Goal: Task Accomplishment & Management: Complete application form

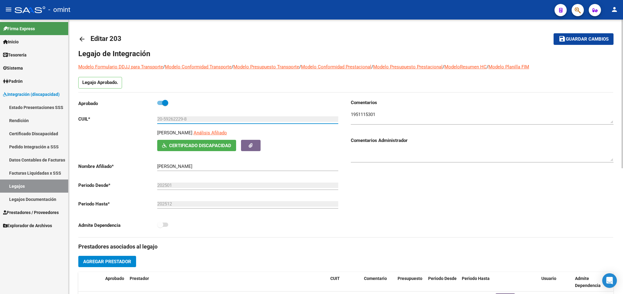
click at [621, 27] on div at bounding box center [622, 157] width 2 height 275
click at [83, 39] on mat-icon "arrow_back" at bounding box center [81, 38] width 7 height 7
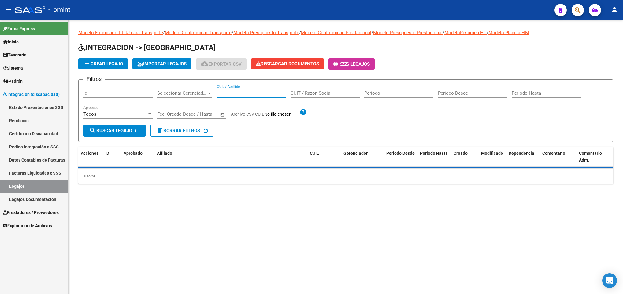
click at [240, 95] on input "CUIL / Apellido" at bounding box center [251, 93] width 69 height 6
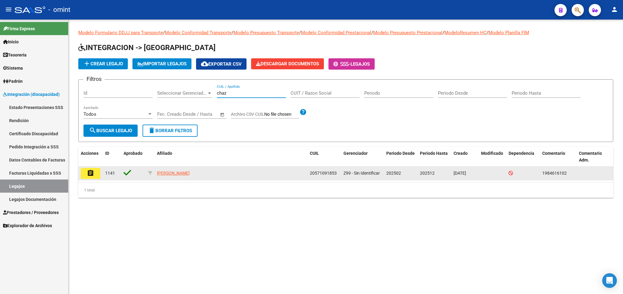
type input "chaz"
click at [88, 175] on mat-icon "assignment" at bounding box center [90, 173] width 7 height 7
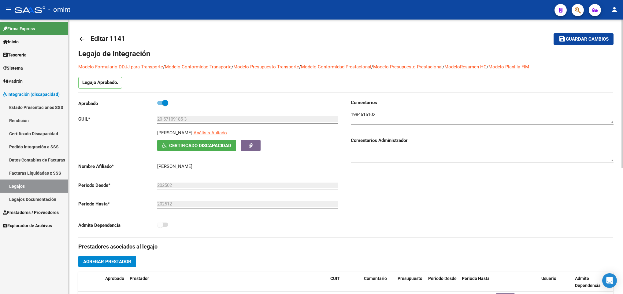
click at [621, 53] on div at bounding box center [622, 157] width 2 height 275
click at [83, 42] on mat-icon "arrow_back" at bounding box center [81, 38] width 7 height 7
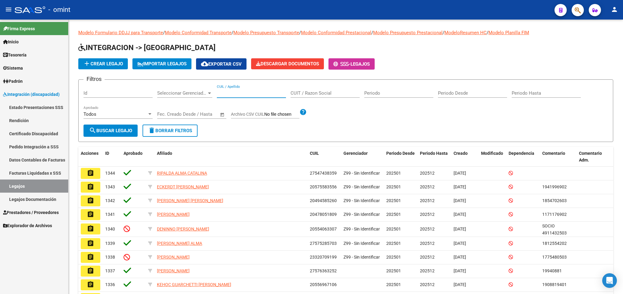
click at [250, 93] on input "CUIL / Apellido" at bounding box center [251, 93] width 69 height 6
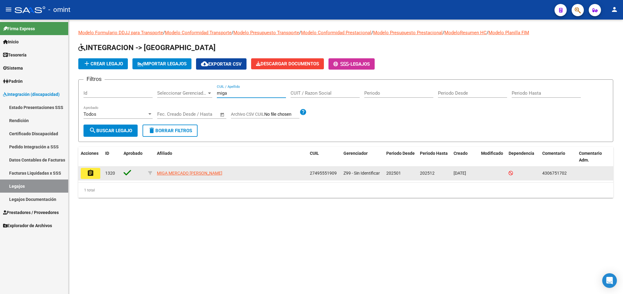
type input "miga"
click at [92, 178] on button "assignment" at bounding box center [91, 173] width 20 height 11
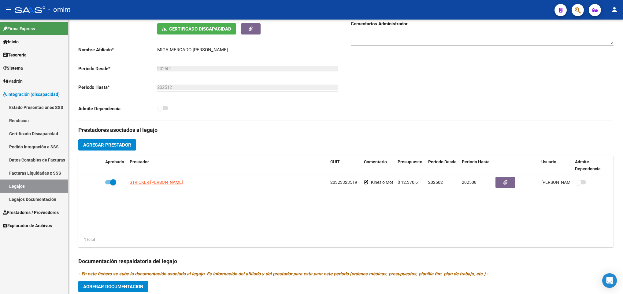
scroll to position [147, 0]
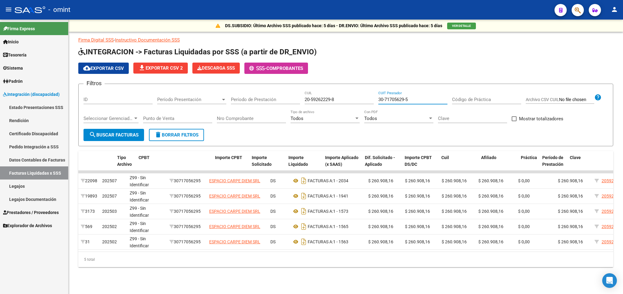
scroll to position [0, 153]
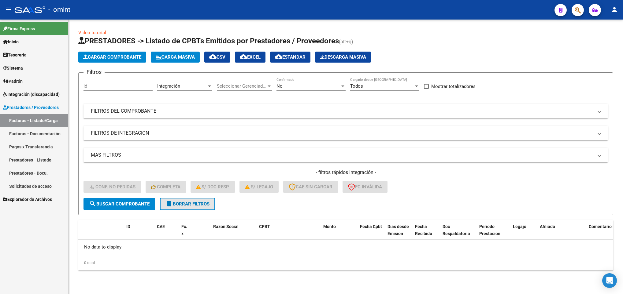
click at [188, 207] on button "delete Borrar Filtros" at bounding box center [187, 204] width 55 height 12
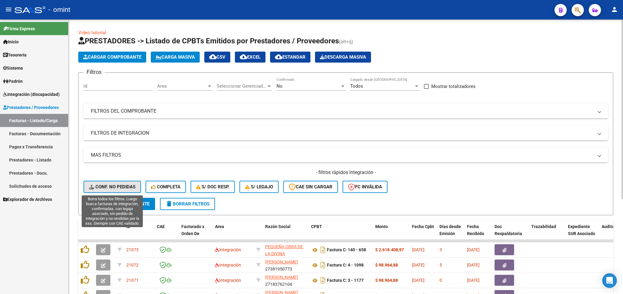
click at [106, 187] on span "Conf. no pedidas" at bounding box center [112, 187] width 46 height 6
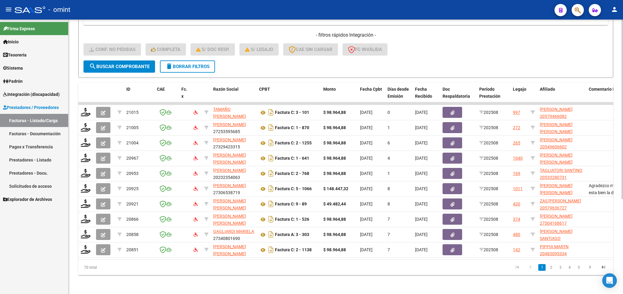
scroll to position [145, 0]
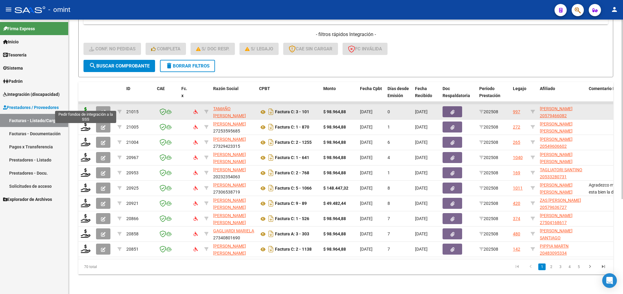
click at [83, 107] on icon at bounding box center [86, 111] width 10 height 9
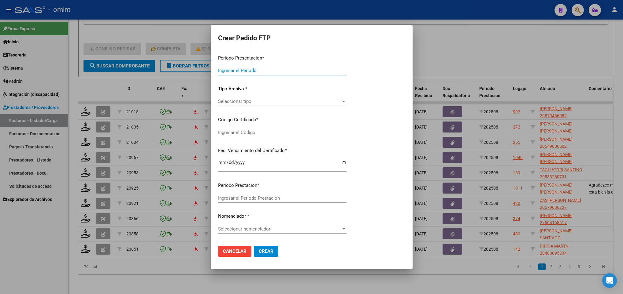
type input "202508"
type input "$ 98.964,88"
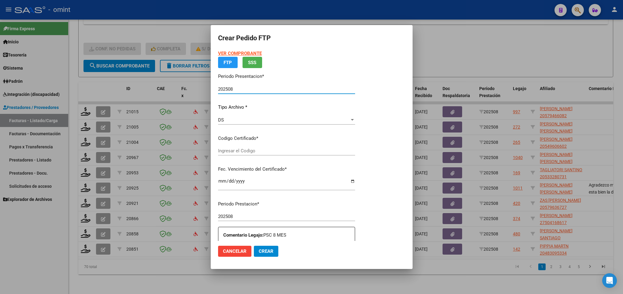
type input "1591616148"
type input "[DATE]"
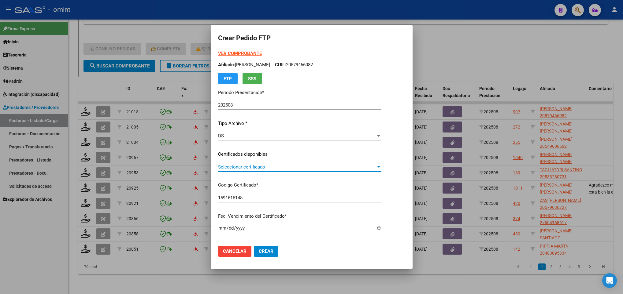
click at [301, 170] on span "Seleccionar certificado" at bounding box center [297, 167] width 158 height 6
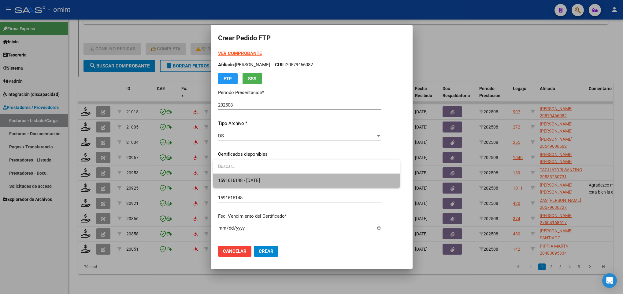
click at [311, 179] on span "1591616148 - [DATE]" at bounding box center [306, 181] width 177 height 14
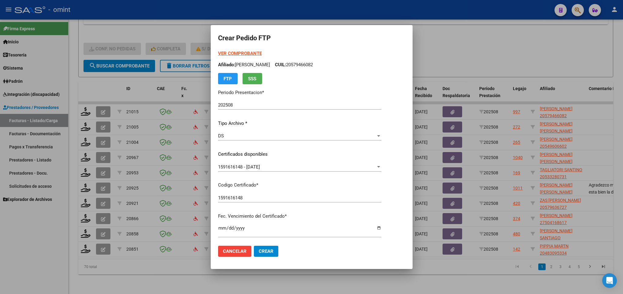
scroll to position [125, 0]
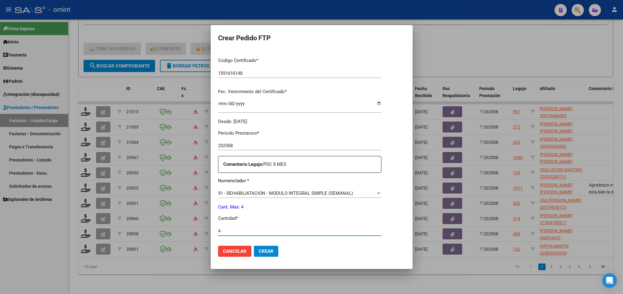
type input "4"
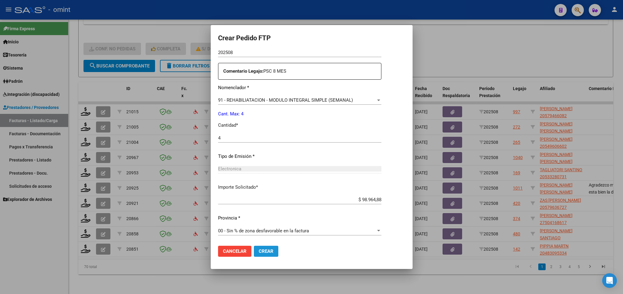
click at [266, 249] on span "Crear" at bounding box center [266, 252] width 15 height 6
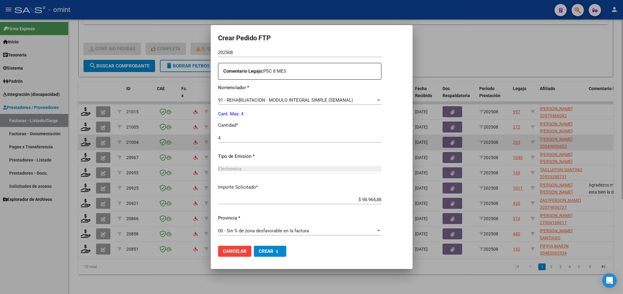
scroll to position [184, 0]
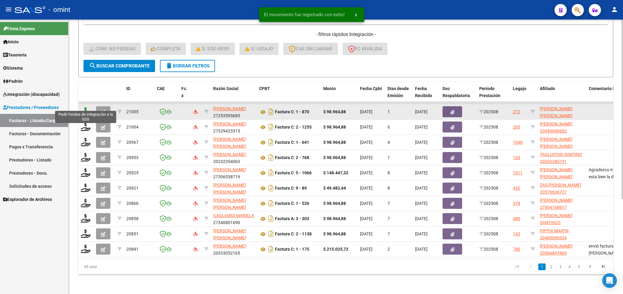
click at [84, 107] on icon at bounding box center [86, 111] width 10 height 9
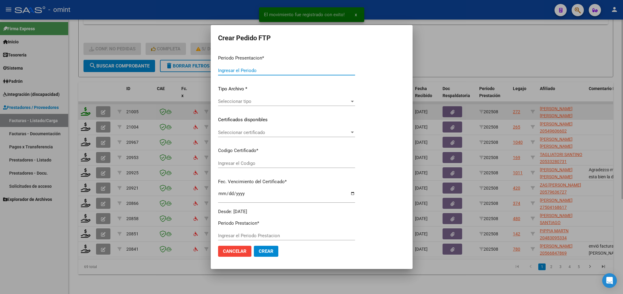
type input "202508"
type input "$ 98.964,88"
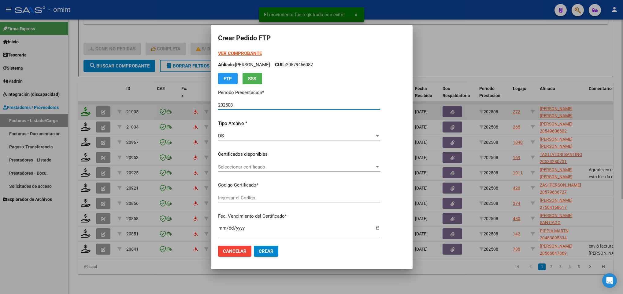
type input "6493712411"
type input "[DATE]"
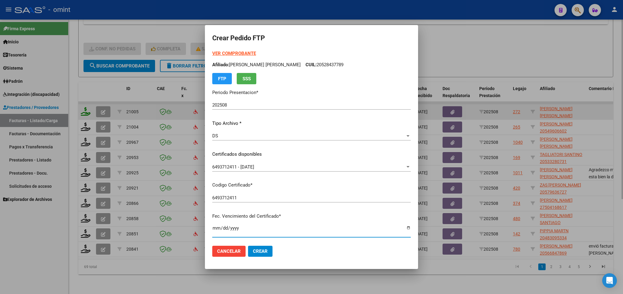
scroll to position [125, 0]
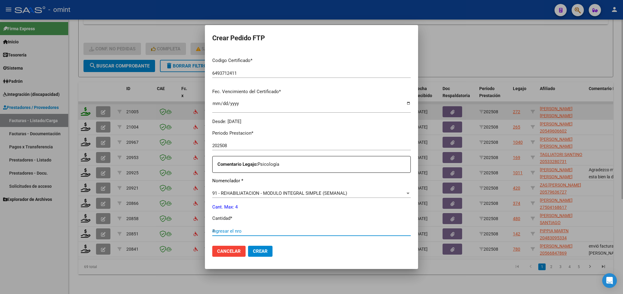
type input "4"
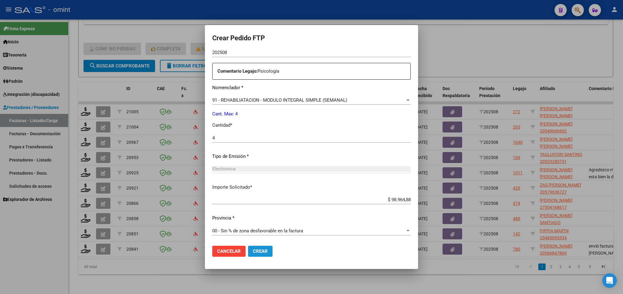
click at [255, 253] on span "Crear" at bounding box center [260, 252] width 15 height 6
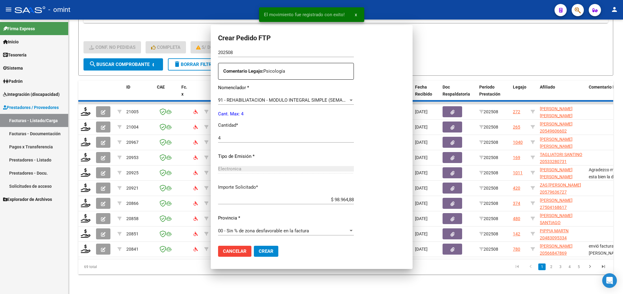
scroll to position [0, 0]
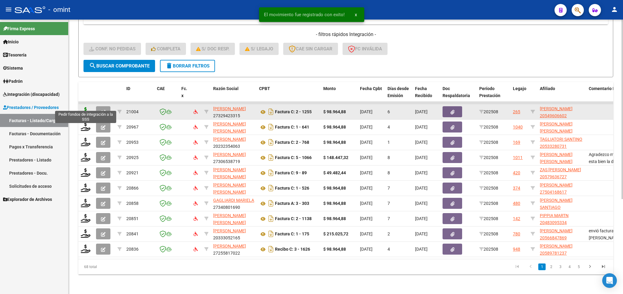
click at [82, 107] on icon at bounding box center [86, 111] width 10 height 9
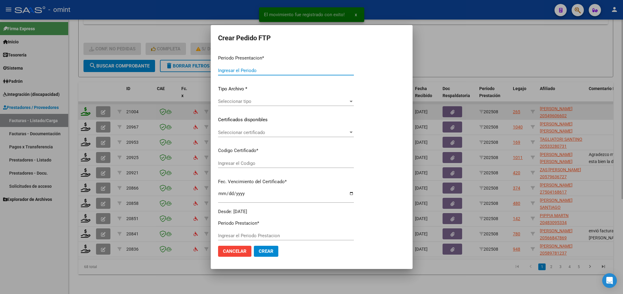
type input "202508"
type input "$ 98.964,88"
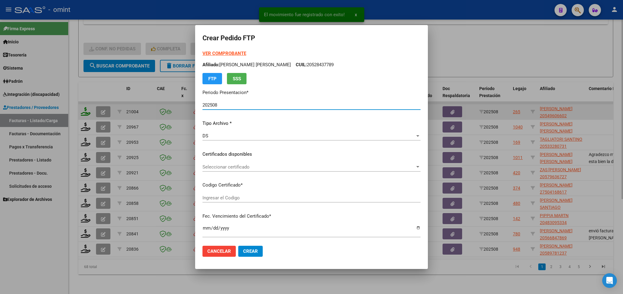
type input "824497418"
type input "[DATE]"
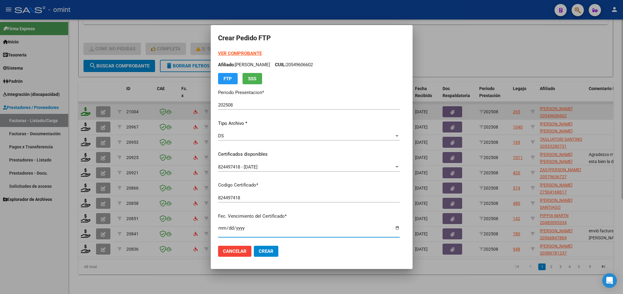
scroll to position [125, 0]
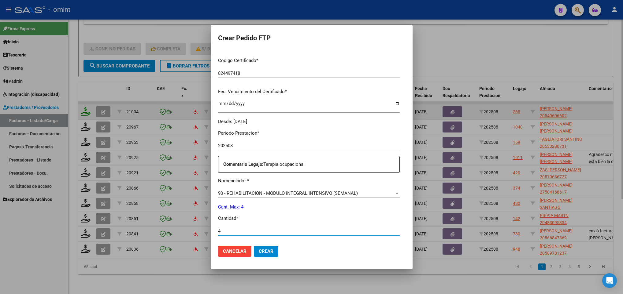
type input "4"
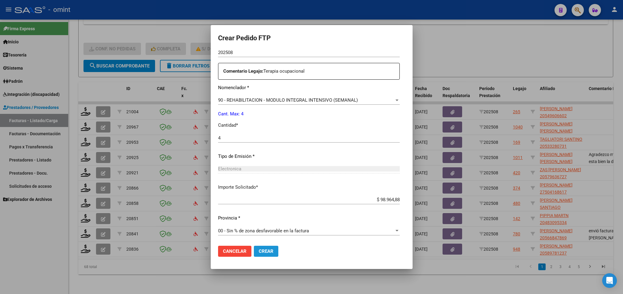
click at [264, 250] on span "Crear" at bounding box center [266, 252] width 15 height 6
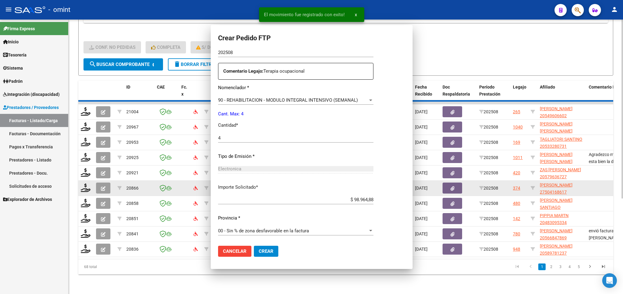
scroll to position [0, 0]
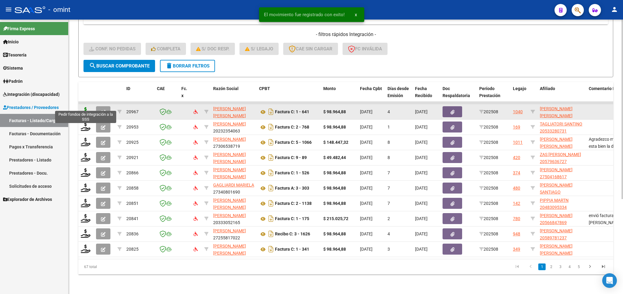
click at [83, 108] on icon at bounding box center [86, 111] width 10 height 9
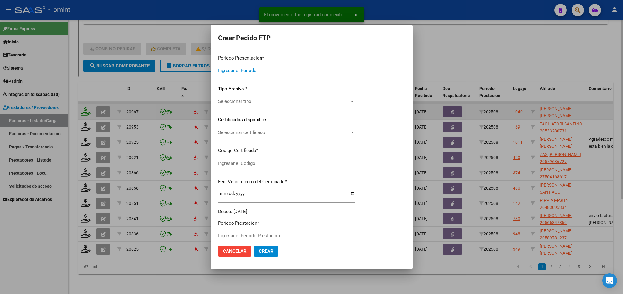
type input "202508"
type input "$ 98.964,88"
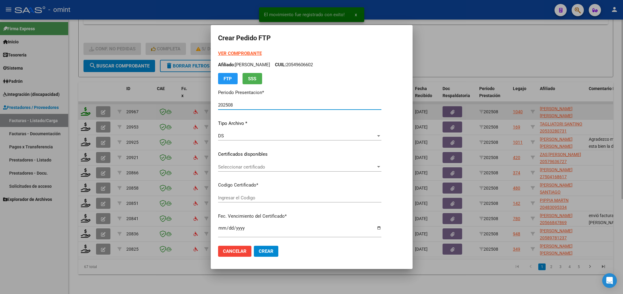
type input "527678946"
type input "[DATE]"
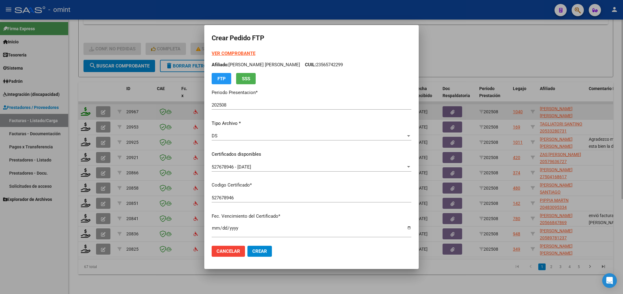
scroll to position [125, 0]
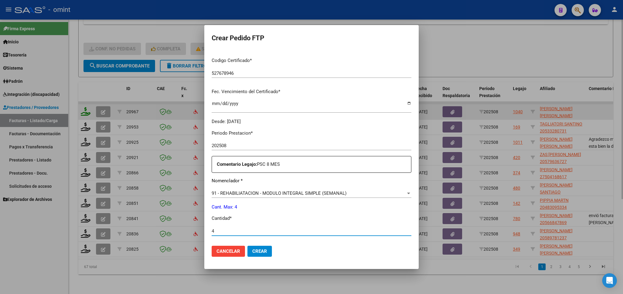
type input "4"
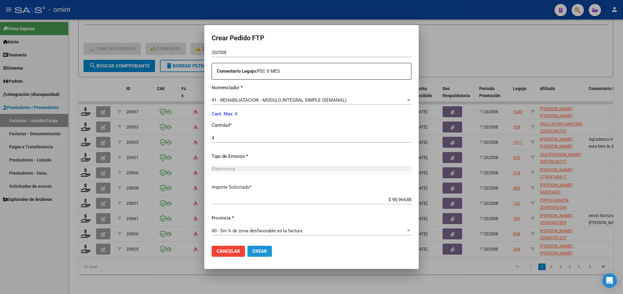
click at [252, 251] on span "Crear" at bounding box center [259, 252] width 15 height 6
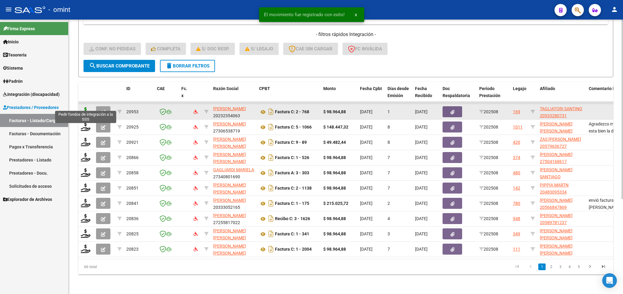
click at [87, 107] on icon at bounding box center [86, 111] width 10 height 9
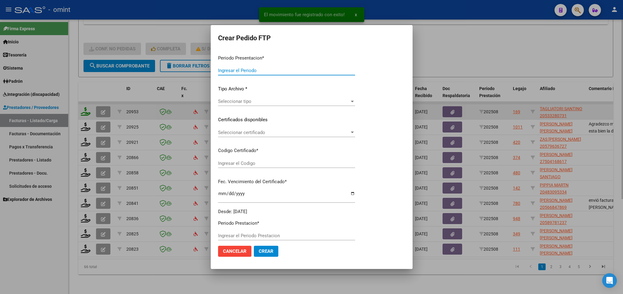
type input "202508"
type input "$ 98.964,88"
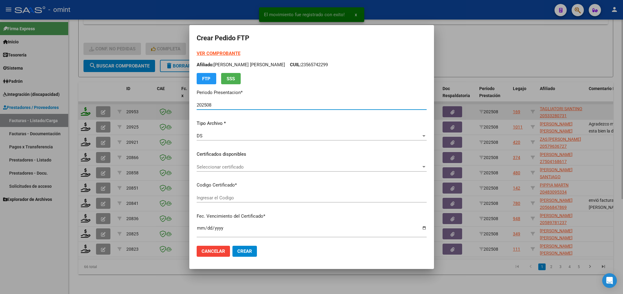
type input "9719323362"
type input "[DATE]"
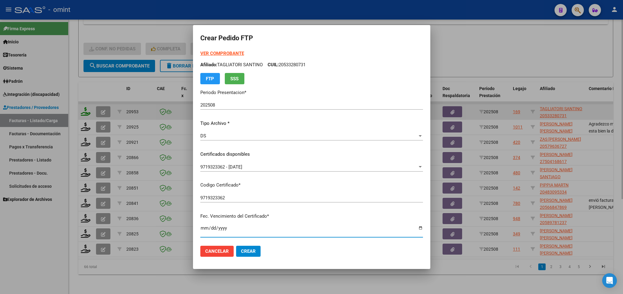
scroll to position [125, 0]
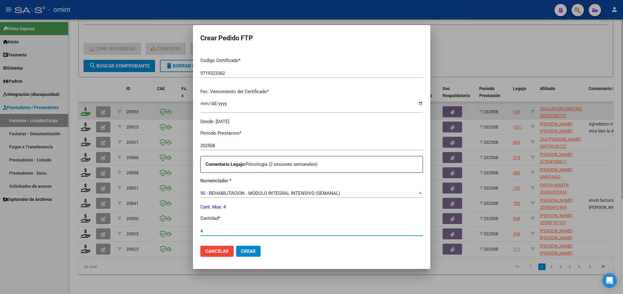
type input "4"
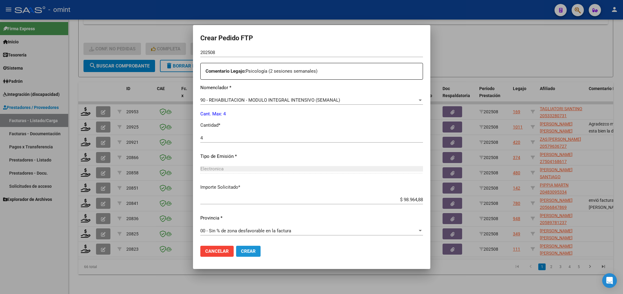
click at [248, 254] on button "Crear" at bounding box center [248, 251] width 24 height 11
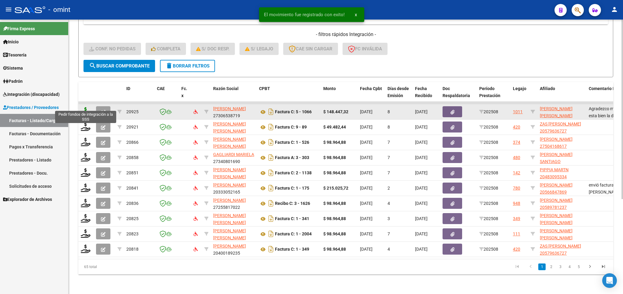
click at [84, 107] on icon at bounding box center [86, 111] width 10 height 9
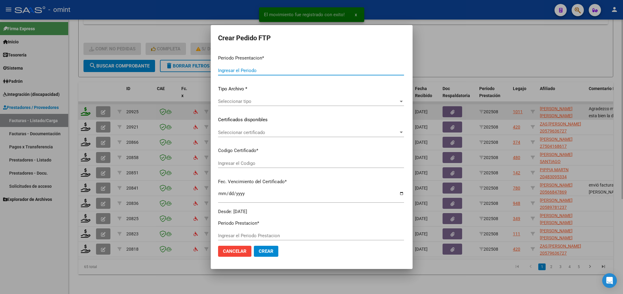
type input "202508"
type input "$ 148.447,32"
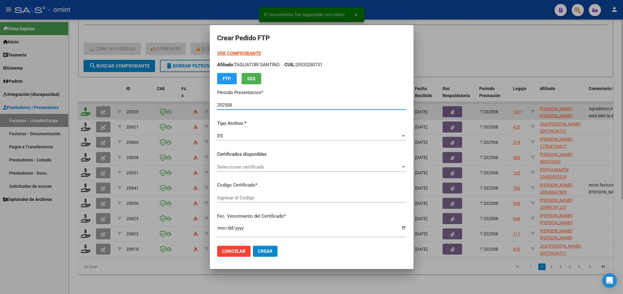
type input "9602843012"
type input "[DATE]"
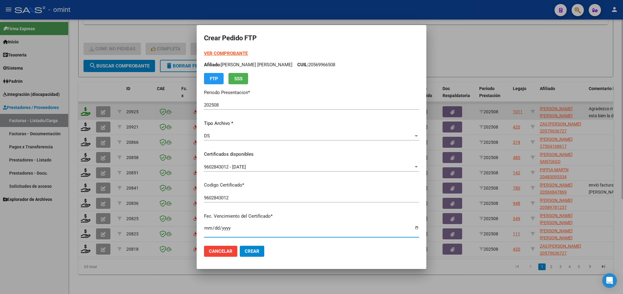
scroll to position [125, 0]
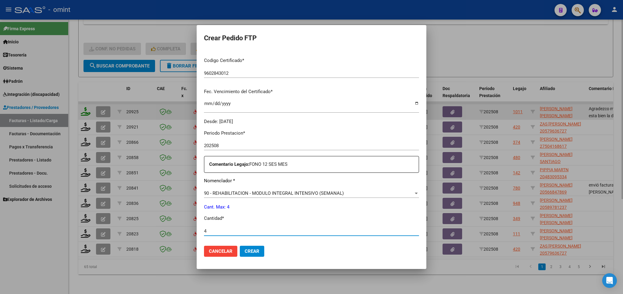
type input "4"
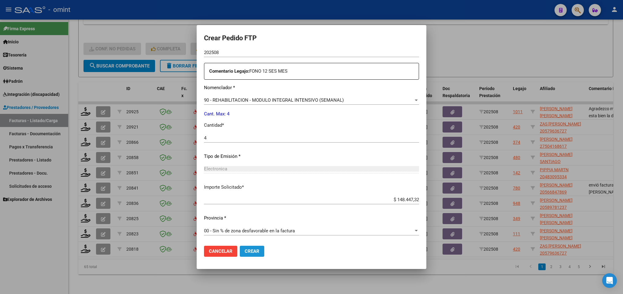
click at [245, 249] on span "Crear" at bounding box center [252, 252] width 15 height 6
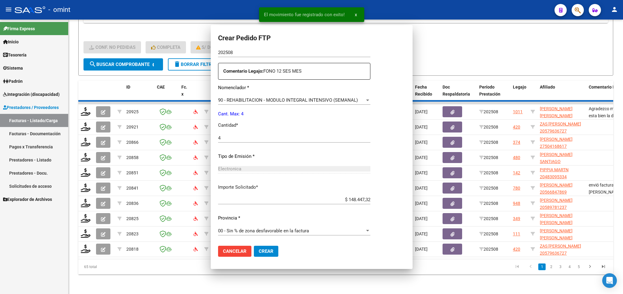
scroll to position [184, 0]
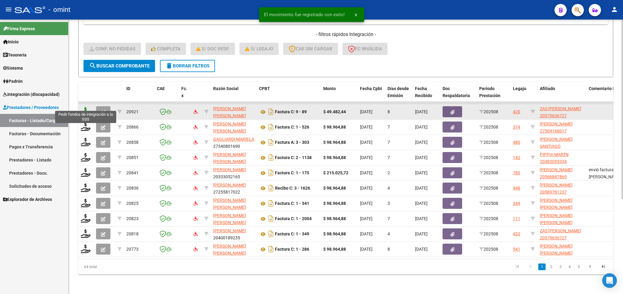
click at [85, 107] on icon at bounding box center [86, 111] width 10 height 9
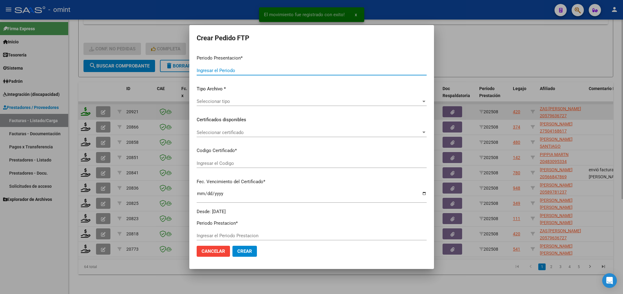
type input "202508"
type input "$ 49.482,44"
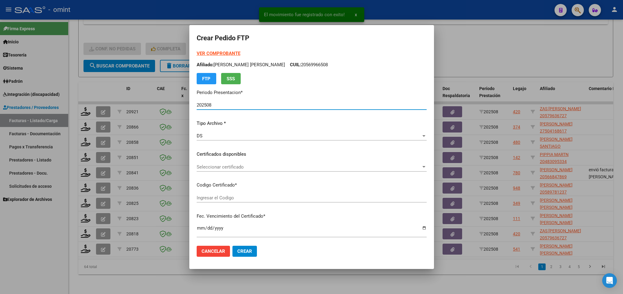
type input "9808107093"
type input "[DATE]"
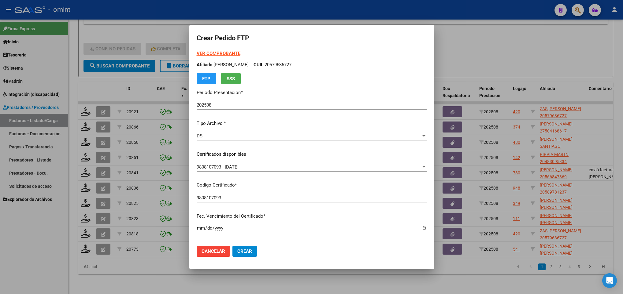
scroll to position [125, 0]
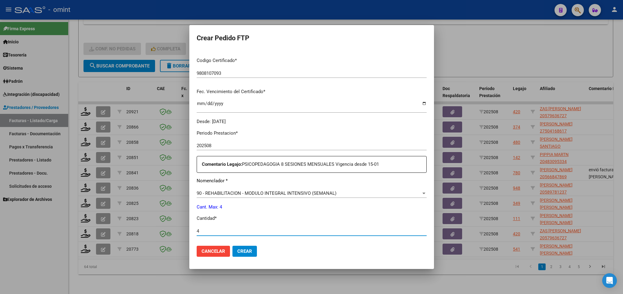
type input "4"
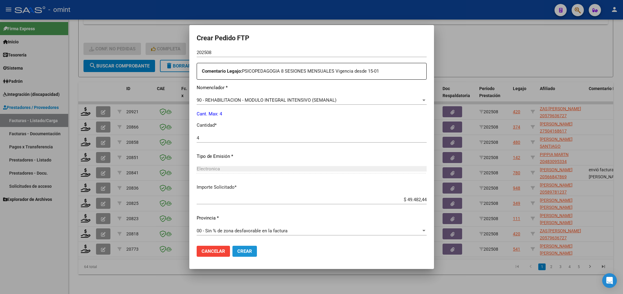
click at [247, 250] on span "Crear" at bounding box center [244, 252] width 15 height 6
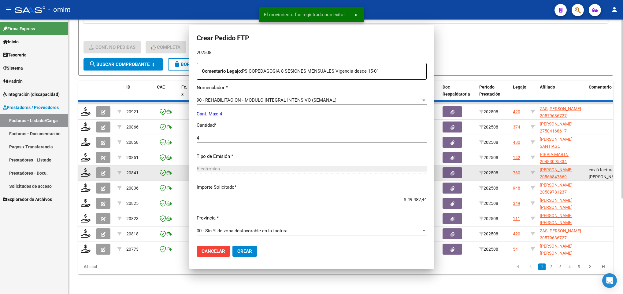
scroll to position [0, 0]
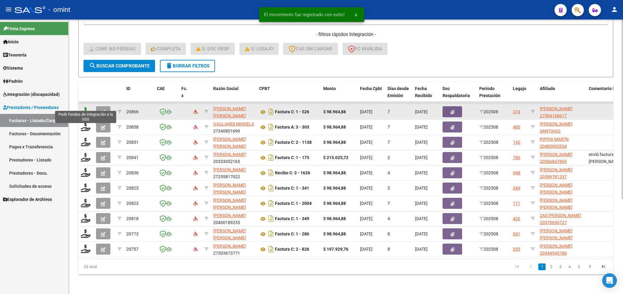
click at [83, 107] on icon at bounding box center [86, 111] width 10 height 9
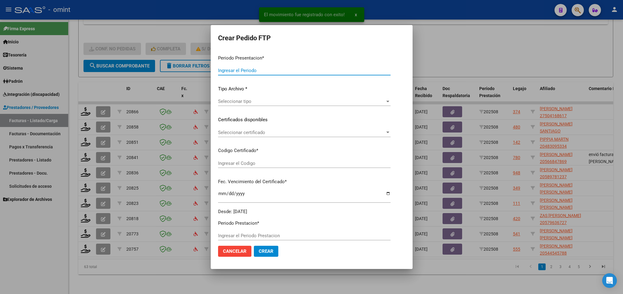
type input "202508"
type input "$ 98.964,88"
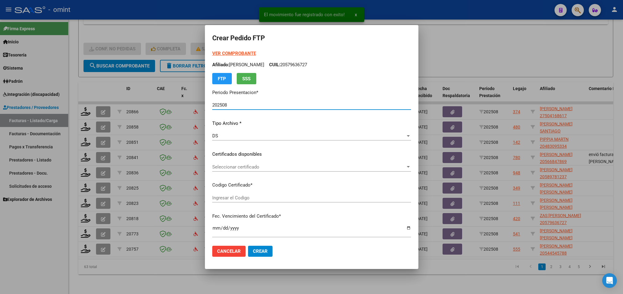
type input "2253052371"
type input "[DATE]"
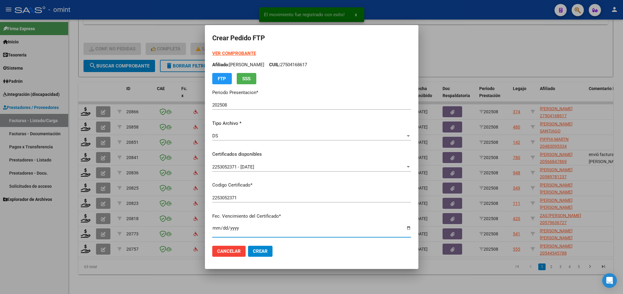
scroll to position [125, 0]
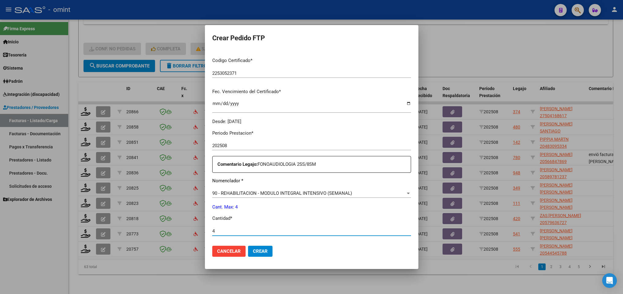
type input "4"
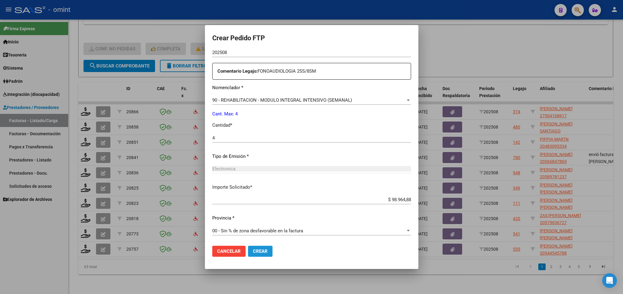
click at [253, 254] on span "Crear" at bounding box center [260, 252] width 15 height 6
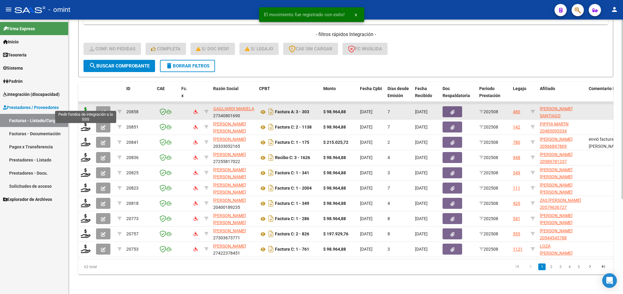
click at [87, 107] on icon at bounding box center [86, 111] width 10 height 9
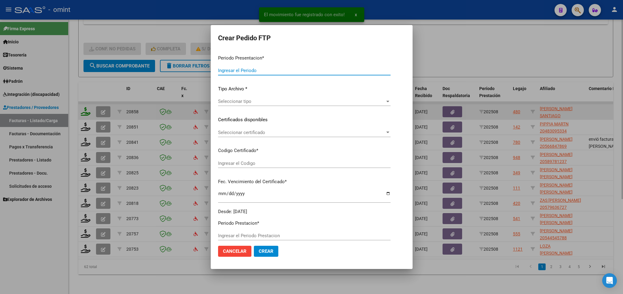
type input "202508"
type input "$ 98.964,88"
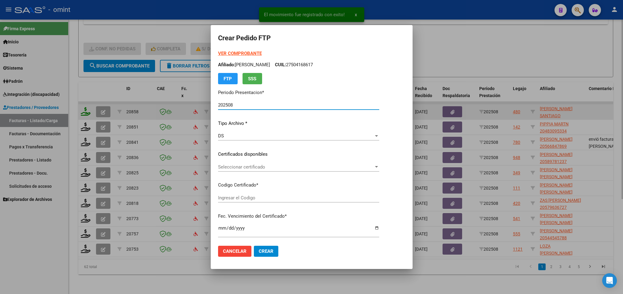
type input "2498941906"
type input "[DATE]"
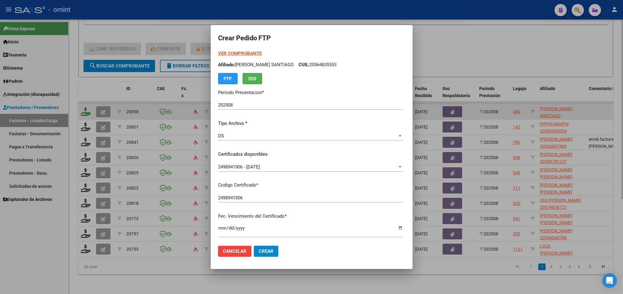
scroll to position [125, 0]
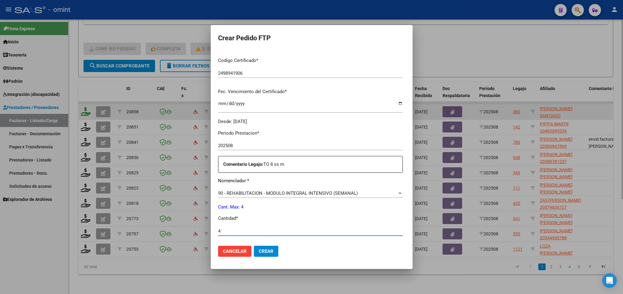
type input "4"
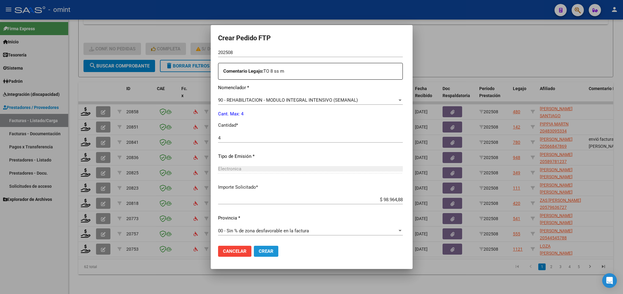
click at [270, 252] on span "Crear" at bounding box center [266, 252] width 15 height 6
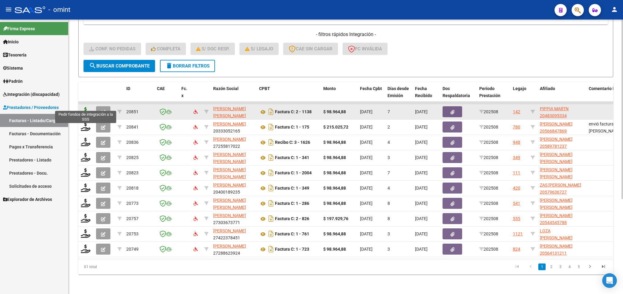
click at [81, 107] on icon at bounding box center [86, 111] width 10 height 9
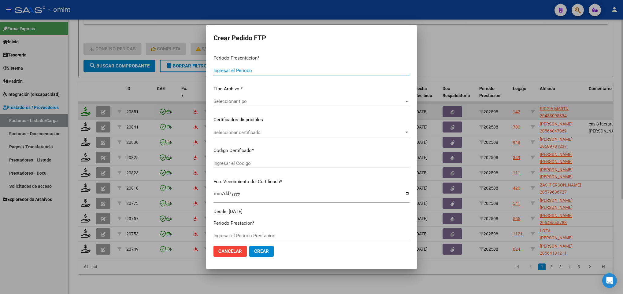
type input "202508"
type input "$ 98.964,88"
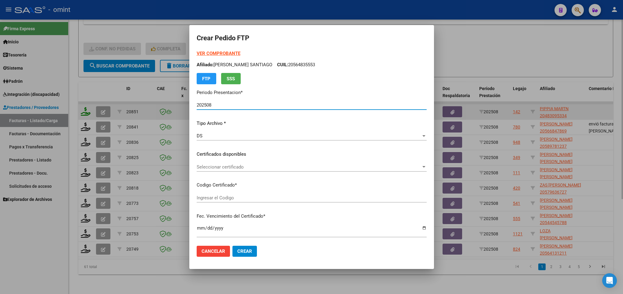
type input "366475302"
type input "[DATE]"
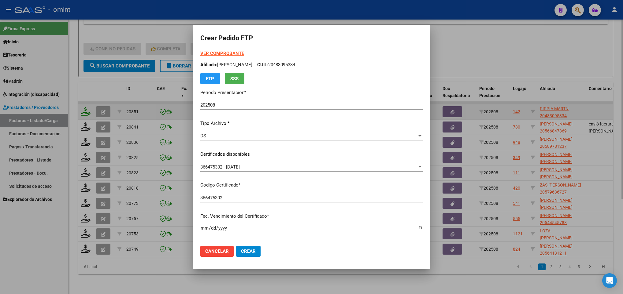
scroll to position [125, 0]
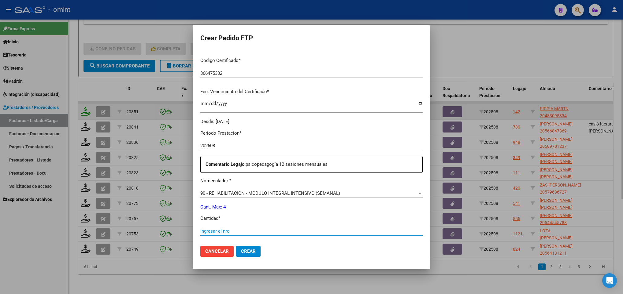
type input "3"
type input "4"
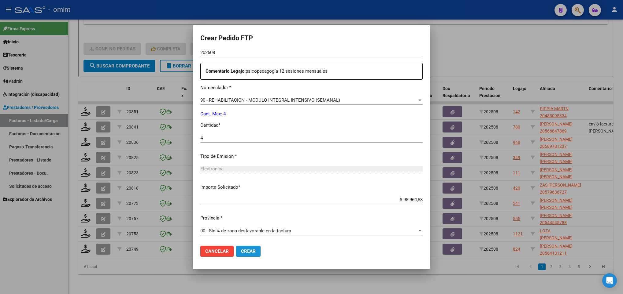
click at [241, 249] on span "Crear" at bounding box center [248, 252] width 15 height 6
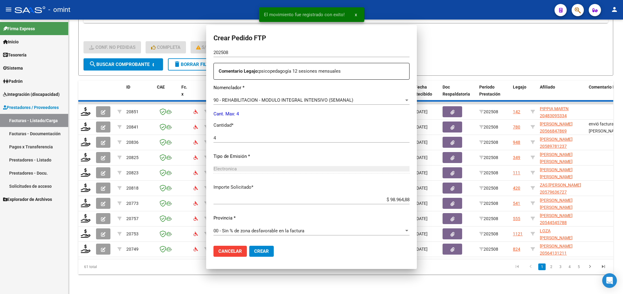
scroll to position [184, 0]
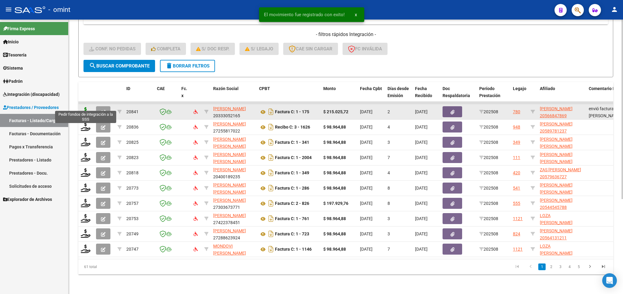
click at [88, 107] on icon at bounding box center [86, 111] width 10 height 9
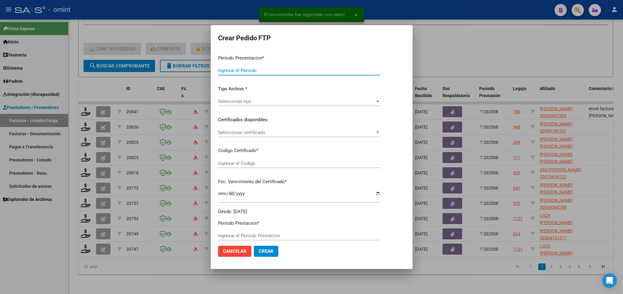
type input "202508"
type input "$ 215.025,72"
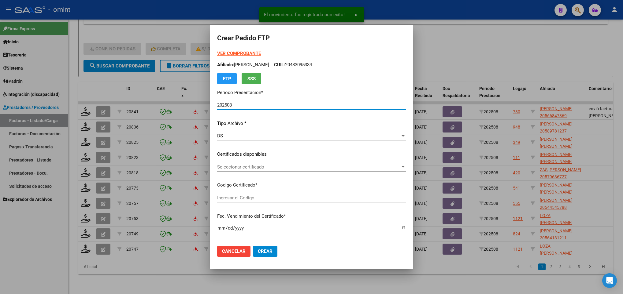
type input "184529546"
type input "[DATE]"
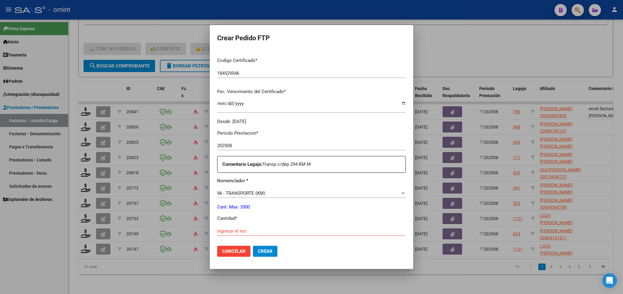
scroll to position [0, 0]
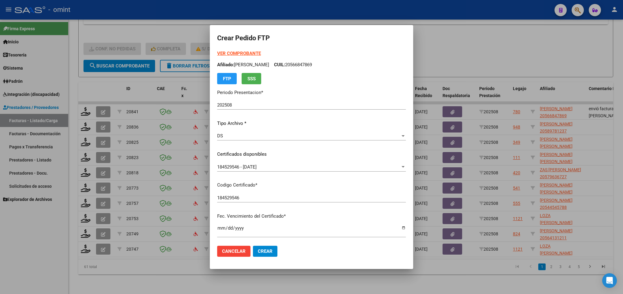
click at [232, 54] on strong "VER COMPROBANTE" at bounding box center [239, 54] width 44 height 6
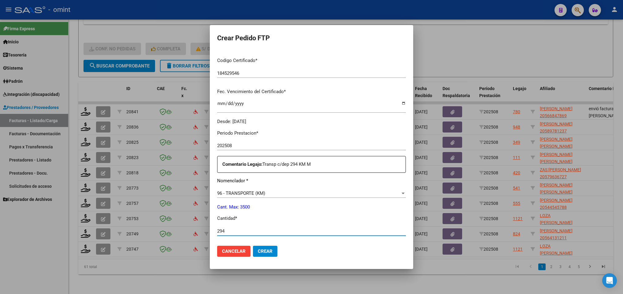
type input "294"
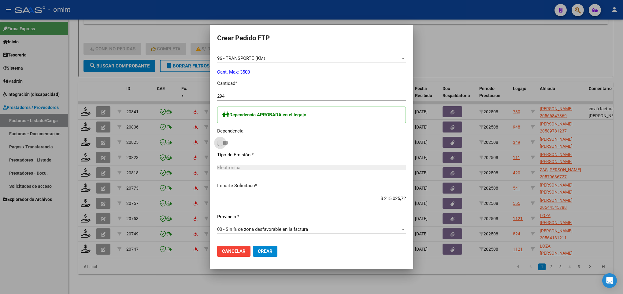
click at [220, 145] on input "checkbox" at bounding box center [220, 145] width 0 height 0
checkbox input "true"
click at [258, 252] on span "Crear" at bounding box center [265, 252] width 15 height 6
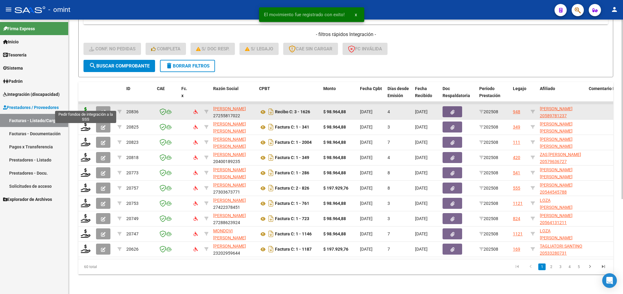
click at [85, 107] on icon at bounding box center [86, 111] width 10 height 9
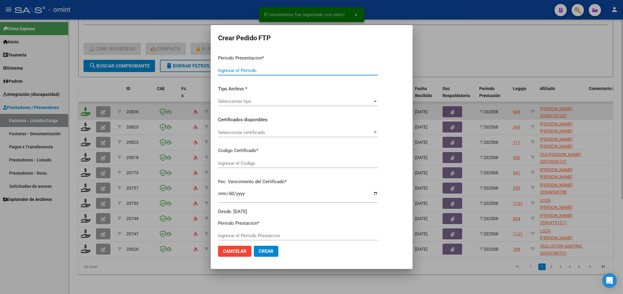
type input "202508"
type input "$ 98.964,88"
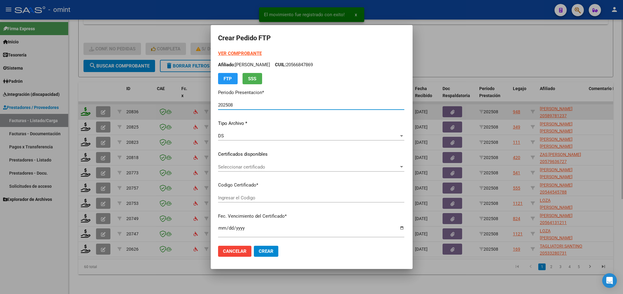
type input "7677477205"
type input "[DATE]"
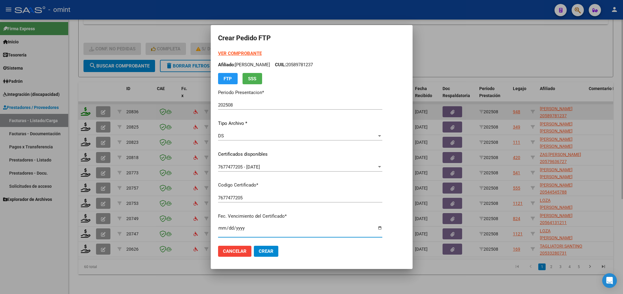
scroll to position [125, 0]
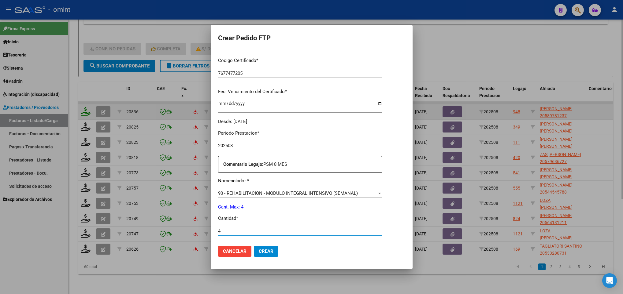
type input "4"
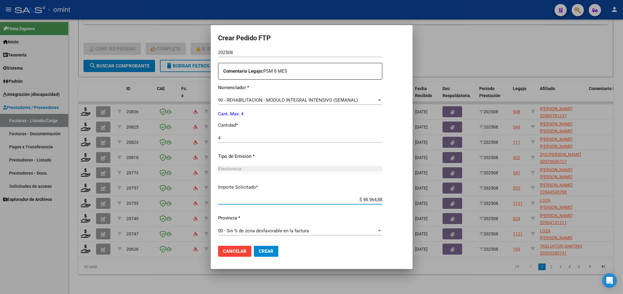
click at [265, 254] on button "Crear" at bounding box center [266, 251] width 24 height 11
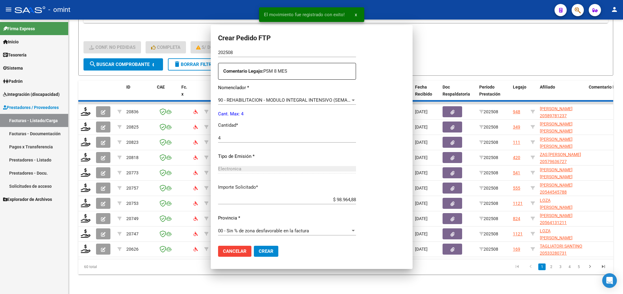
scroll to position [184, 0]
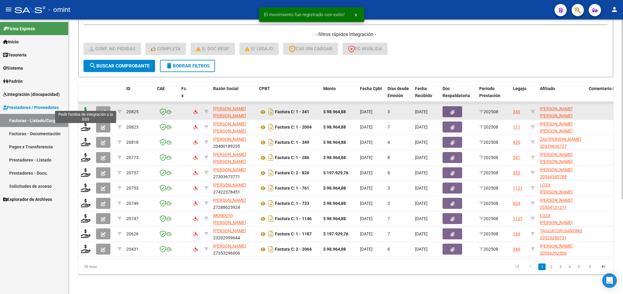
click at [83, 107] on icon at bounding box center [86, 111] width 10 height 9
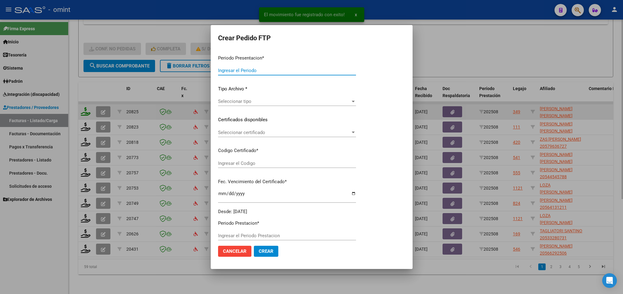
type input "202508"
type input "$ 98.964,88"
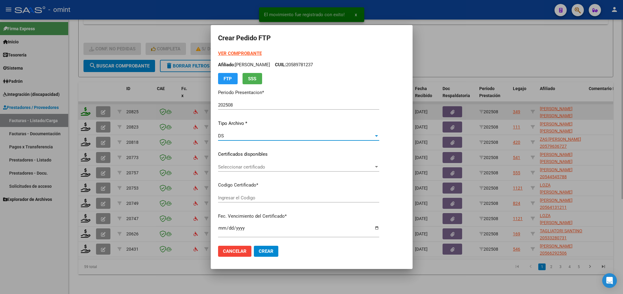
type input "6135824269"
type input "[DATE]"
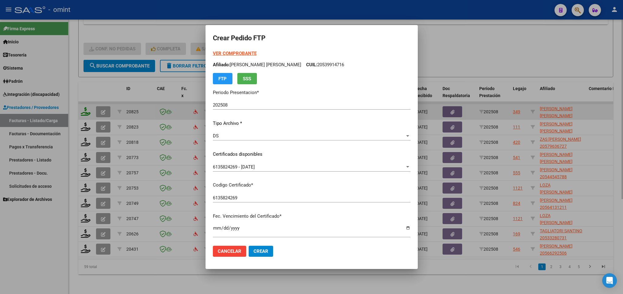
scroll to position [125, 0]
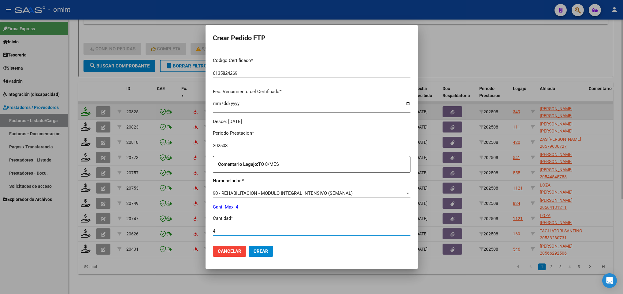
type input "4"
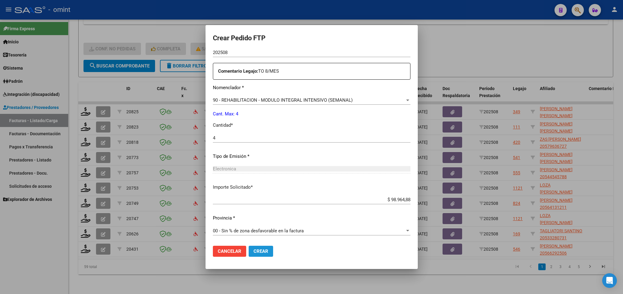
click at [262, 253] on span "Crear" at bounding box center [260, 252] width 15 height 6
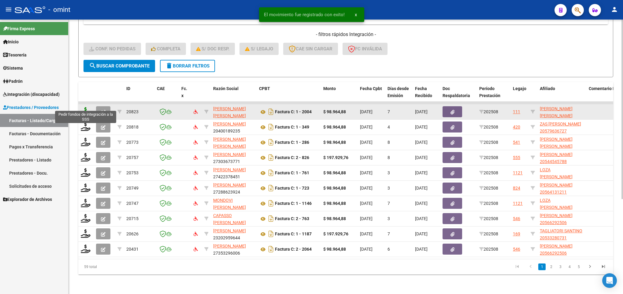
click at [83, 107] on icon at bounding box center [86, 111] width 10 height 9
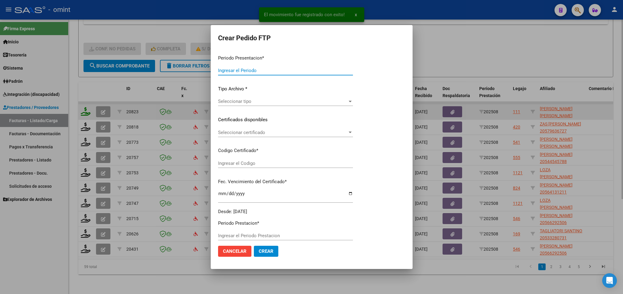
type input "202508"
type input "$ 98.964,88"
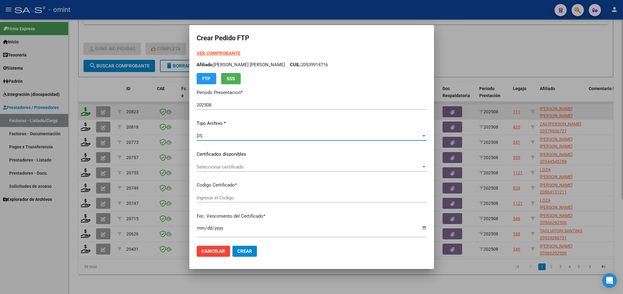
type input "6588467733"
type input "[DATE]"
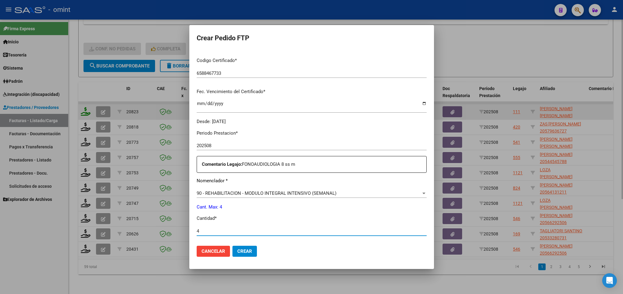
type input "4"
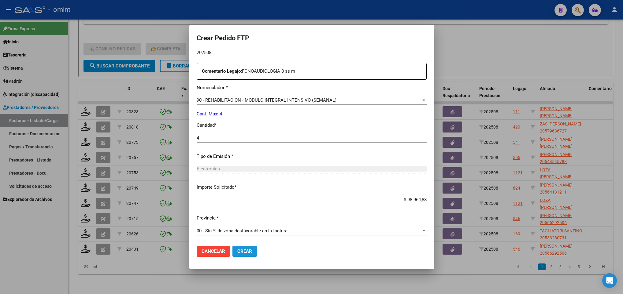
click at [250, 255] on button "Crear" at bounding box center [244, 251] width 24 height 11
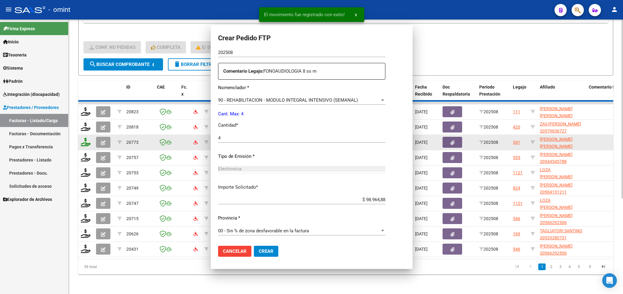
scroll to position [0, 0]
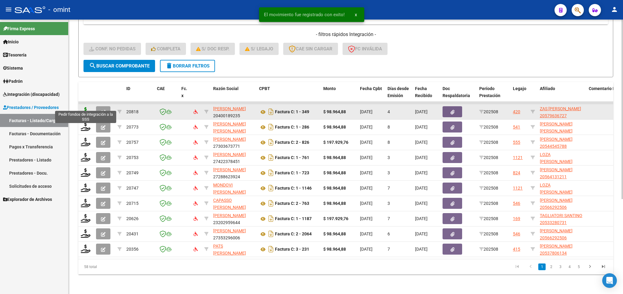
click at [84, 107] on icon at bounding box center [86, 111] width 10 height 9
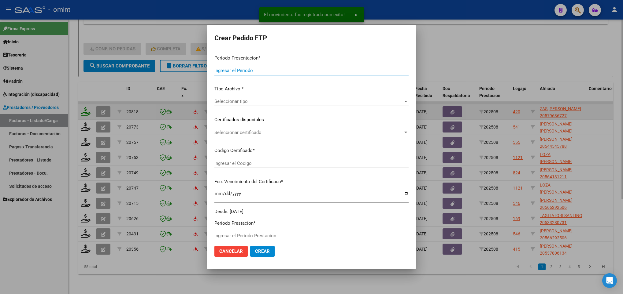
type input "202508"
type input "$ 98.964,88"
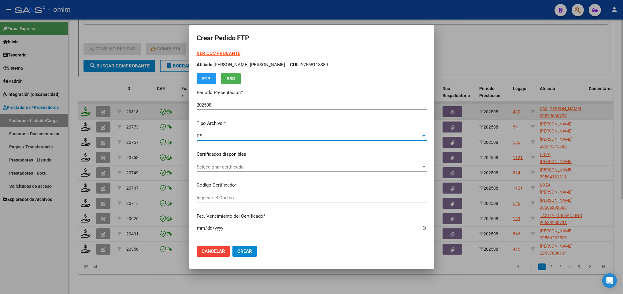
type input "9808107093"
type input "[DATE]"
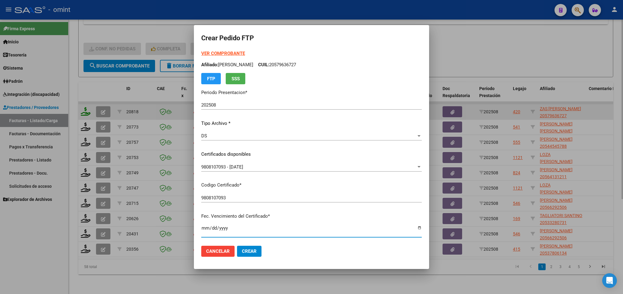
scroll to position [125, 0]
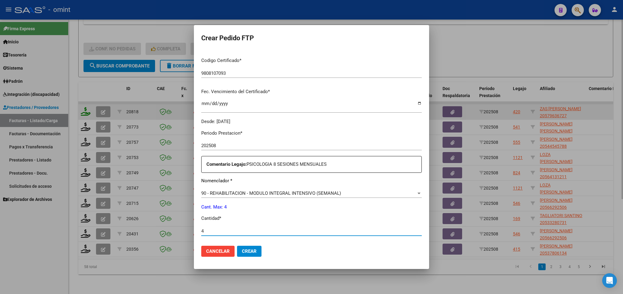
type input "4"
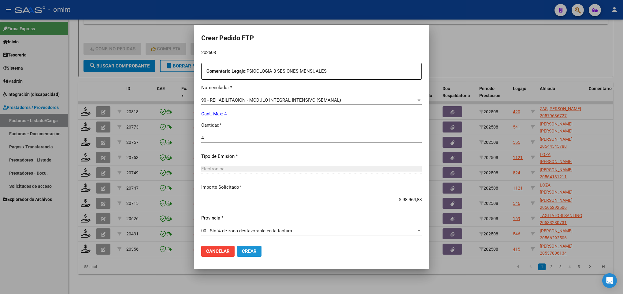
click at [242, 252] on span "Crear" at bounding box center [249, 252] width 15 height 6
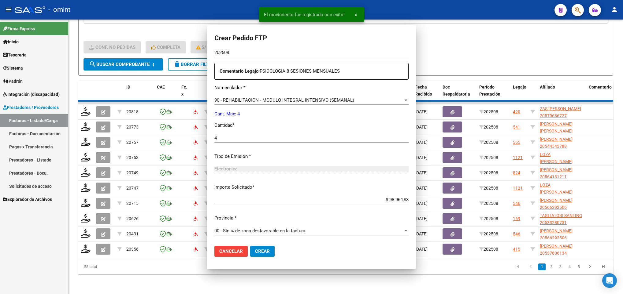
scroll to position [184, 0]
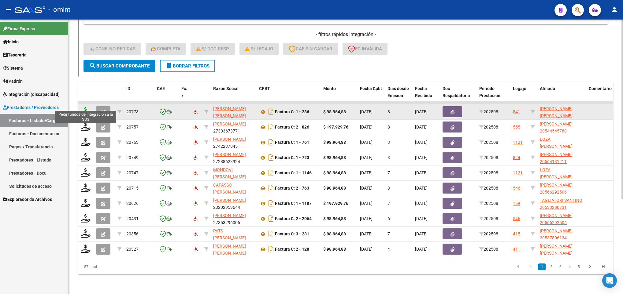
click at [82, 107] on icon at bounding box center [86, 111] width 10 height 9
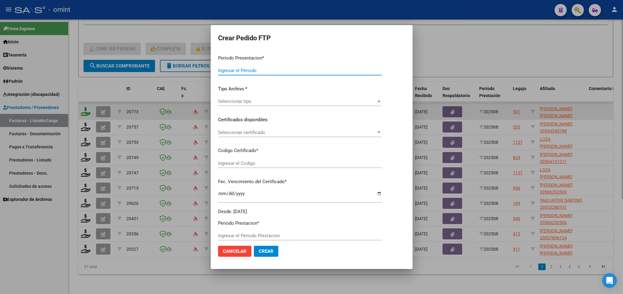
type input "202508"
type input "$ 98.964,88"
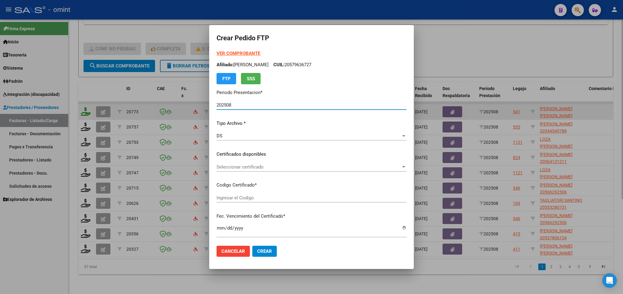
type input "36754630"
type input "[DATE]"
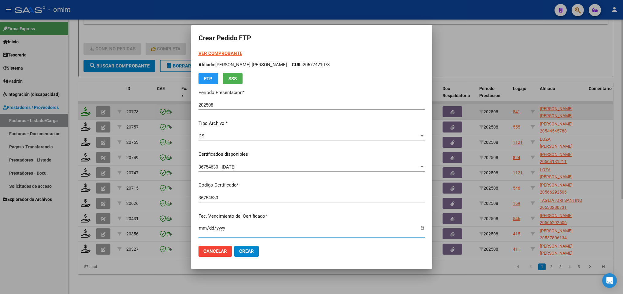
scroll to position [125, 0]
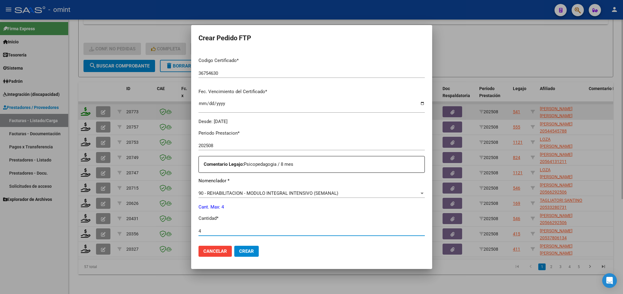
type input "4"
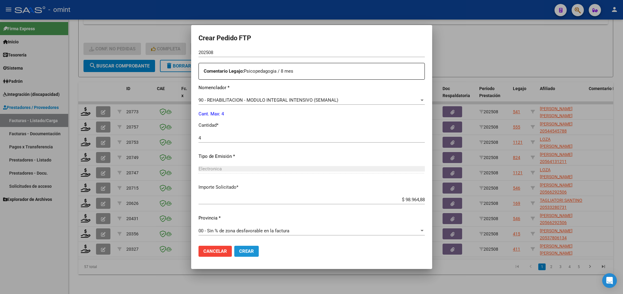
click at [253, 254] on button "Crear" at bounding box center [246, 251] width 24 height 11
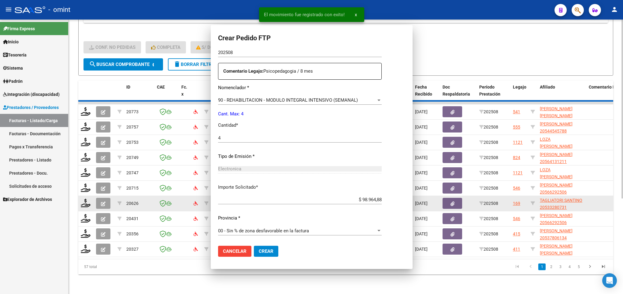
scroll to position [184, 0]
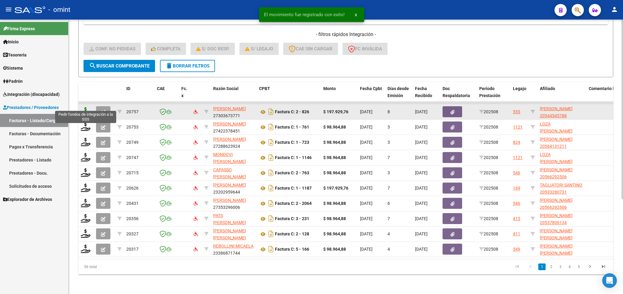
click at [85, 107] on icon at bounding box center [86, 111] width 10 height 9
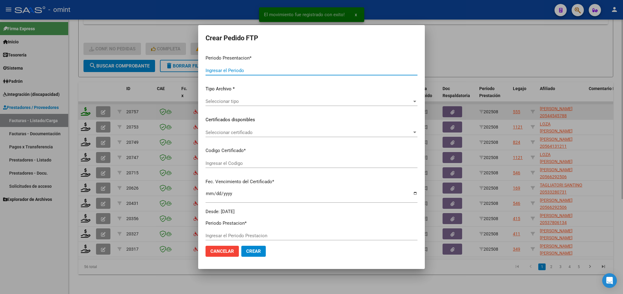
type input "202508"
type input "$ 197.929,76"
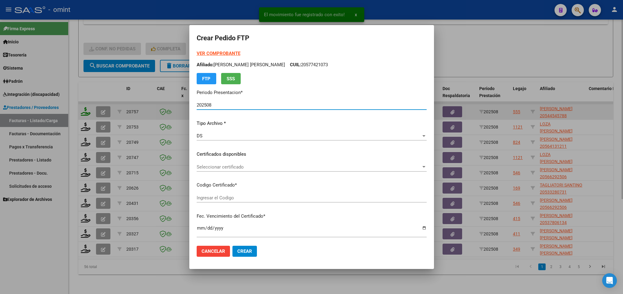
type input "9588345870"
type input "[DATE]"
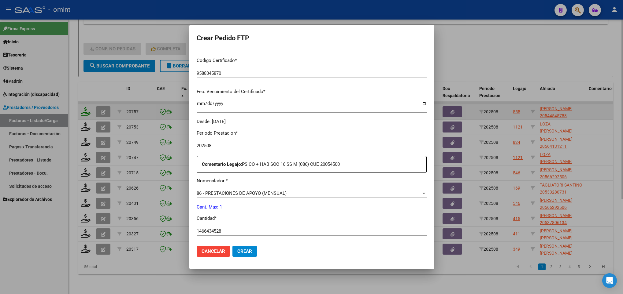
scroll to position [272, 0]
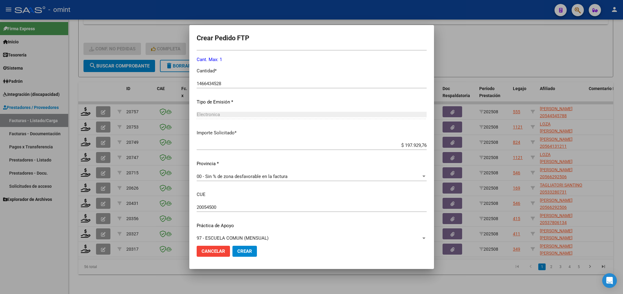
click at [228, 72] on p "Cantidad *" at bounding box center [312, 71] width 230 height 7
click at [225, 88] on div "1466434528 Ingresar el nro" at bounding box center [312, 86] width 230 height 15
click at [225, 83] on input "1466434528" at bounding box center [312, 84] width 230 height 6
type input "1"
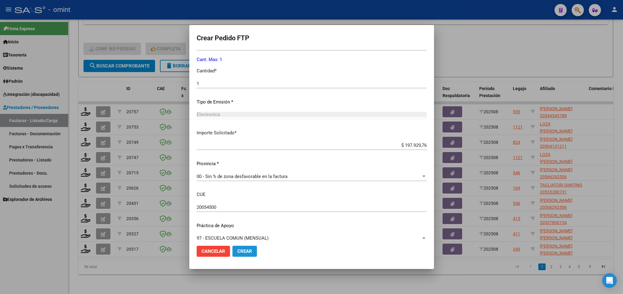
click at [253, 252] on button "Crear" at bounding box center [244, 251] width 24 height 11
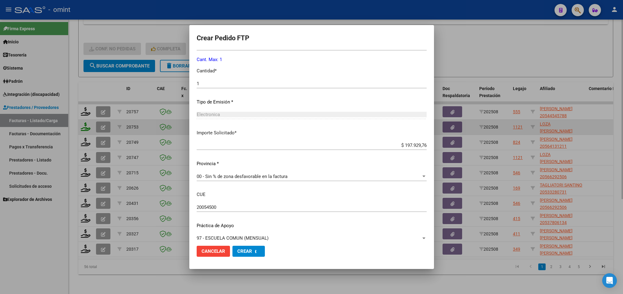
scroll to position [0, 0]
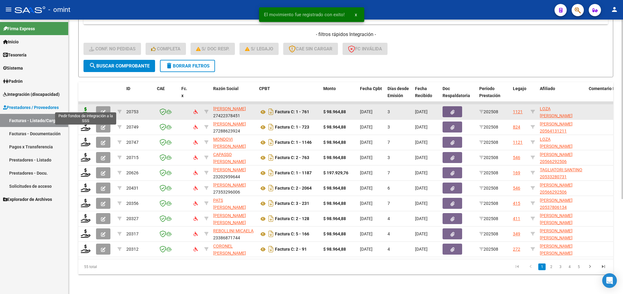
click at [81, 107] on icon at bounding box center [86, 111] width 10 height 9
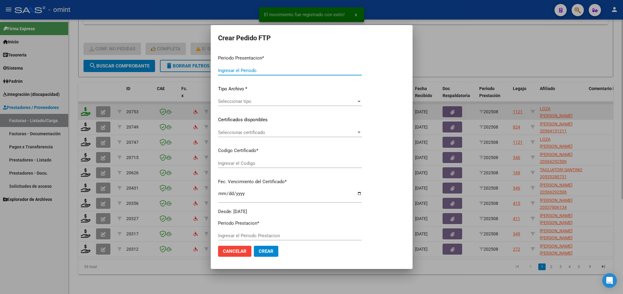
type input "202508"
type input "$ 98.964,88"
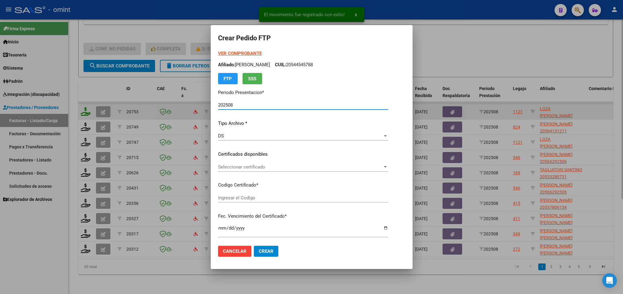
type input "8769187582"
type input "[DATE]"
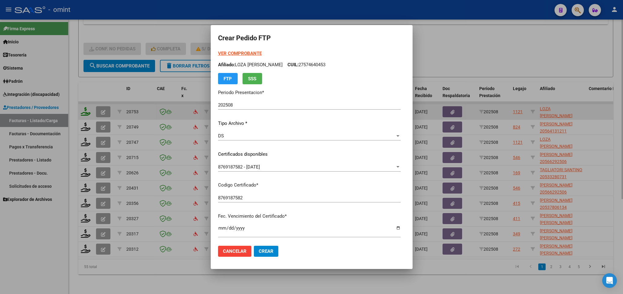
scroll to position [125, 0]
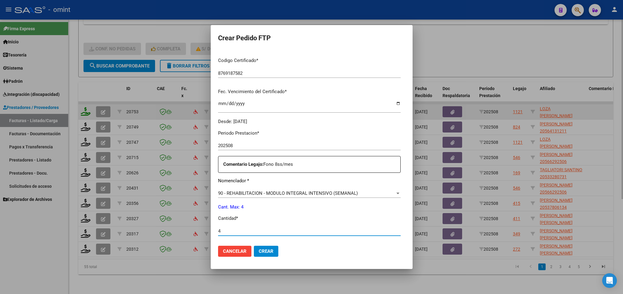
type input "4"
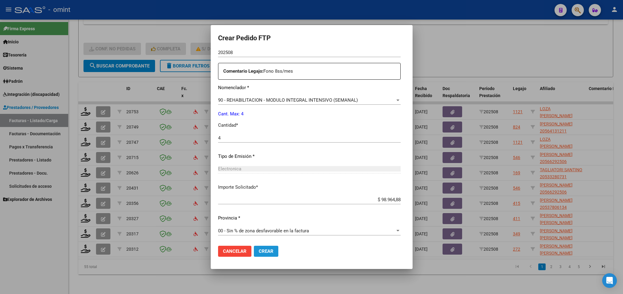
click at [259, 251] on span "Crear" at bounding box center [266, 252] width 15 height 6
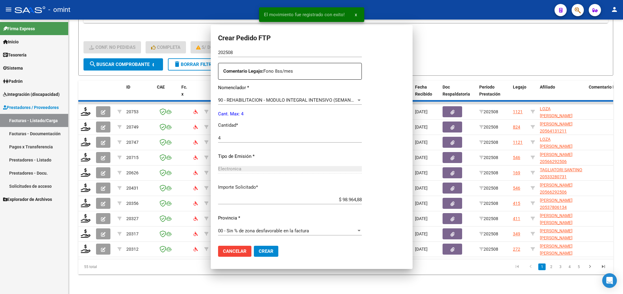
scroll to position [184, 0]
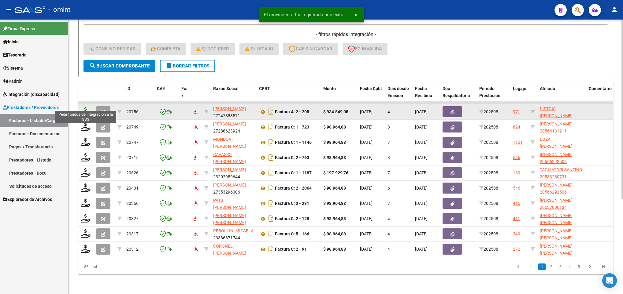
click at [83, 107] on icon at bounding box center [86, 111] width 10 height 9
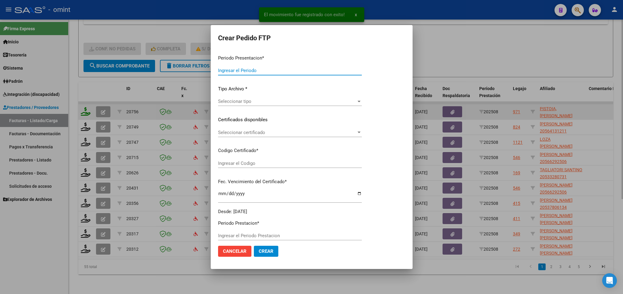
type input "202508"
type input "$ 934.549,05"
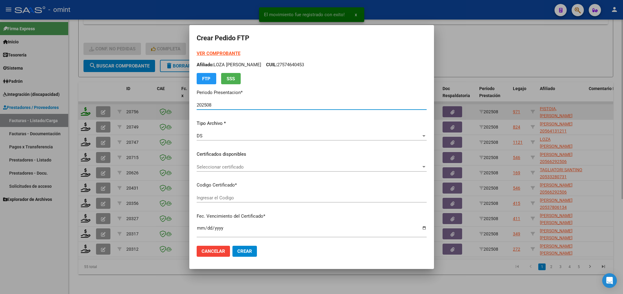
type input "2402952104"
type input "[DATE]"
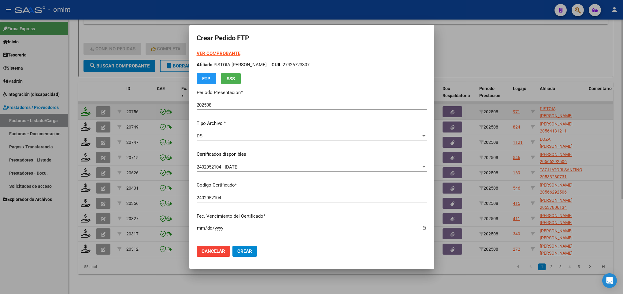
scroll to position [125, 0]
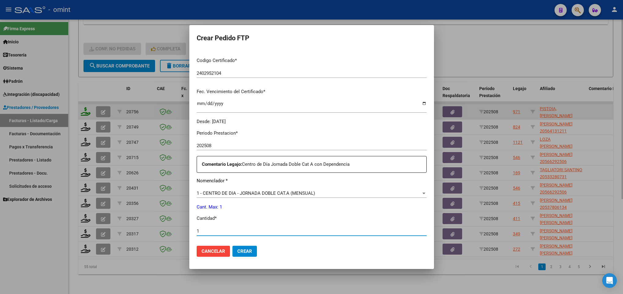
type input "1"
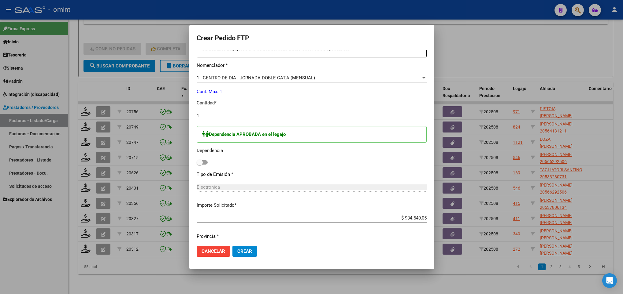
scroll to position [259, 0]
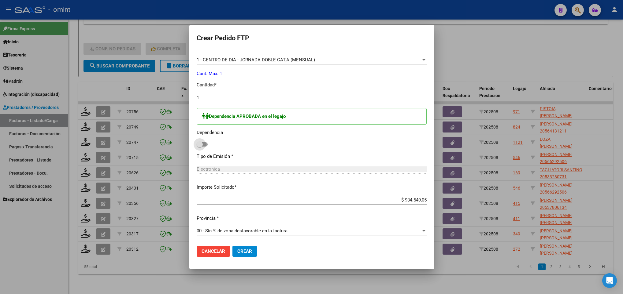
click at [206, 144] on span at bounding box center [202, 144] width 11 height 4
click at [200, 147] on input "checkbox" at bounding box center [199, 147] width 0 height 0
checkbox input "true"
click at [246, 249] on span "Crear" at bounding box center [244, 252] width 15 height 6
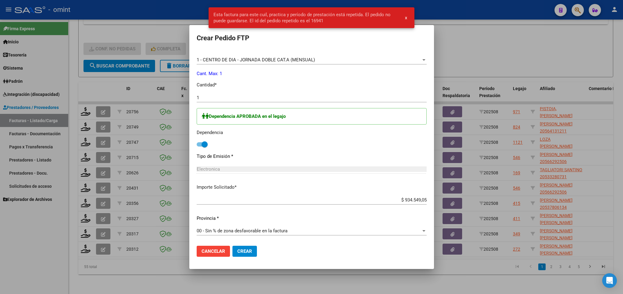
click at [178, 279] on div at bounding box center [311, 147] width 623 height 294
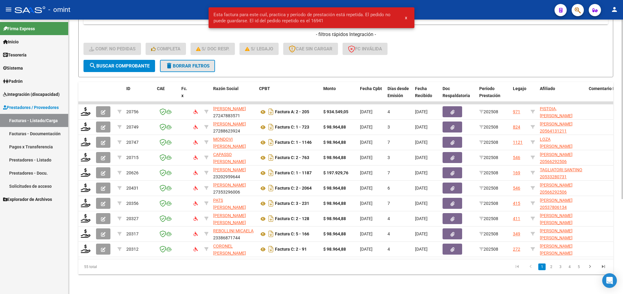
click at [197, 63] on span "delete Borrar Filtros" at bounding box center [187, 66] width 44 height 6
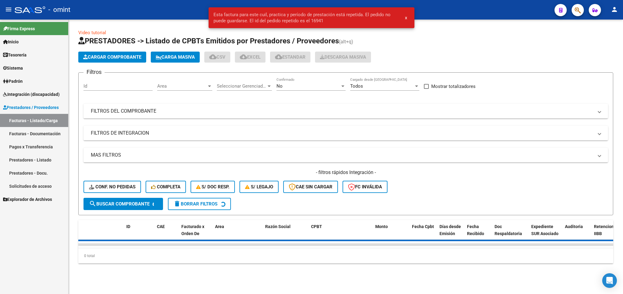
scroll to position [0, 0]
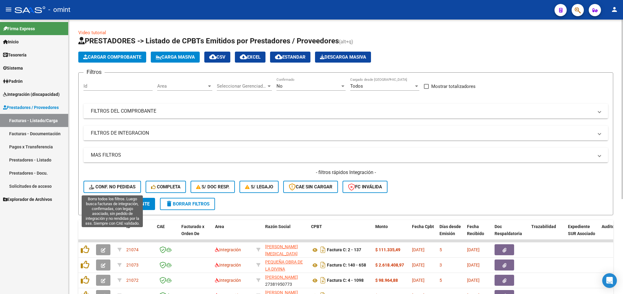
click at [102, 186] on span "Conf. no pedidas" at bounding box center [112, 187] width 46 height 6
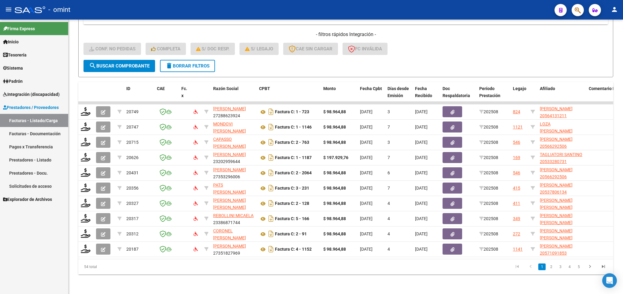
scroll to position [145, 0]
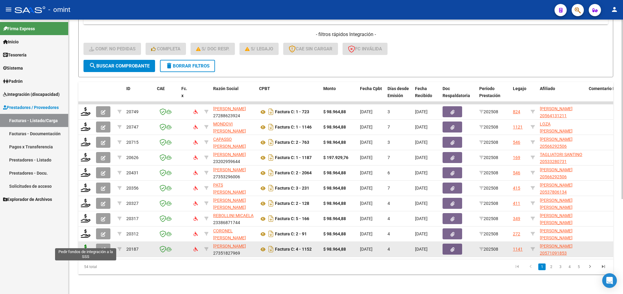
click at [84, 245] on icon at bounding box center [86, 249] width 10 height 9
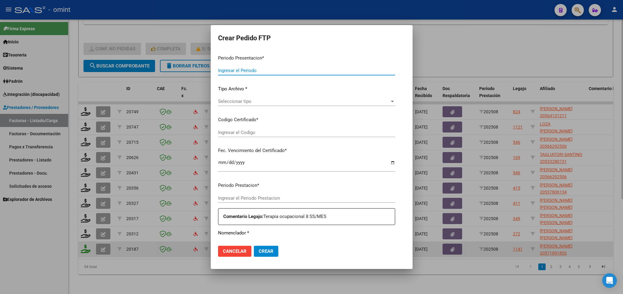
type input "202508"
type input "$ 98.964,88"
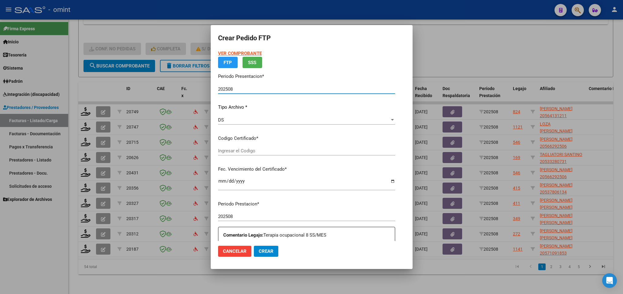
type input "465232860"
type input "[DATE]"
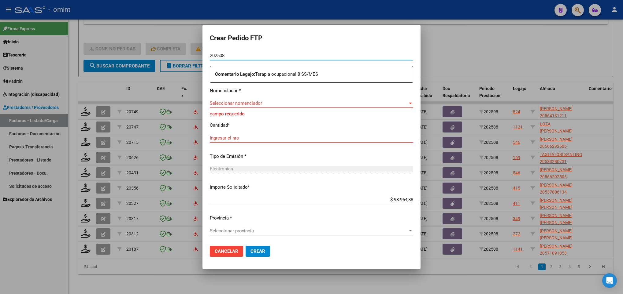
scroll to position [83, 0]
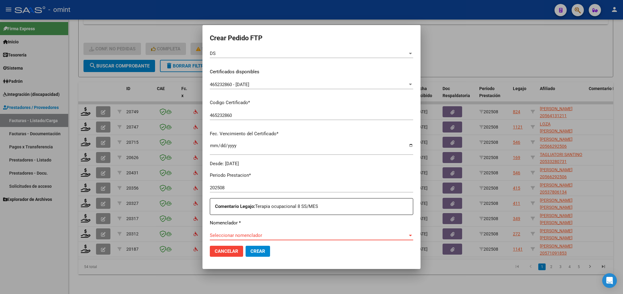
click at [250, 238] on span "Seleccionar nomenclador" at bounding box center [309, 236] width 198 height 6
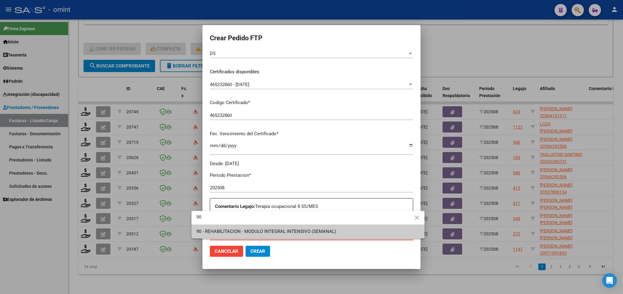
type input "90"
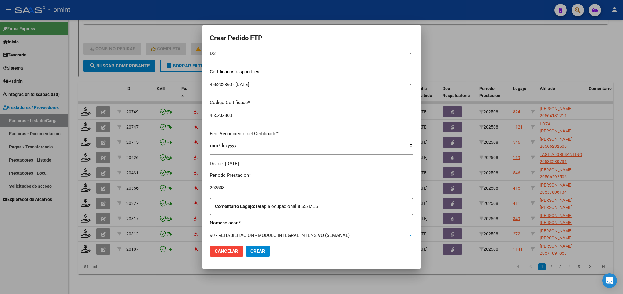
scroll to position [210, 0]
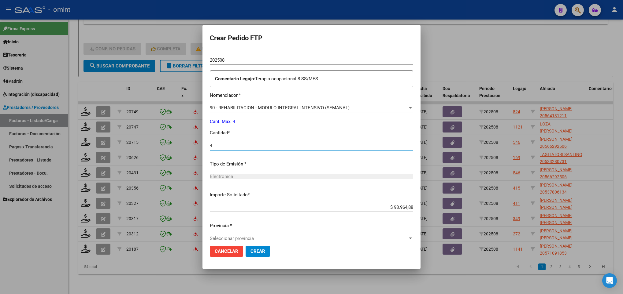
type input "4"
click at [250, 253] on span "Crear" at bounding box center [257, 252] width 15 height 6
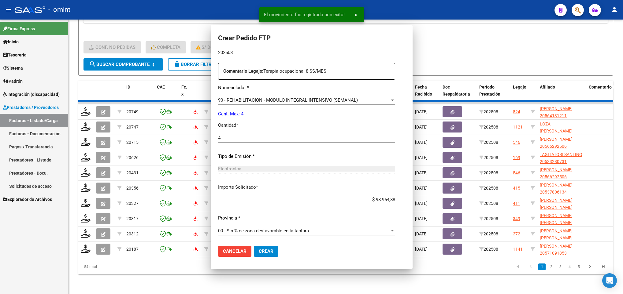
scroll to position [176, 0]
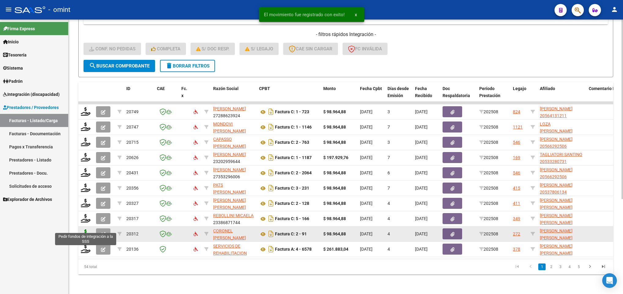
click at [84, 230] on icon at bounding box center [86, 234] width 10 height 9
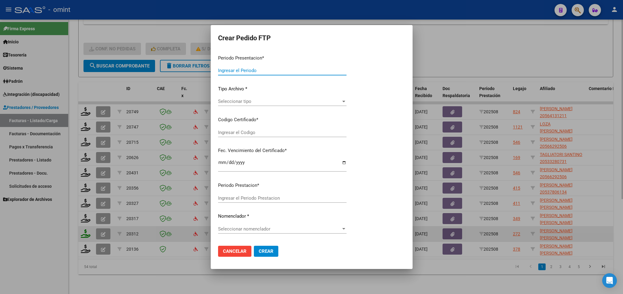
type input "202508"
type input "$ 98.964,88"
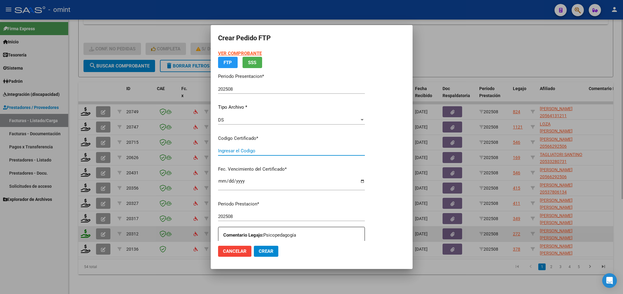
type input "6493712411"
type input "[DATE]"
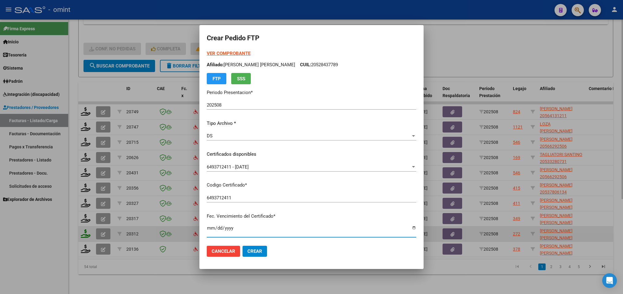
scroll to position [125, 0]
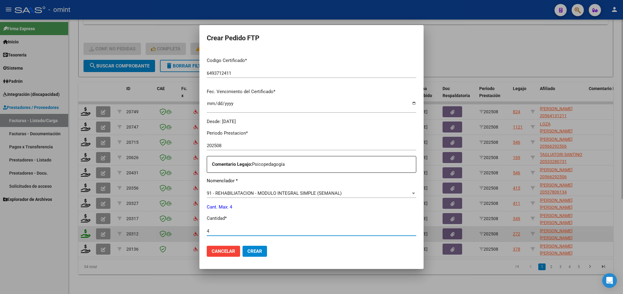
type input "4"
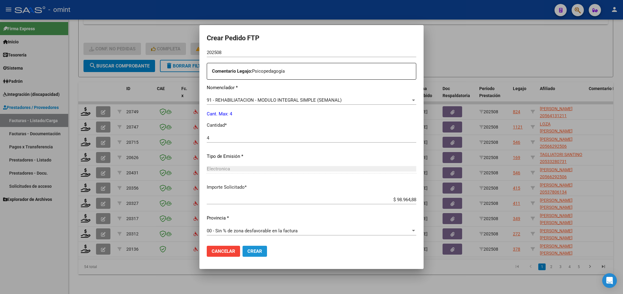
click at [251, 253] on span "Crear" at bounding box center [254, 252] width 15 height 6
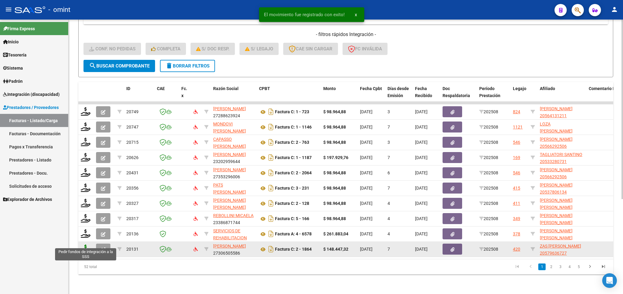
click at [82, 245] on icon at bounding box center [86, 249] width 10 height 9
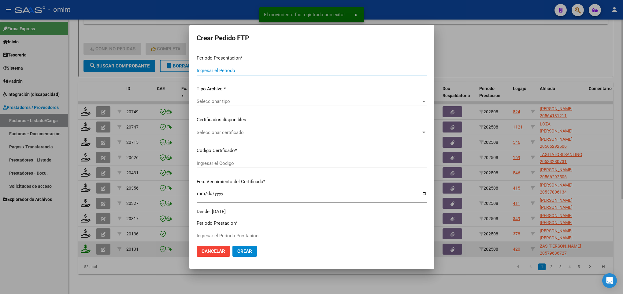
type input "202508"
type input "$ 148.447,32"
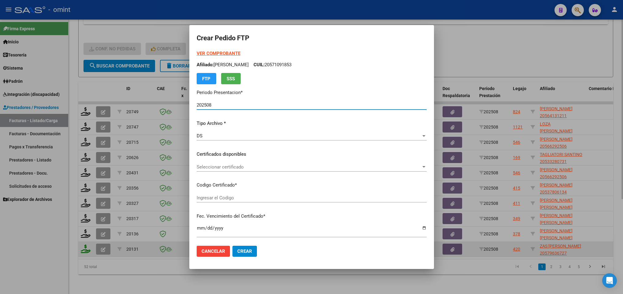
type input "9808107093"
type input "[DATE]"
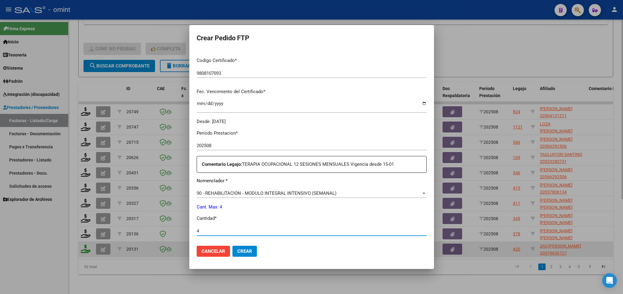
type input "4"
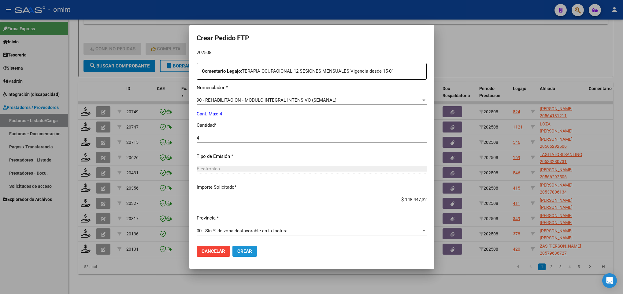
click at [246, 253] on span "Crear" at bounding box center [244, 252] width 15 height 6
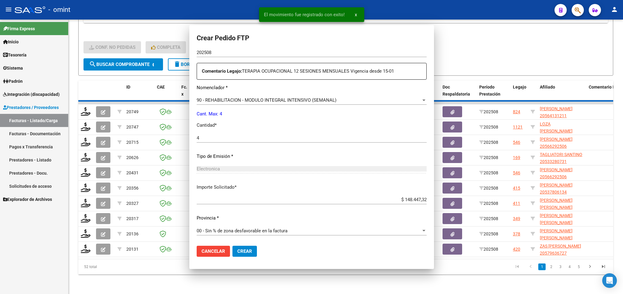
scroll to position [0, 0]
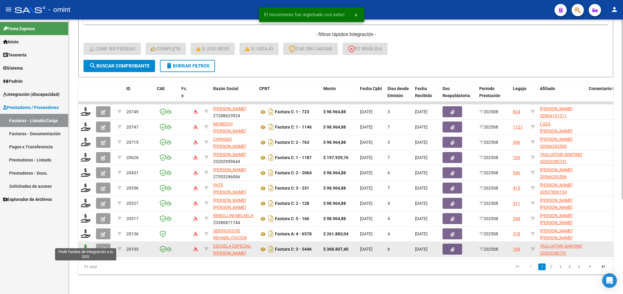
click at [84, 245] on icon at bounding box center [86, 249] width 10 height 9
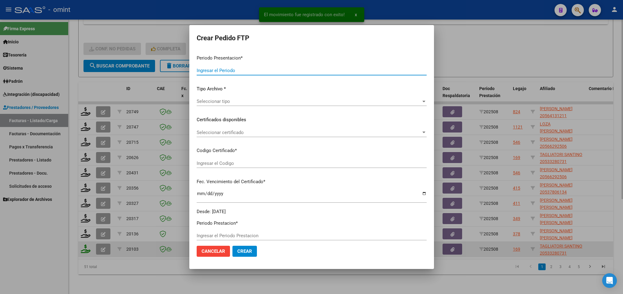
type input "202508"
type input "$ 368.807,40"
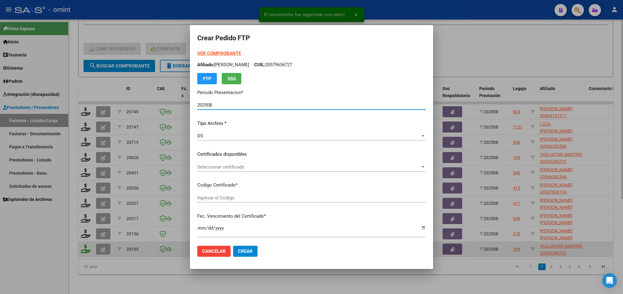
type input "9719323362"
type input "[DATE]"
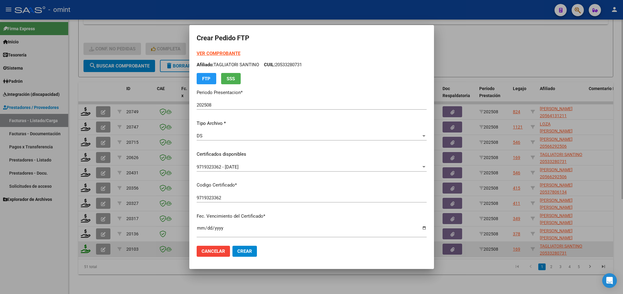
scroll to position [125, 0]
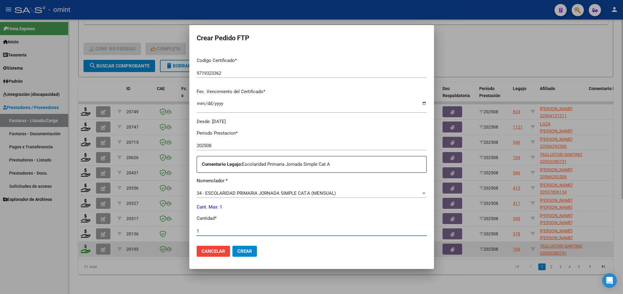
type input "1"
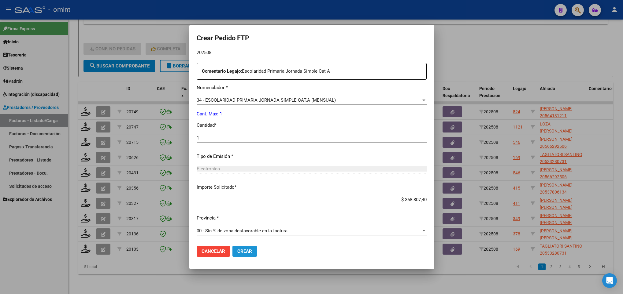
click at [246, 253] on span "Crear" at bounding box center [244, 252] width 15 height 6
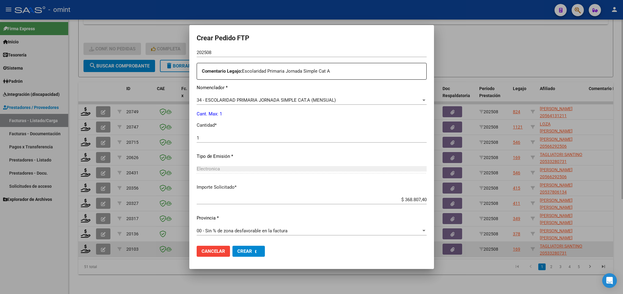
scroll to position [0, 0]
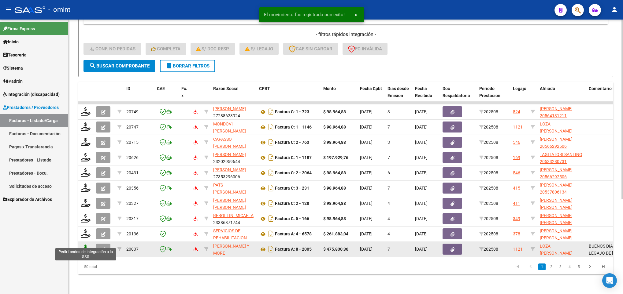
click at [82, 245] on icon at bounding box center [86, 249] width 10 height 9
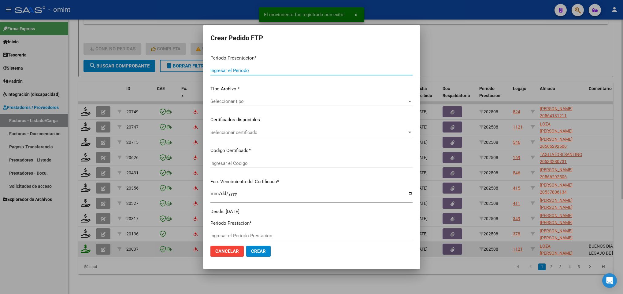
type input "202508"
type input "$ 475.830,36"
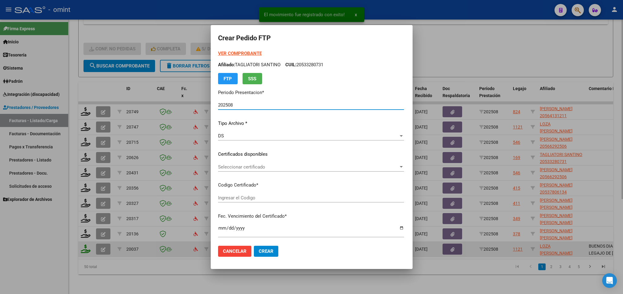
type input "8769187582"
type input "[DATE]"
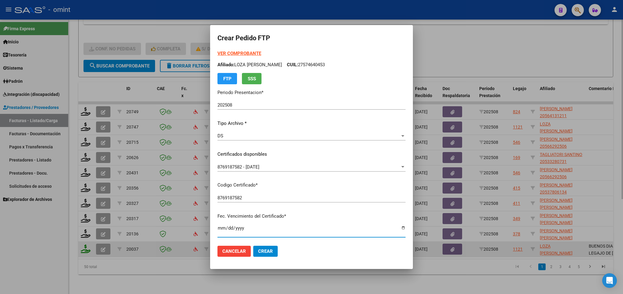
scroll to position [125, 0]
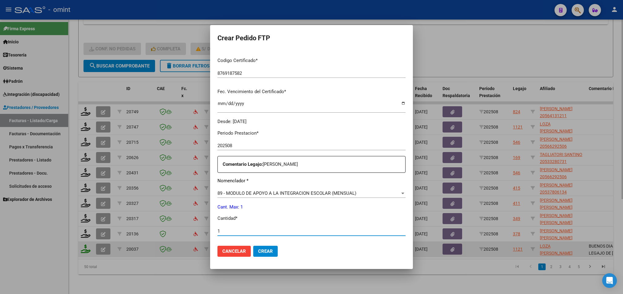
type input "1"
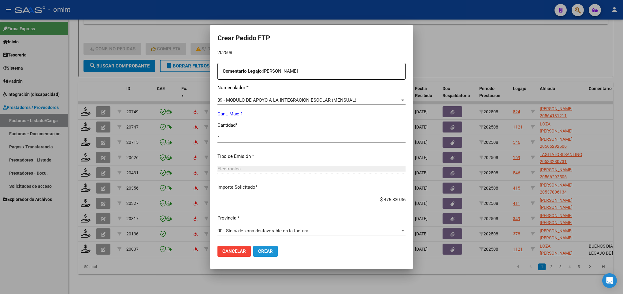
click at [253, 247] on button "Crear" at bounding box center [265, 251] width 24 height 11
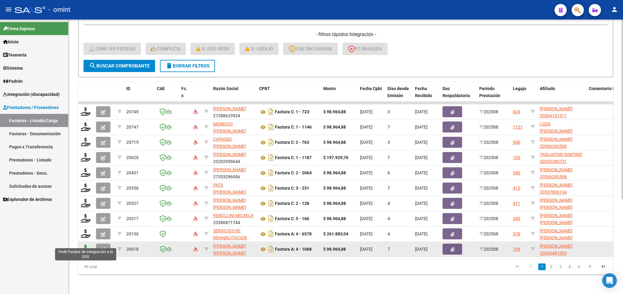
click at [84, 245] on icon at bounding box center [86, 249] width 10 height 9
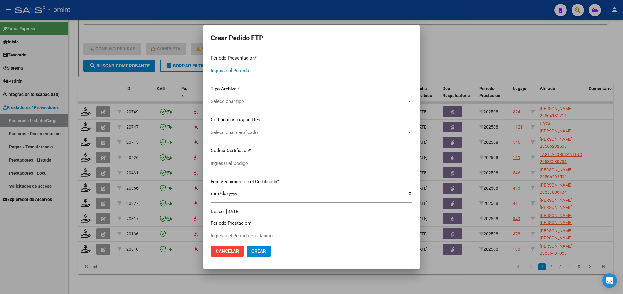
type input "202508"
type input "$ 98.964,88"
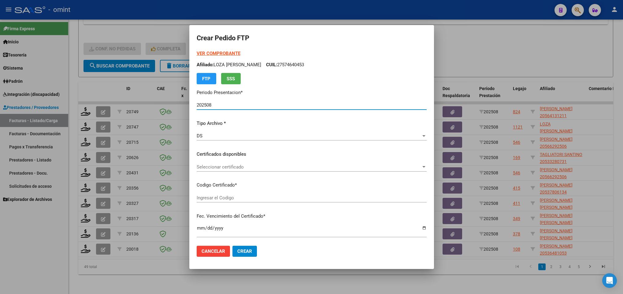
type input "9060130765"
type input "[DATE]"
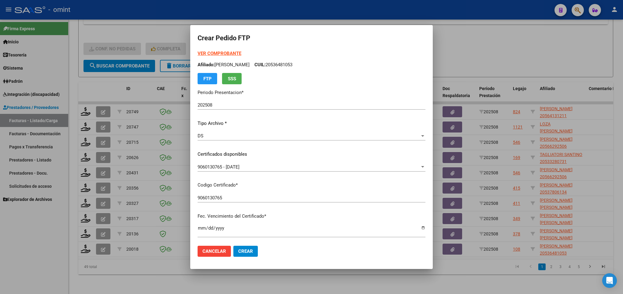
scroll to position [125, 0]
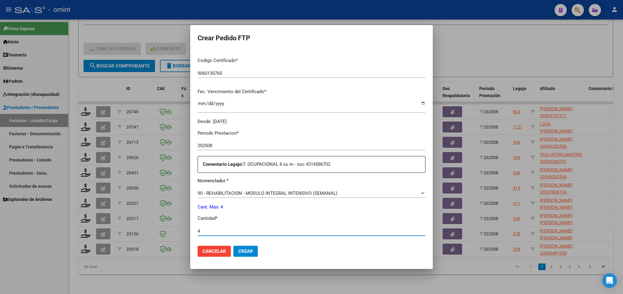
type input "4"
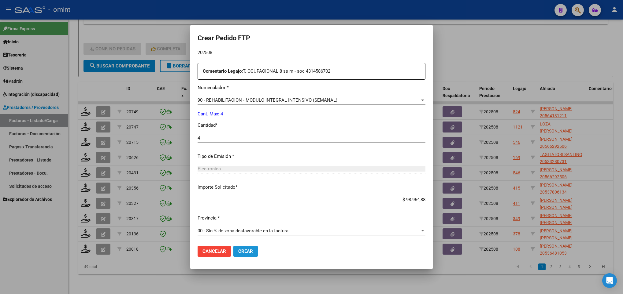
click at [244, 254] on span "Crear" at bounding box center [245, 252] width 15 height 6
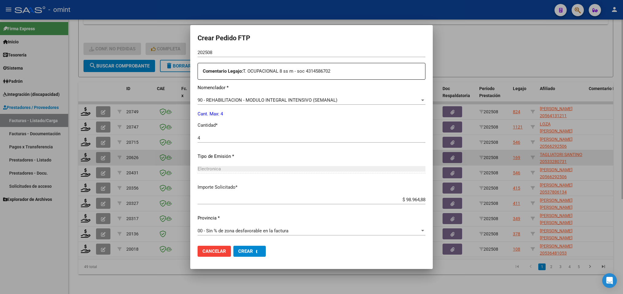
scroll to position [0, 0]
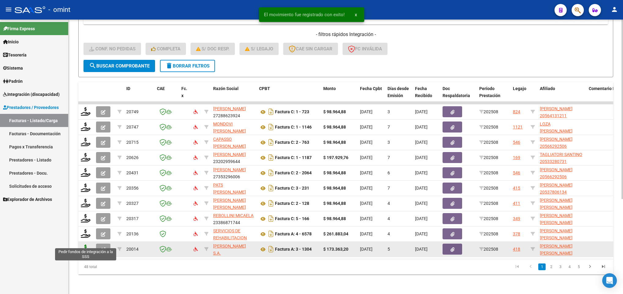
click at [83, 245] on icon at bounding box center [86, 249] width 10 height 9
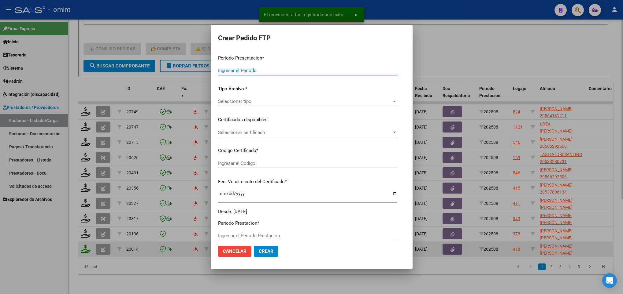
type input "202508"
type input "$ 173.363,20"
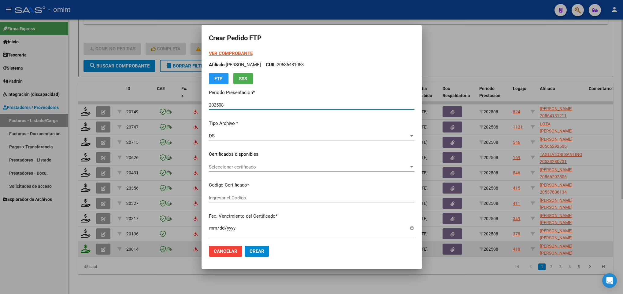
type input "8615294424"
type input "[DATE]"
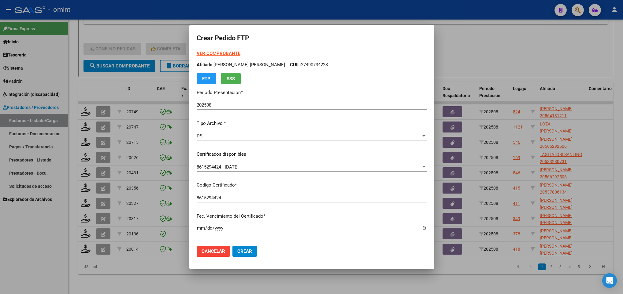
click at [216, 53] on strong "VER COMPROBANTE" at bounding box center [219, 54] width 44 height 6
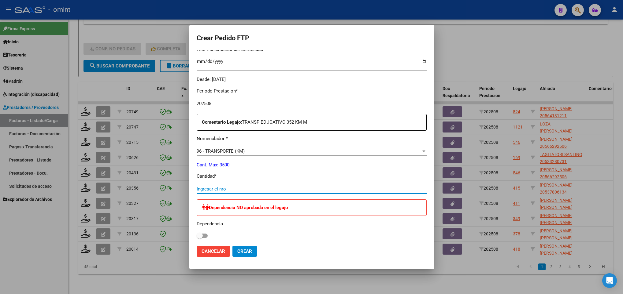
click at [276, 187] on input "Ingresar el nro" at bounding box center [312, 189] width 230 height 6
type input "320"
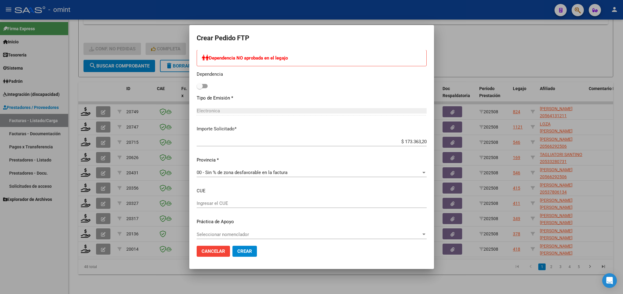
scroll to position [320, 0]
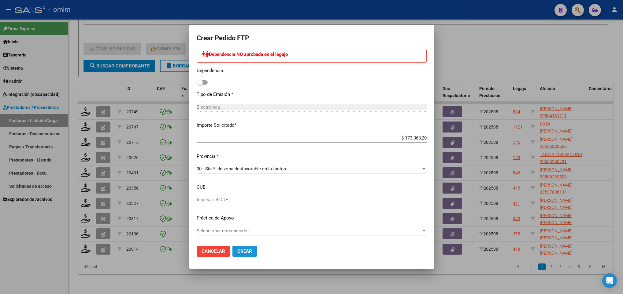
click at [244, 247] on button "Crear" at bounding box center [244, 251] width 24 height 11
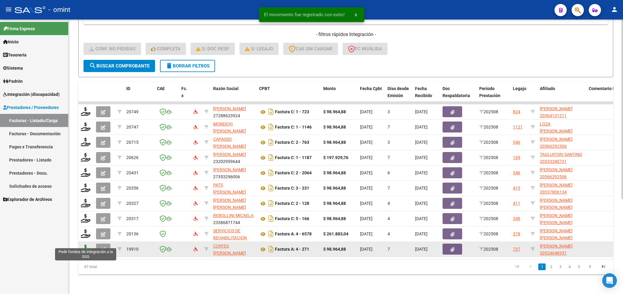
click at [86, 245] on icon at bounding box center [86, 249] width 10 height 9
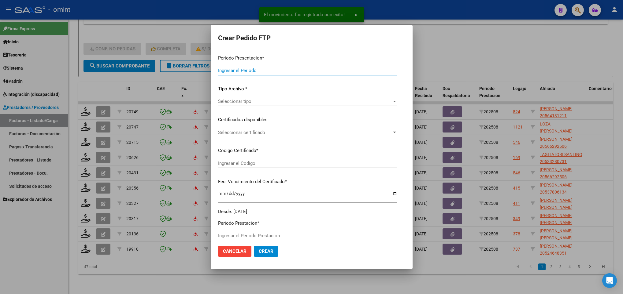
type input "202508"
type input "$ 98.964,88"
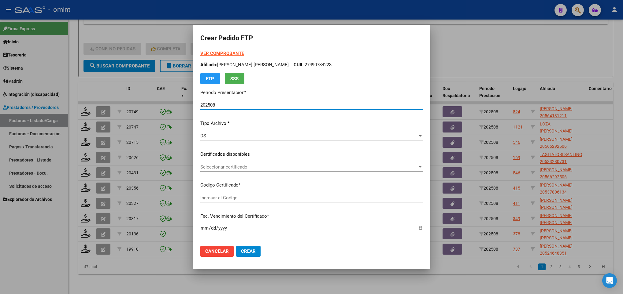
type input "6137196756"
type input "[DATE]"
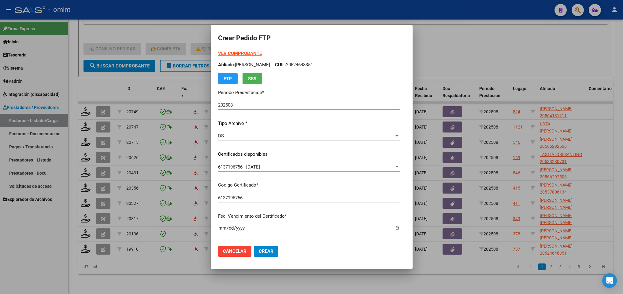
scroll to position [125, 0]
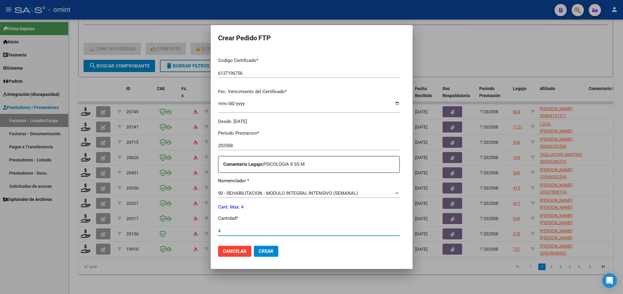
type input "4"
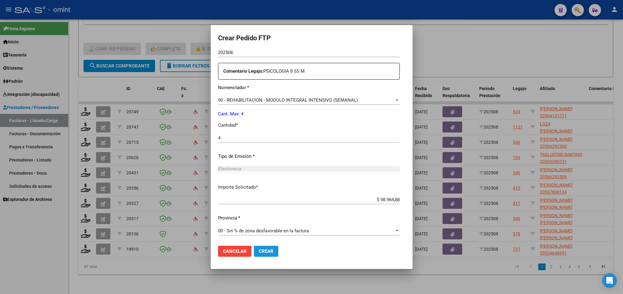
click at [254, 255] on button "Crear" at bounding box center [266, 251] width 24 height 11
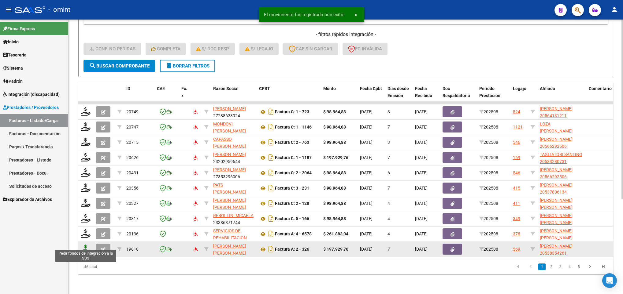
click at [88, 245] on icon at bounding box center [86, 249] width 10 height 9
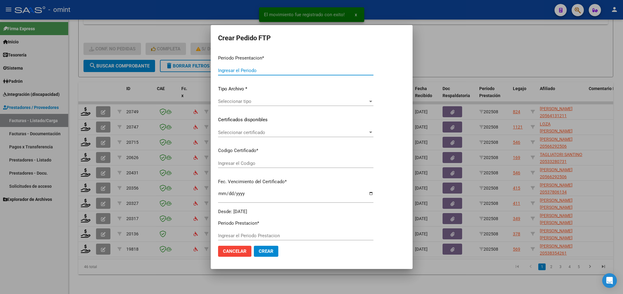
type input "202508"
type input "$ 197.929,76"
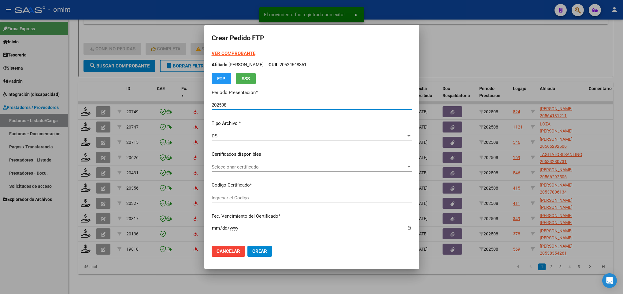
type input "647386140"
type input "[DATE]"
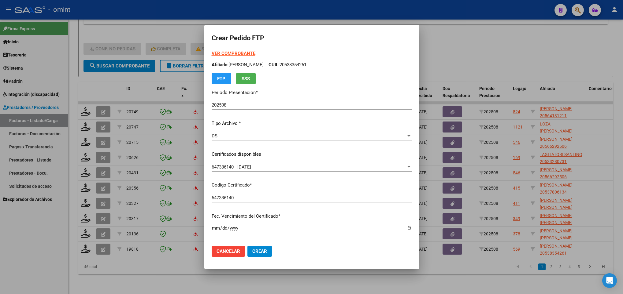
scroll to position [125, 0]
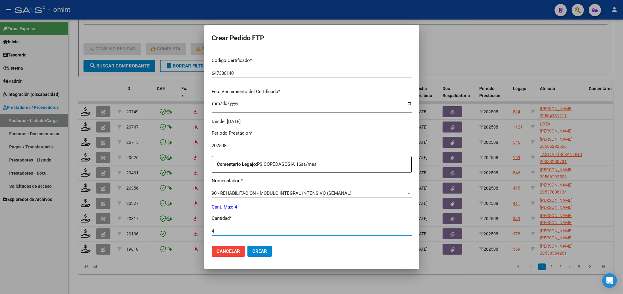
type input "4"
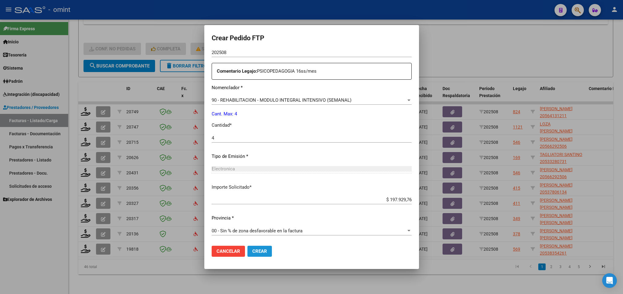
click at [252, 253] on span "Crear" at bounding box center [259, 252] width 15 height 6
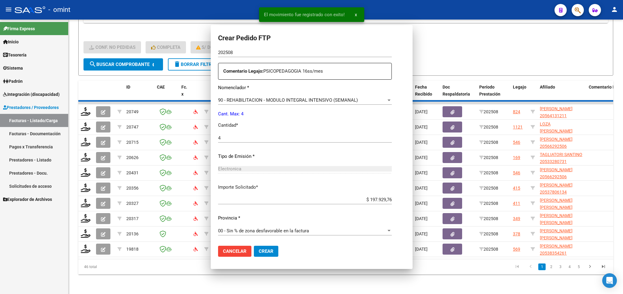
scroll to position [0, 0]
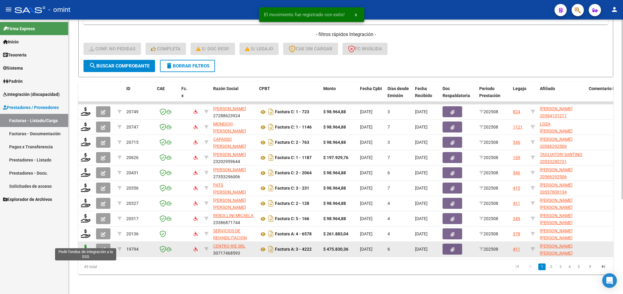
click at [88, 245] on icon at bounding box center [86, 249] width 10 height 9
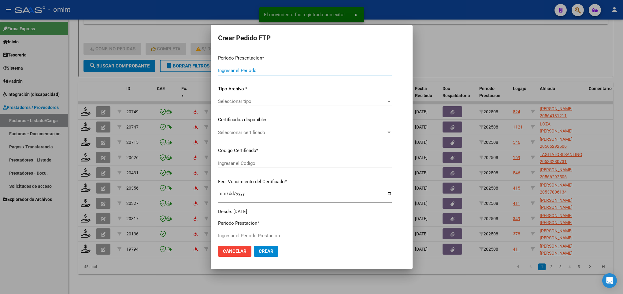
type input "202508"
type input "$ 475.830,36"
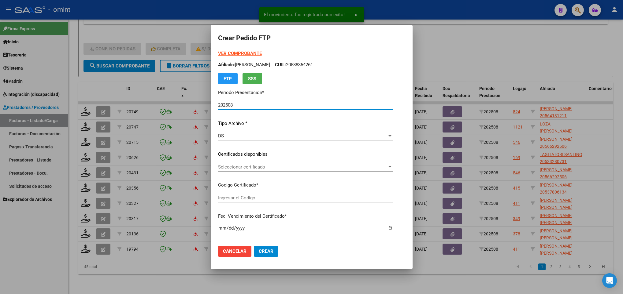
type input "6336702877"
type input "[DATE]"
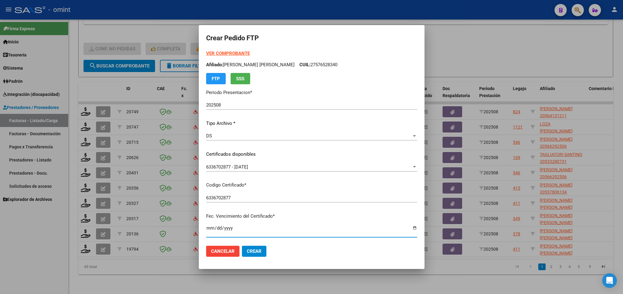
scroll to position [125, 0]
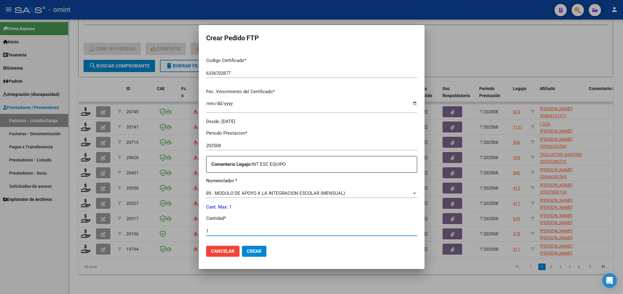
type input "1"
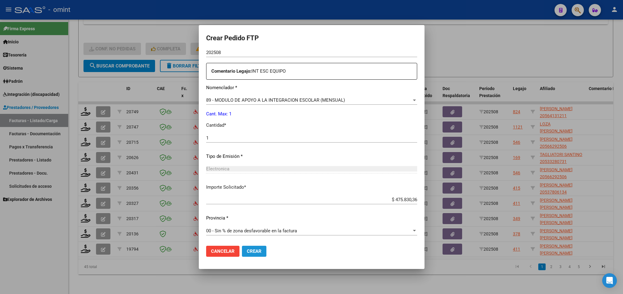
click at [254, 250] on span "Crear" at bounding box center [254, 252] width 15 height 6
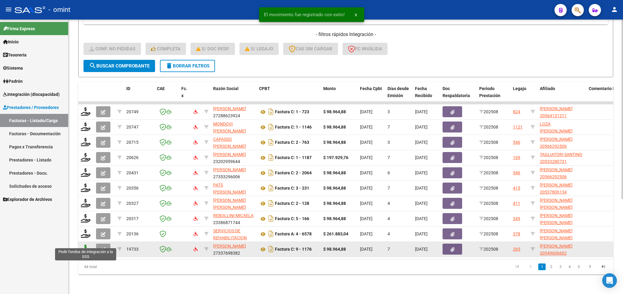
click at [84, 245] on icon at bounding box center [86, 249] width 10 height 9
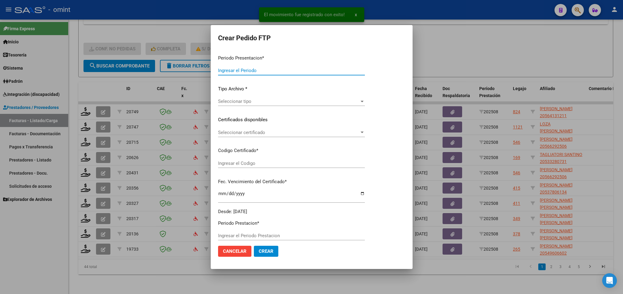
type input "202508"
type input "$ 98.964,88"
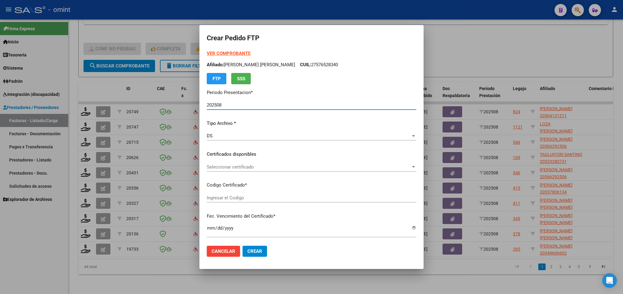
type input "824497418"
type input "[DATE]"
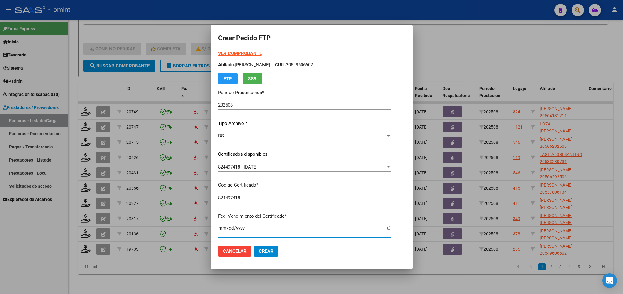
scroll to position [125, 0]
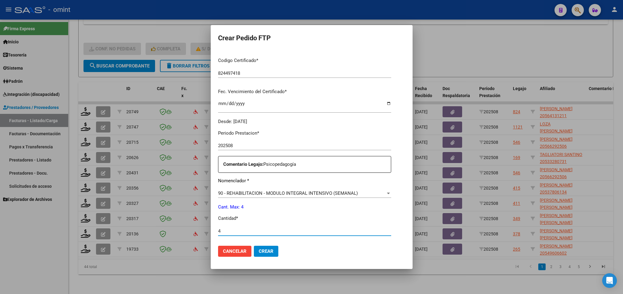
type input "4"
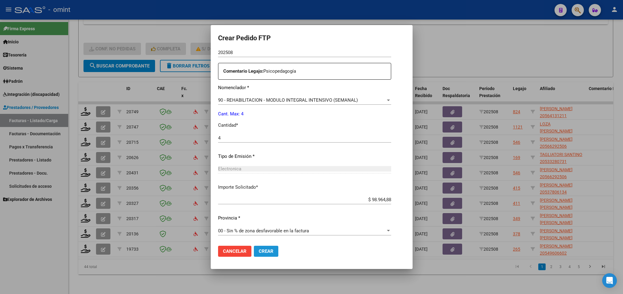
click at [269, 253] on span "Crear" at bounding box center [266, 252] width 15 height 6
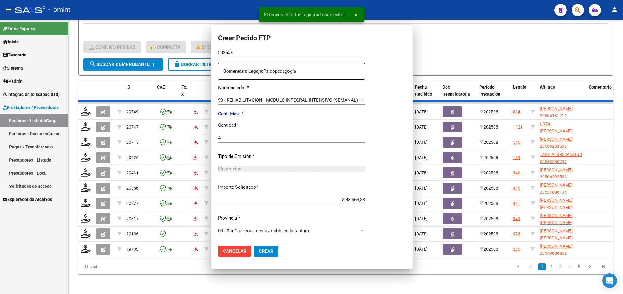
scroll to position [0, 0]
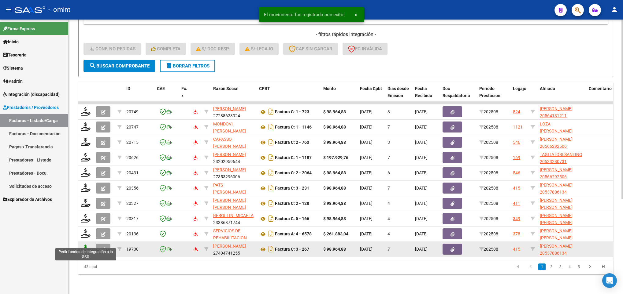
click at [87, 245] on icon at bounding box center [86, 249] width 10 height 9
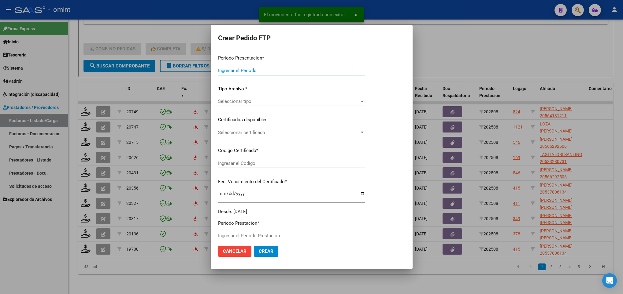
type input "202508"
type input "$ 98.964,88"
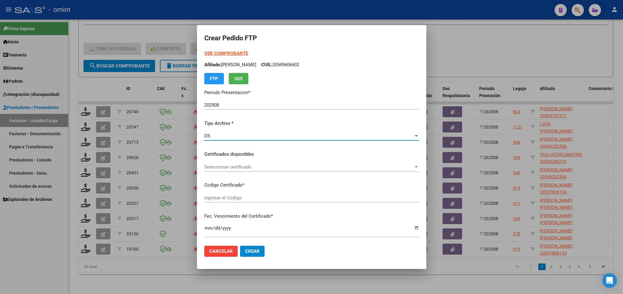
type input "2048409048"
type input "[DATE]"
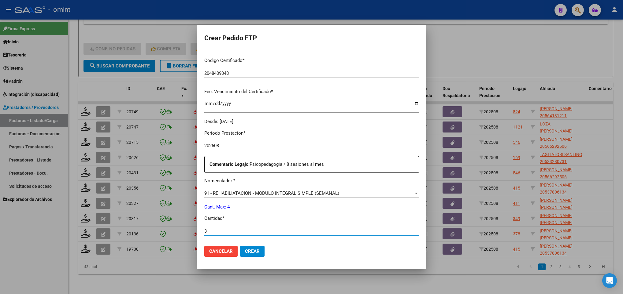
type input "4"
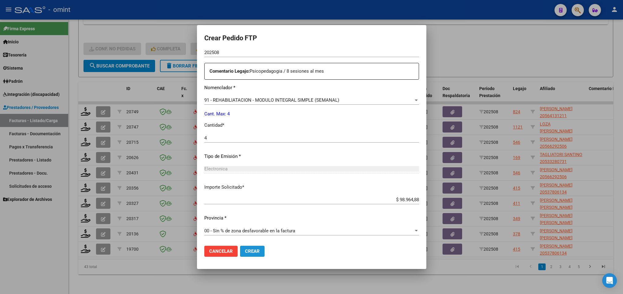
click at [249, 256] on button "Crear" at bounding box center [252, 251] width 24 height 11
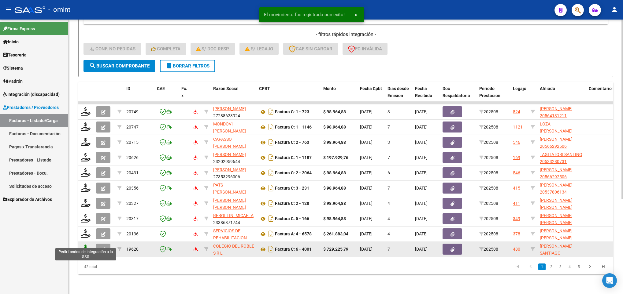
click at [87, 245] on icon at bounding box center [86, 249] width 10 height 9
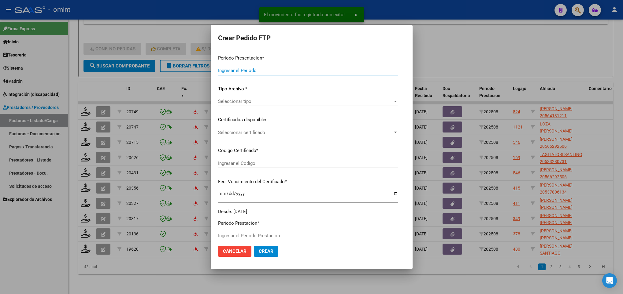
type input "202508"
type input "$ 729.225,79"
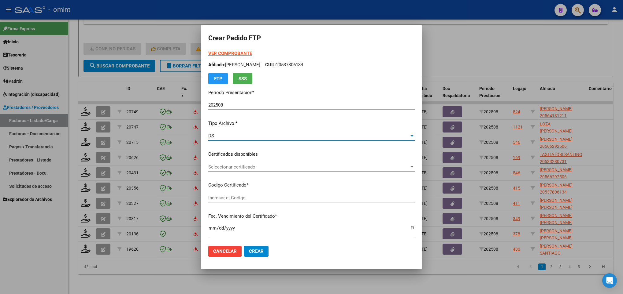
type input "2498941906"
type input "[DATE]"
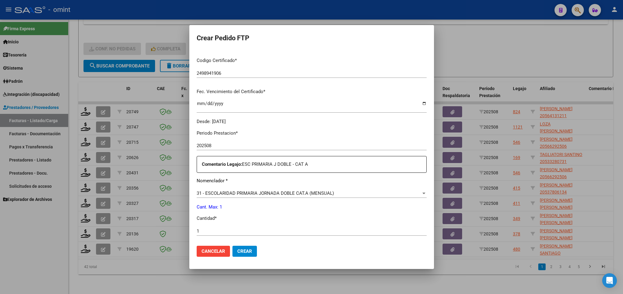
scroll to position [218, 0]
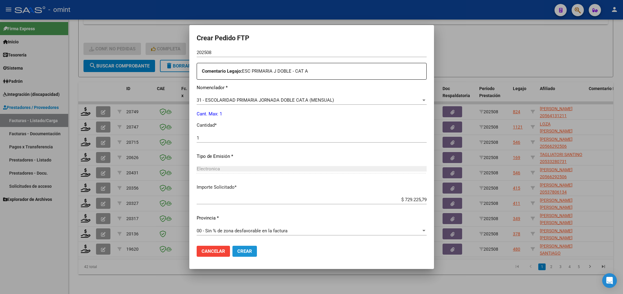
click at [244, 252] on span "Crear" at bounding box center [244, 252] width 15 height 6
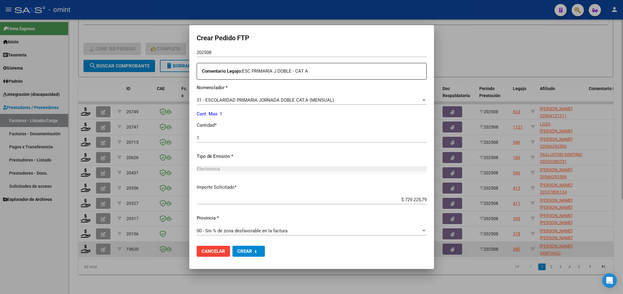
scroll to position [0, 0]
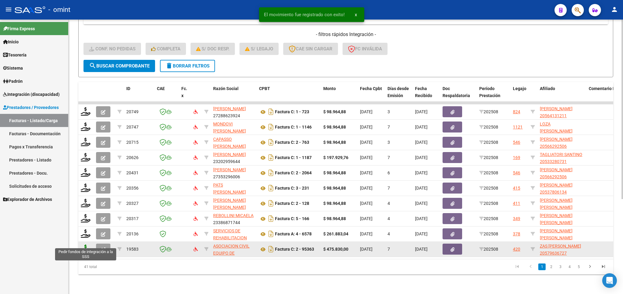
click at [84, 246] on icon at bounding box center [86, 249] width 10 height 9
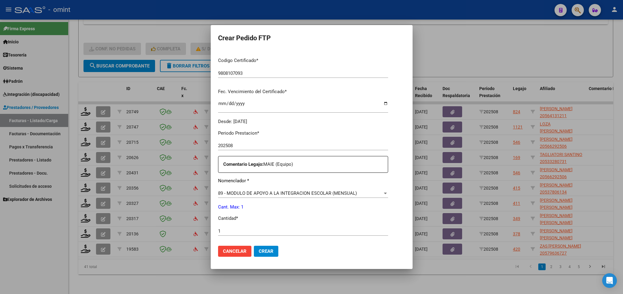
scroll to position [218, 0]
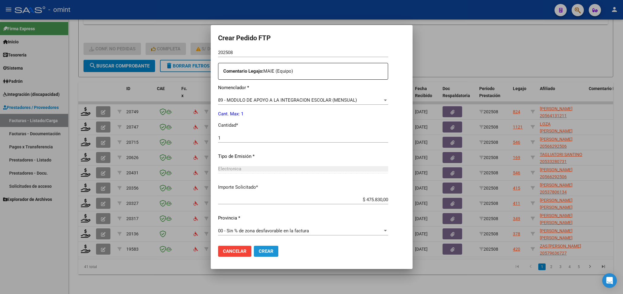
click at [260, 255] on button "Crear" at bounding box center [266, 251] width 24 height 11
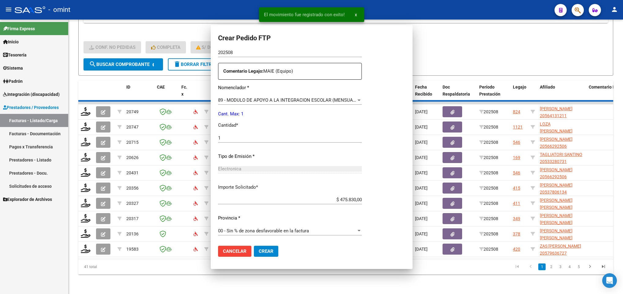
scroll to position [0, 0]
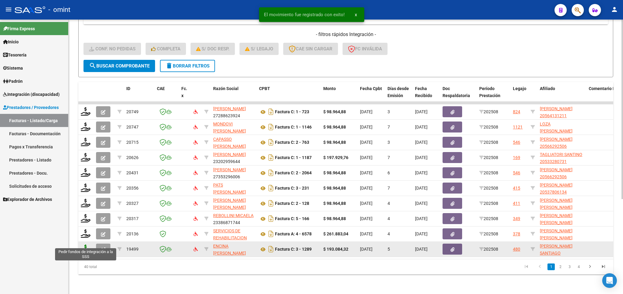
click at [81, 245] on icon at bounding box center [86, 249] width 10 height 9
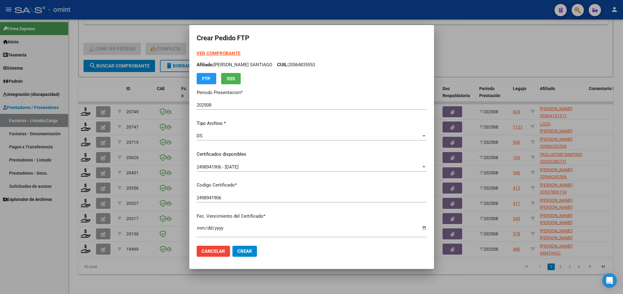
click at [235, 53] on strong "VER COMPROBANTE" at bounding box center [219, 54] width 44 height 6
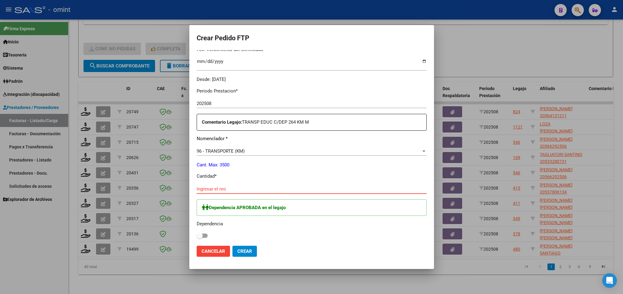
click at [306, 186] on input "Ingresar el nro" at bounding box center [312, 189] width 230 height 6
click at [205, 235] on span at bounding box center [202, 236] width 11 height 4
click at [200, 238] on input "checkbox" at bounding box center [199, 238] width 0 height 0
click at [253, 252] on button "Crear" at bounding box center [244, 251] width 24 height 11
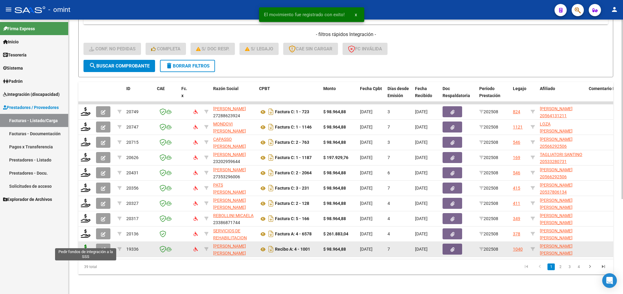
click at [85, 245] on icon at bounding box center [86, 249] width 10 height 9
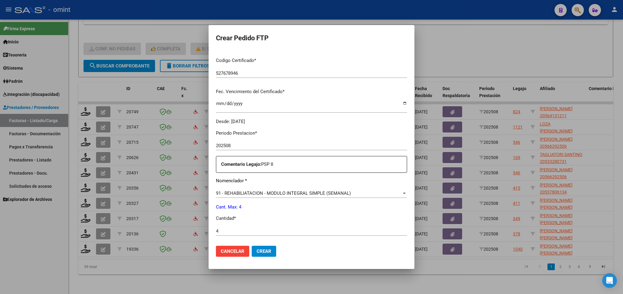
scroll to position [218, 0]
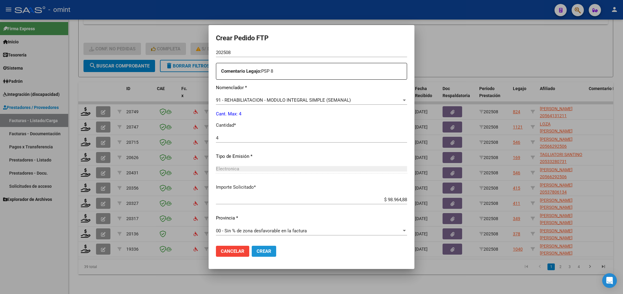
click at [256, 254] on span "Crear" at bounding box center [263, 252] width 15 height 6
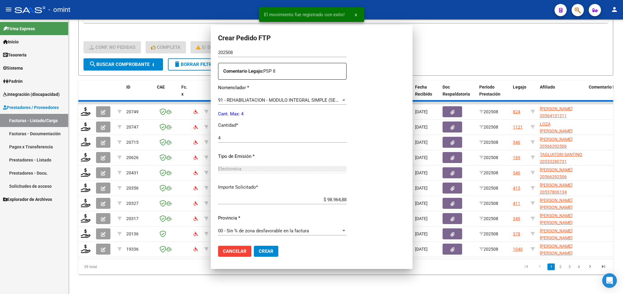
scroll to position [184, 0]
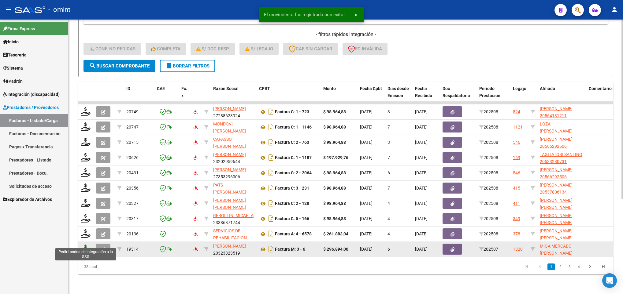
click at [81, 245] on icon at bounding box center [86, 249] width 10 height 9
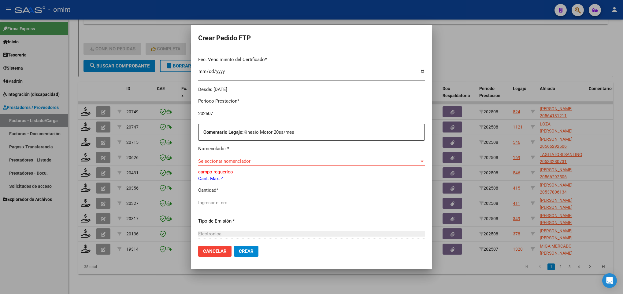
scroll to position [167, 0]
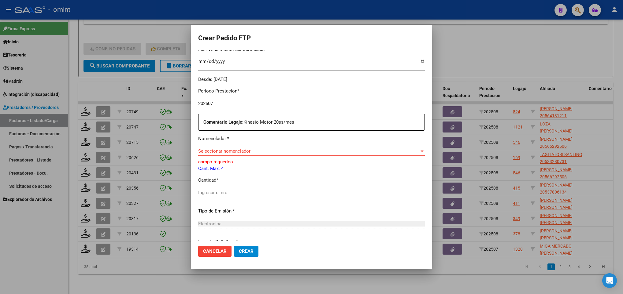
click at [337, 151] on span "Seleccionar nomenclador" at bounding box center [308, 152] width 221 height 6
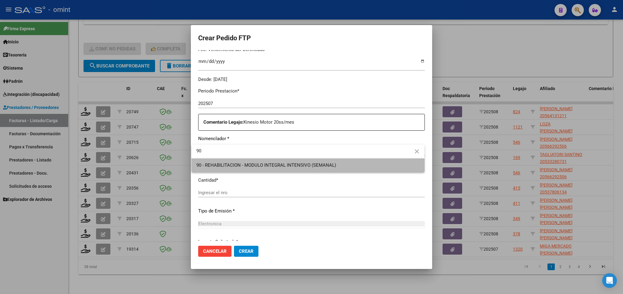
click at [320, 161] on span "90 - REHABILITACION - MODULO INTEGRAL INTENSIVO (SEMANAL)" at bounding box center [307, 166] width 223 height 14
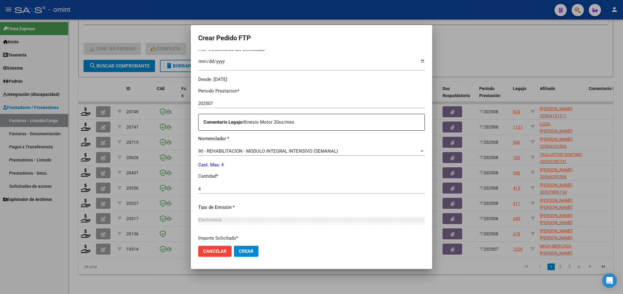
scroll to position [218, 0]
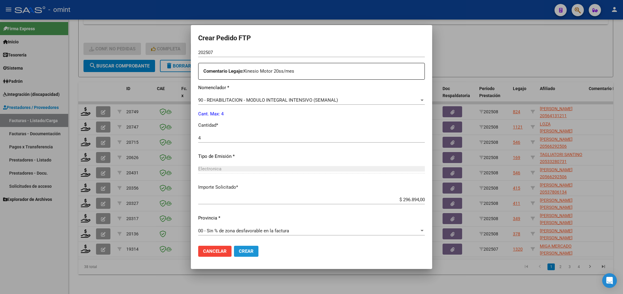
click at [247, 248] on button "Crear" at bounding box center [246, 251] width 24 height 11
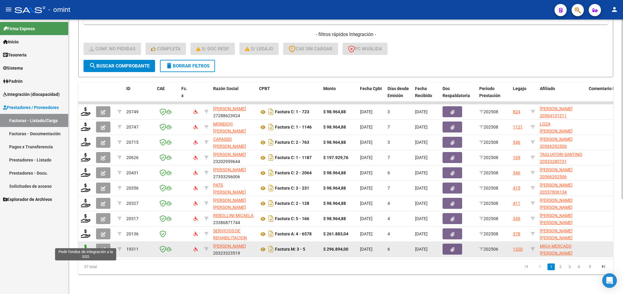
click at [87, 245] on icon at bounding box center [86, 249] width 10 height 9
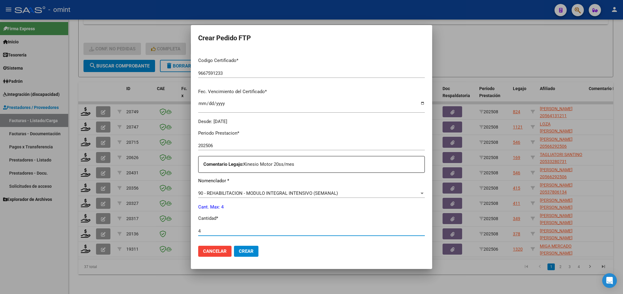
scroll to position [218, 0]
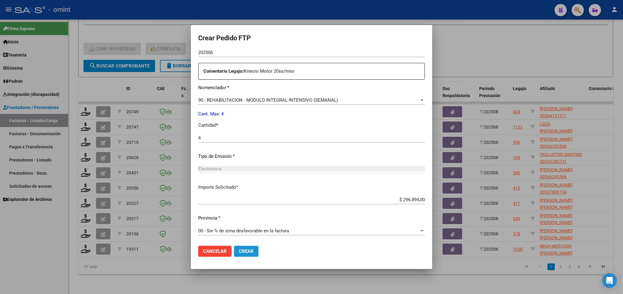
click at [247, 253] on span "Crear" at bounding box center [246, 252] width 15 height 6
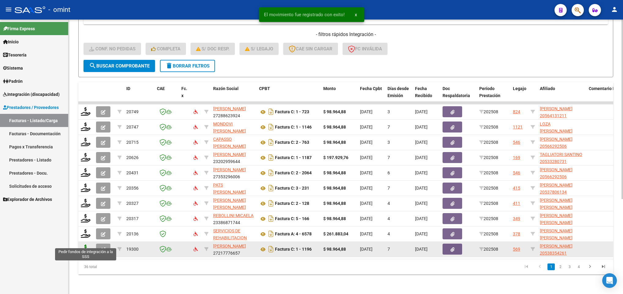
click at [85, 245] on icon at bounding box center [86, 249] width 10 height 9
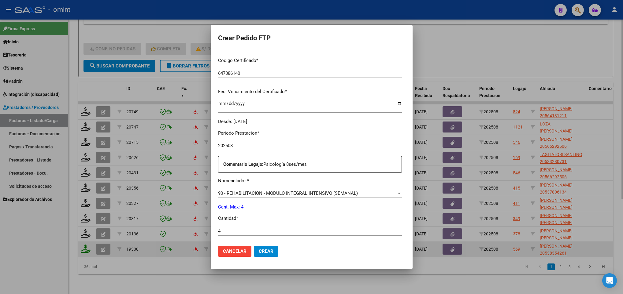
scroll to position [218, 0]
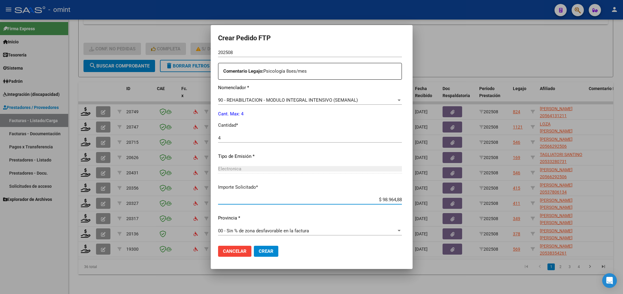
click at [254, 247] on button "Crear" at bounding box center [266, 251] width 24 height 11
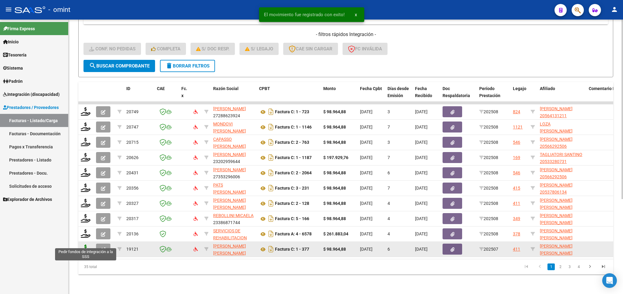
click at [86, 245] on icon at bounding box center [86, 249] width 10 height 9
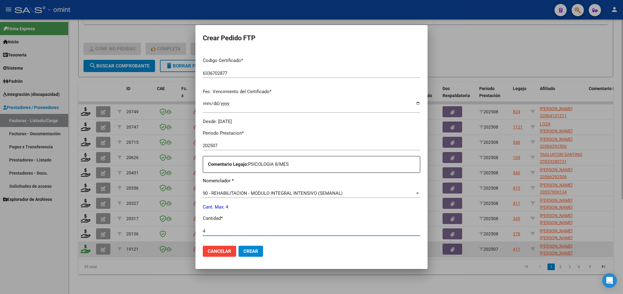
scroll to position [218, 0]
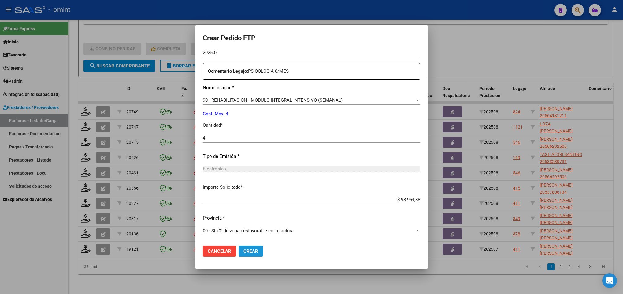
click at [255, 246] on button "Crear" at bounding box center [250, 251] width 24 height 11
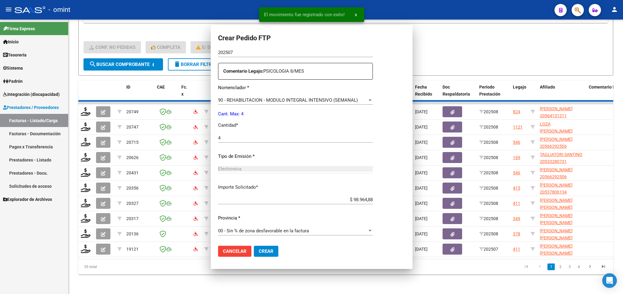
scroll to position [184, 0]
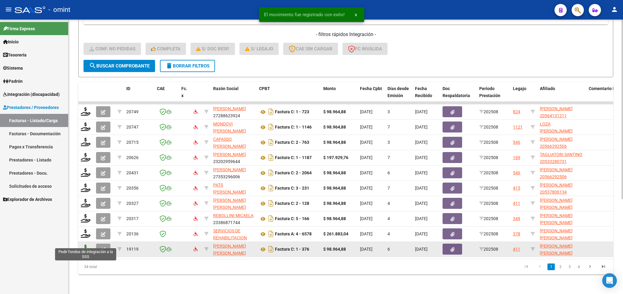
click at [85, 245] on icon at bounding box center [86, 249] width 10 height 9
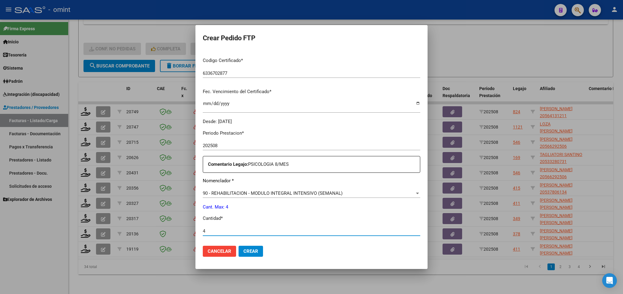
scroll to position [218, 0]
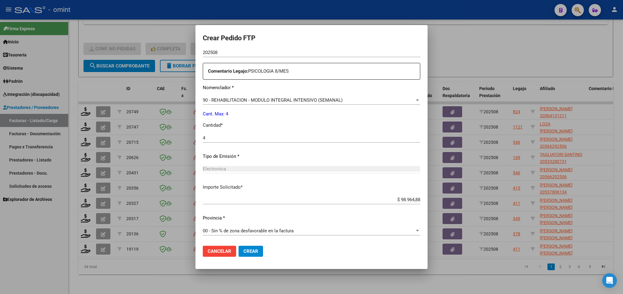
click at [251, 245] on mat-dialog-actions "Cancelar Crear" at bounding box center [311, 251] width 217 height 21
click at [251, 249] on span "Crear" at bounding box center [250, 252] width 15 height 6
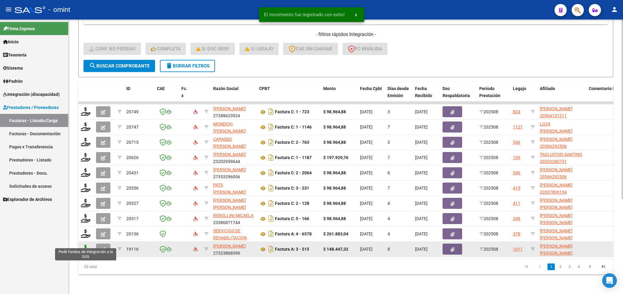
click at [85, 245] on icon at bounding box center [86, 249] width 10 height 9
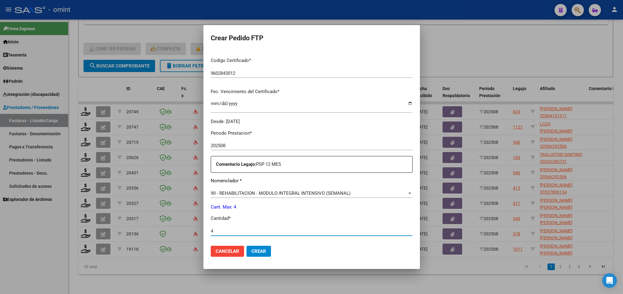
scroll to position [218, 0]
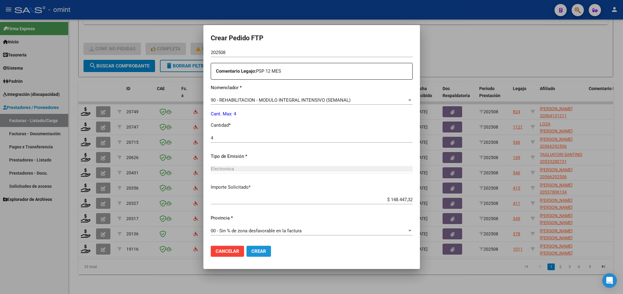
click at [251, 250] on span "Crear" at bounding box center [258, 252] width 15 height 6
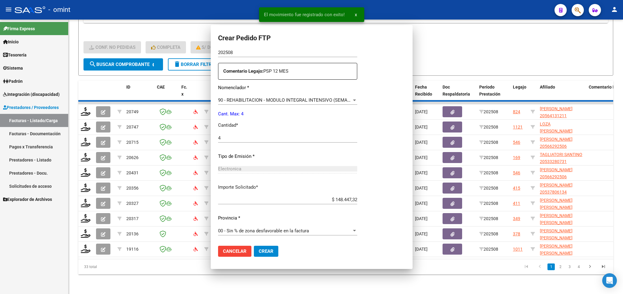
scroll to position [184, 0]
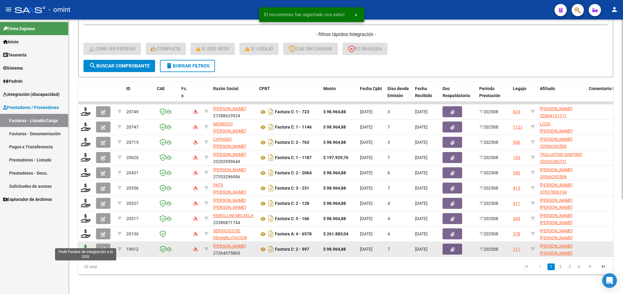
click at [86, 245] on icon at bounding box center [86, 249] width 10 height 9
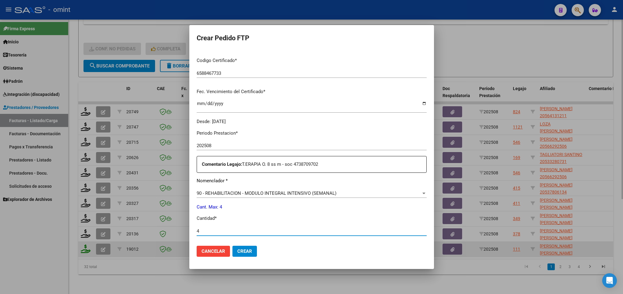
scroll to position [218, 0]
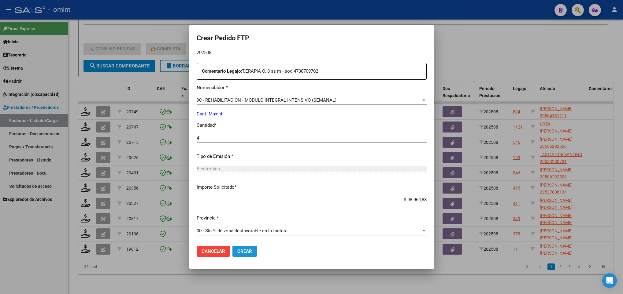
click at [237, 251] on span "Crear" at bounding box center [244, 252] width 15 height 6
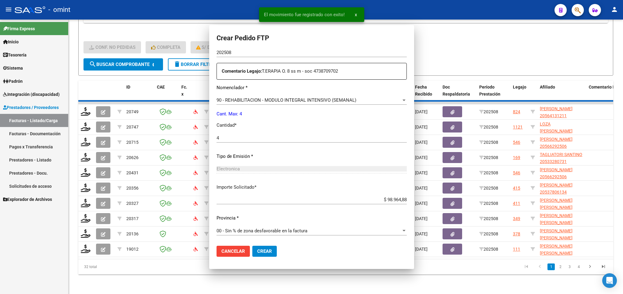
scroll to position [0, 0]
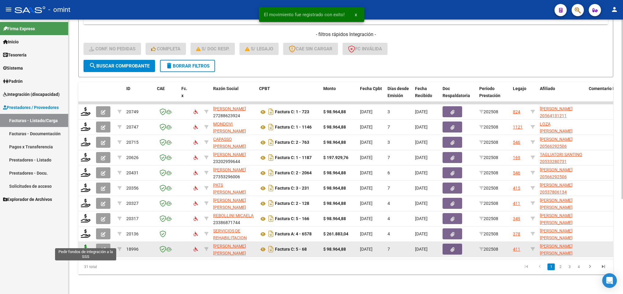
click at [83, 245] on icon at bounding box center [86, 249] width 10 height 9
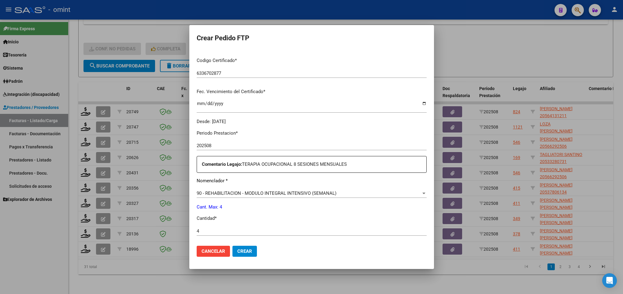
scroll to position [218, 0]
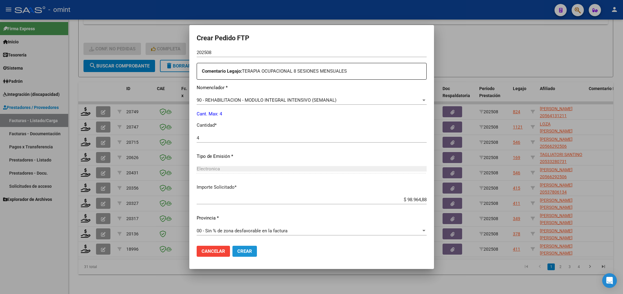
click at [249, 249] on span "Crear" at bounding box center [244, 252] width 15 height 6
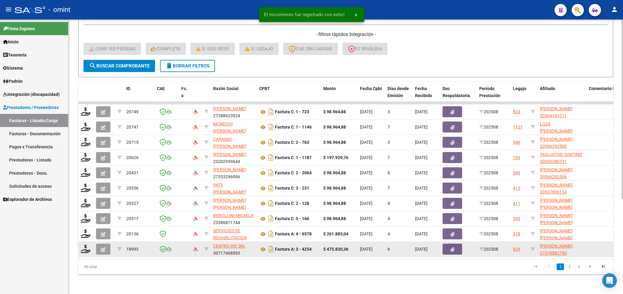
click at [92, 243] on datatable-body-cell at bounding box center [85, 249] width 15 height 15
click at [86, 245] on icon at bounding box center [86, 249] width 10 height 9
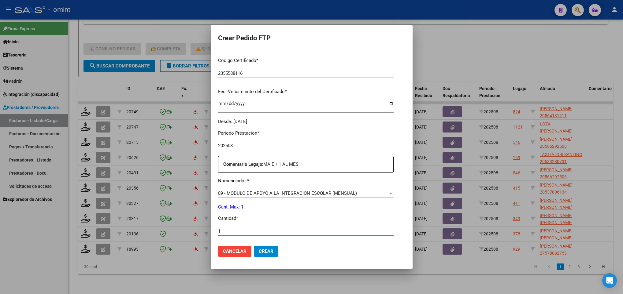
scroll to position [218, 0]
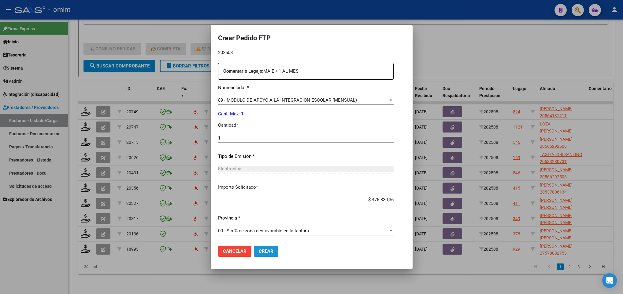
click at [259, 249] on span "Crear" at bounding box center [266, 252] width 15 height 6
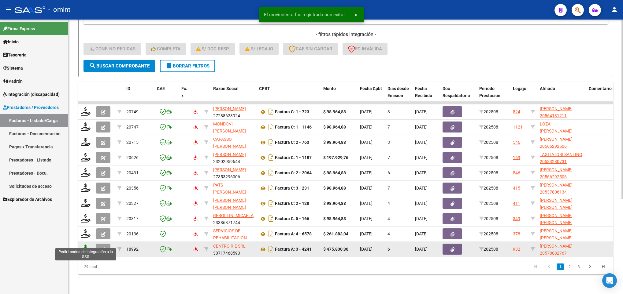
click at [85, 245] on icon at bounding box center [86, 249] width 10 height 9
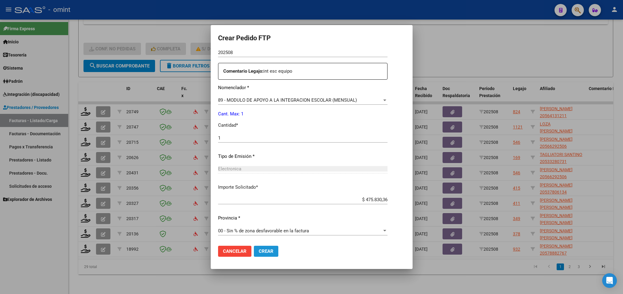
click at [263, 252] on button "Crear" at bounding box center [266, 251] width 24 height 11
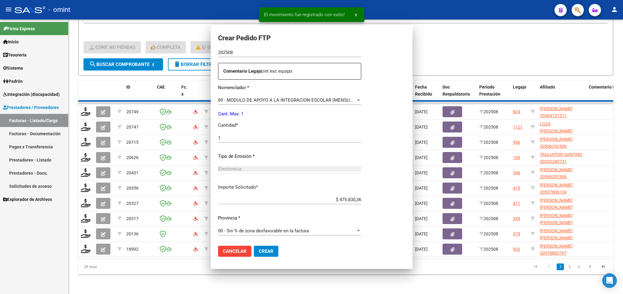
scroll to position [184, 0]
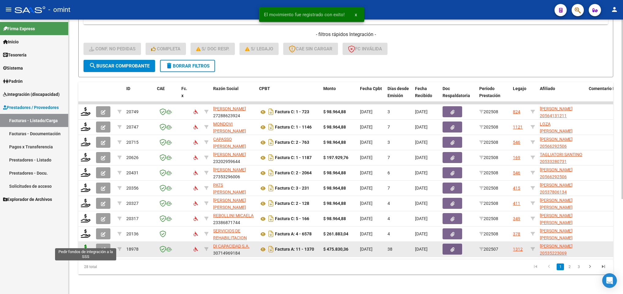
click at [85, 245] on icon at bounding box center [86, 249] width 10 height 9
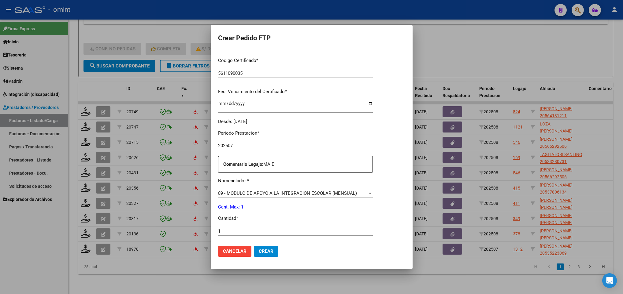
scroll to position [218, 0]
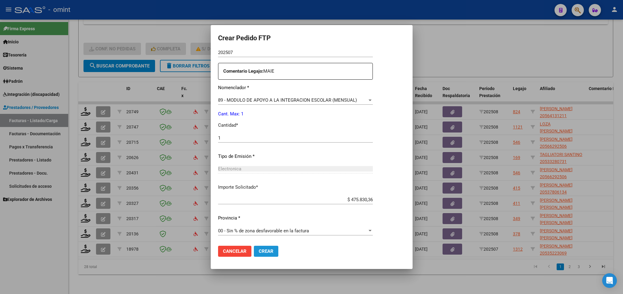
click at [266, 249] on span "Crear" at bounding box center [266, 252] width 15 height 6
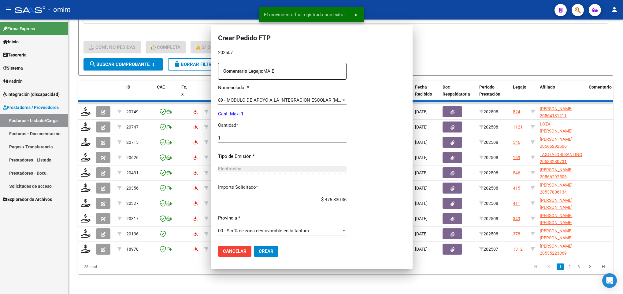
scroll to position [184, 0]
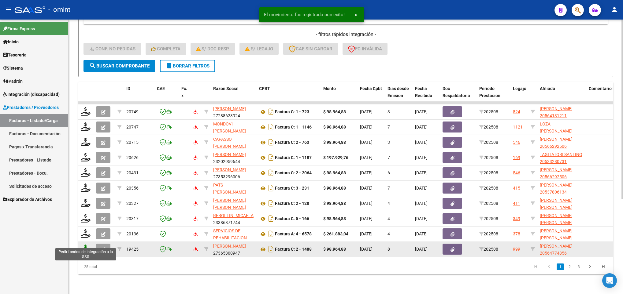
click at [87, 245] on icon at bounding box center [86, 249] width 10 height 9
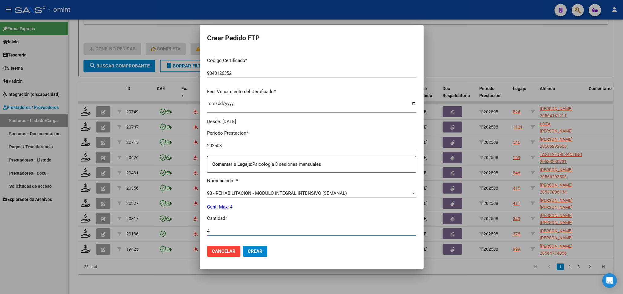
scroll to position [218, 0]
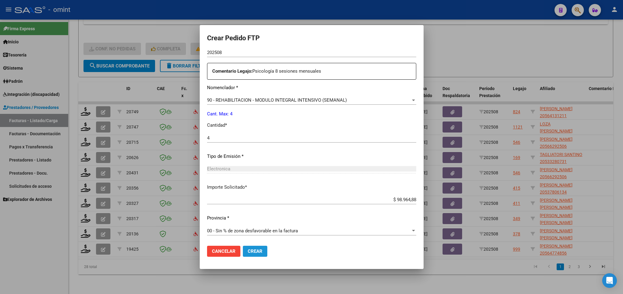
click at [247, 247] on button "Crear" at bounding box center [255, 251] width 24 height 11
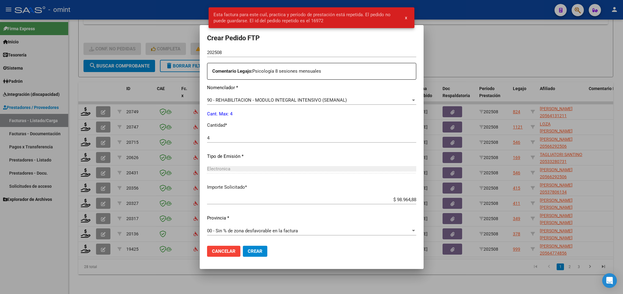
click at [173, 259] on div at bounding box center [311, 147] width 623 height 294
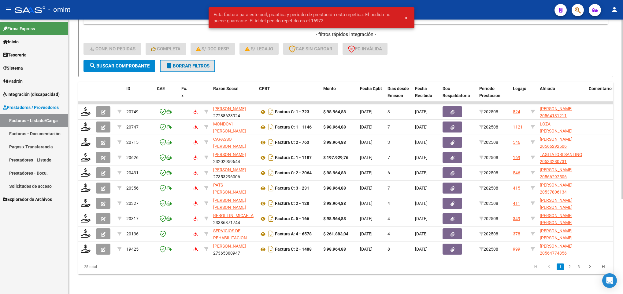
click at [190, 63] on span "delete Borrar Filtros" at bounding box center [187, 66] width 44 height 6
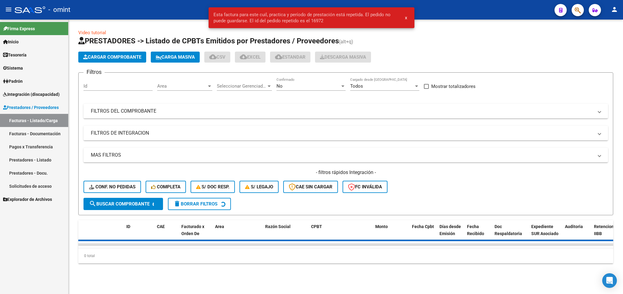
scroll to position [0, 0]
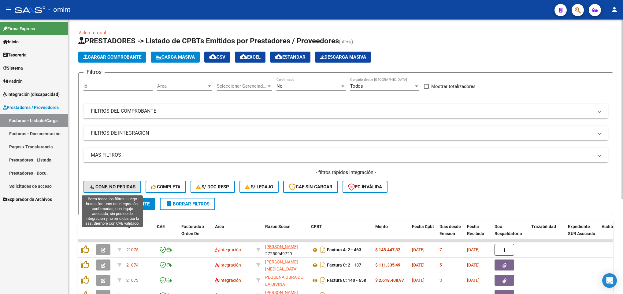
click at [108, 187] on span "Conf. no pedidas" at bounding box center [112, 187] width 46 height 6
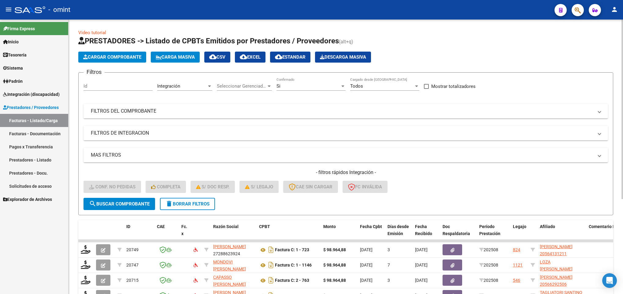
scroll to position [145, 0]
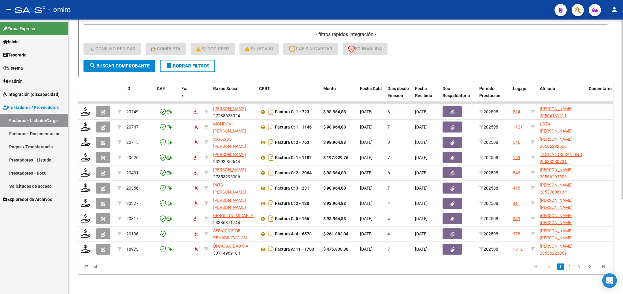
click at [622, 235] on html "menu - omint person Firma Express Inicio Instructivos Contacto OS Tesorería Ext…" at bounding box center [311, 147] width 623 height 294
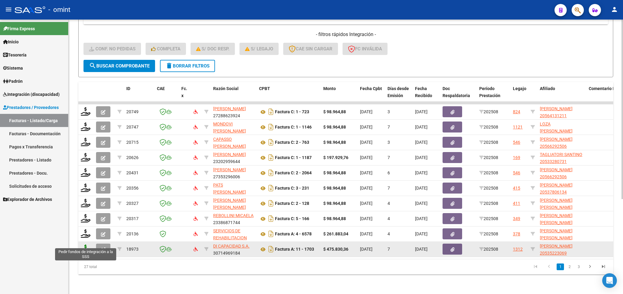
click at [87, 245] on icon at bounding box center [86, 249] width 10 height 9
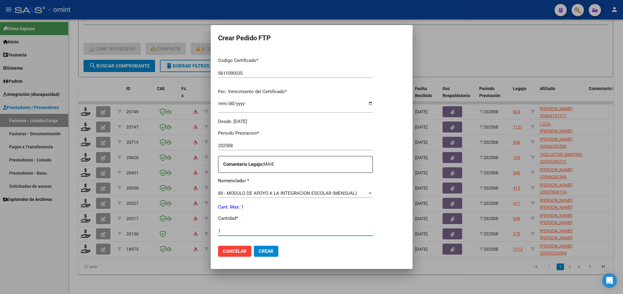
scroll to position [218, 0]
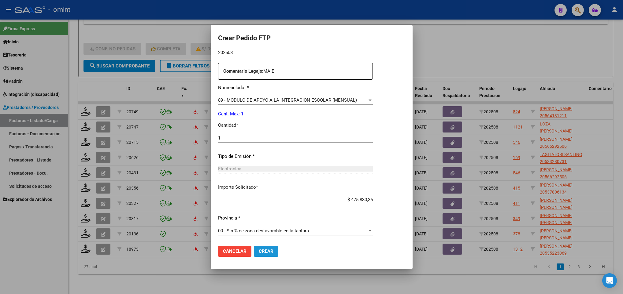
click at [267, 250] on span "Crear" at bounding box center [266, 252] width 15 height 6
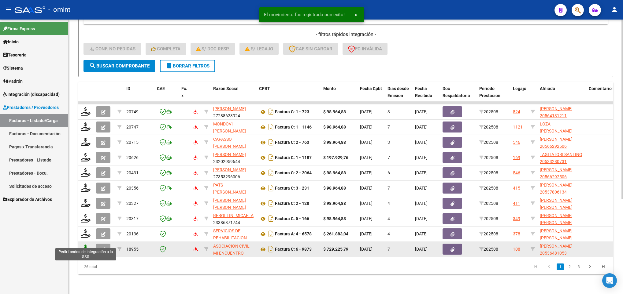
click at [87, 245] on icon at bounding box center [86, 249] width 10 height 9
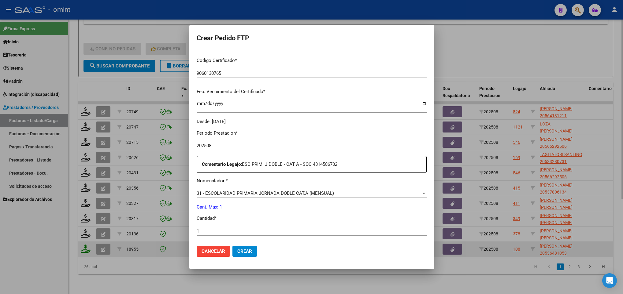
scroll to position [218, 0]
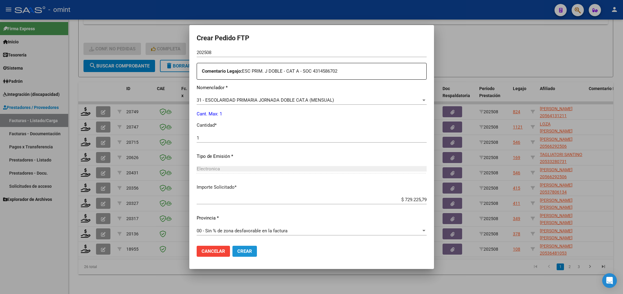
click at [248, 253] on span "Crear" at bounding box center [244, 252] width 15 height 6
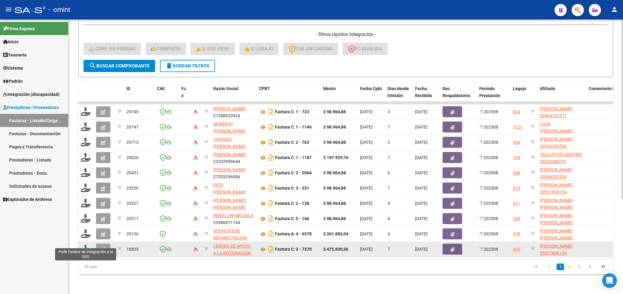
click at [88, 245] on icon at bounding box center [86, 249] width 10 height 9
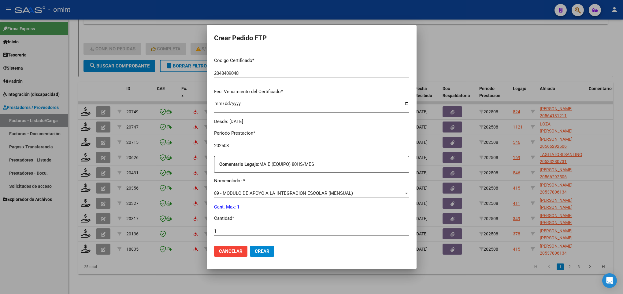
scroll to position [218, 0]
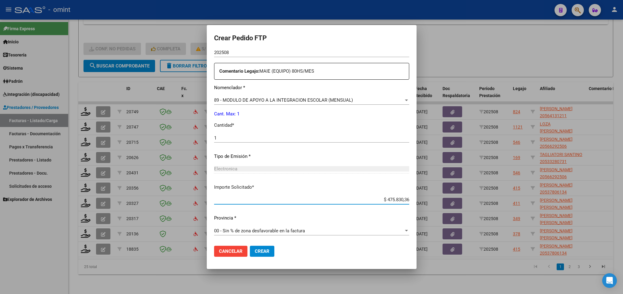
click at [250, 255] on button "Crear" at bounding box center [262, 251] width 24 height 11
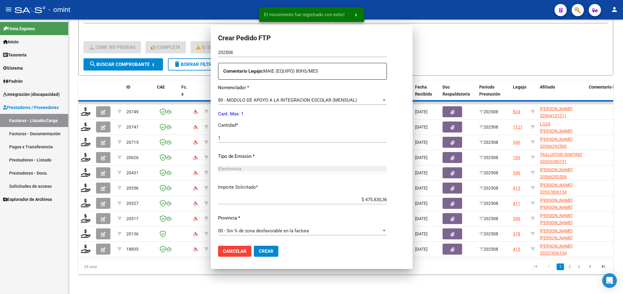
scroll to position [0, 0]
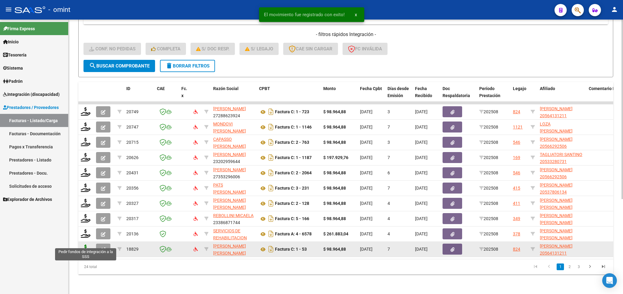
click at [86, 245] on icon at bounding box center [86, 249] width 10 height 9
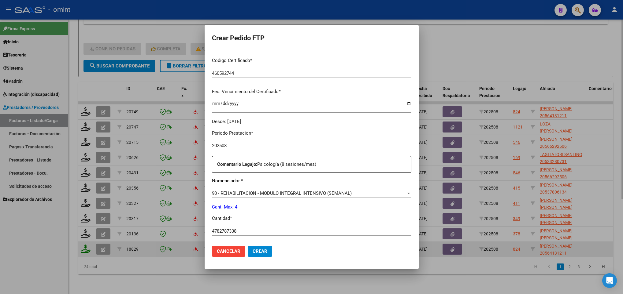
scroll to position [218, 0]
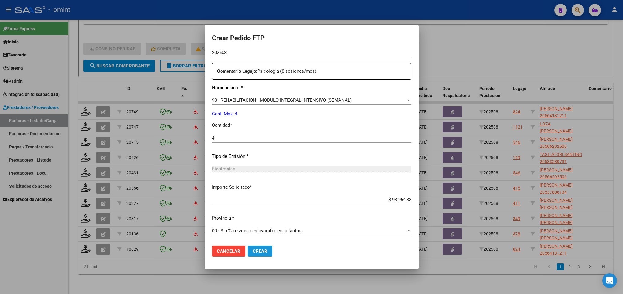
click at [253, 253] on span "Crear" at bounding box center [260, 252] width 15 height 6
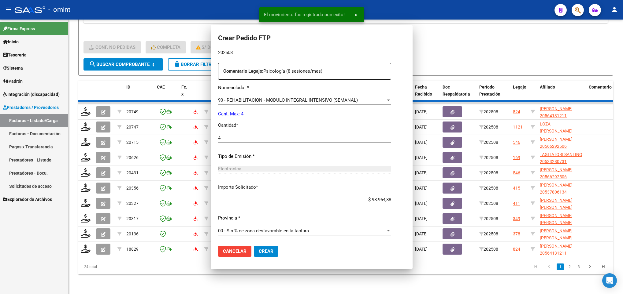
scroll to position [184, 0]
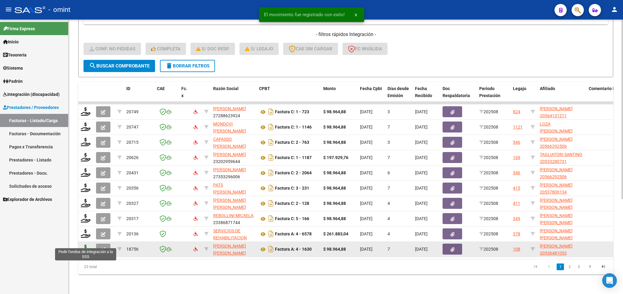
click at [84, 245] on icon at bounding box center [86, 249] width 10 height 9
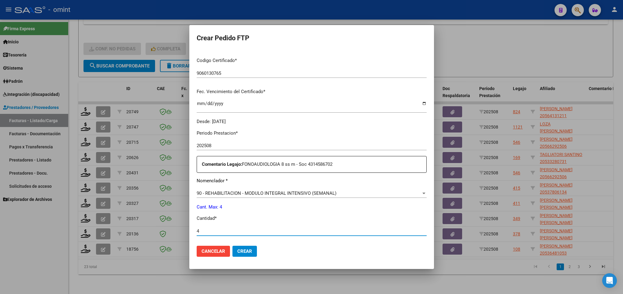
scroll to position [218, 0]
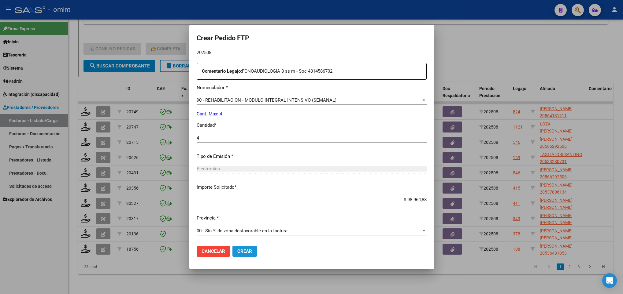
click at [235, 253] on button "Crear" at bounding box center [244, 251] width 24 height 11
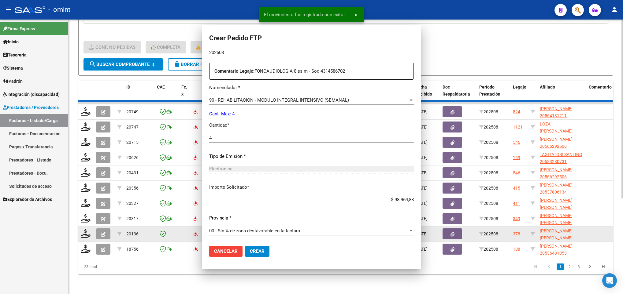
scroll to position [0, 0]
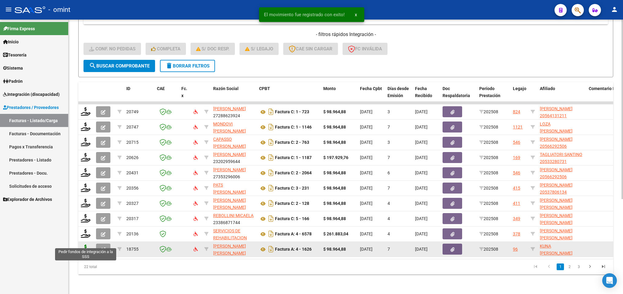
click at [83, 245] on icon at bounding box center [86, 249] width 10 height 9
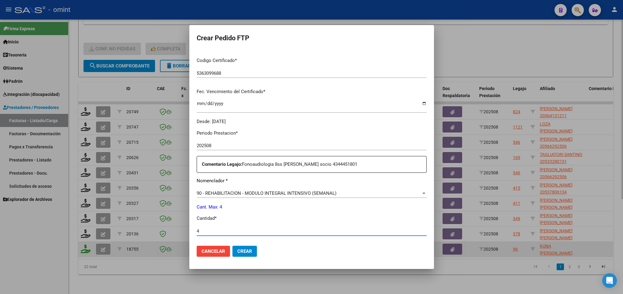
scroll to position [218, 0]
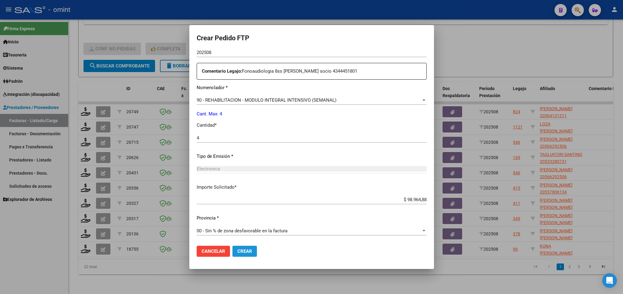
click at [246, 247] on button "Crear" at bounding box center [244, 251] width 24 height 11
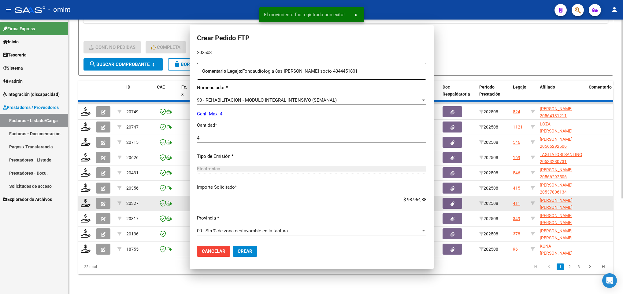
scroll to position [0, 0]
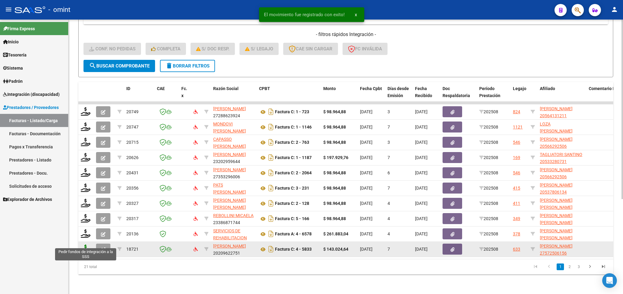
click at [87, 245] on icon at bounding box center [86, 249] width 10 height 9
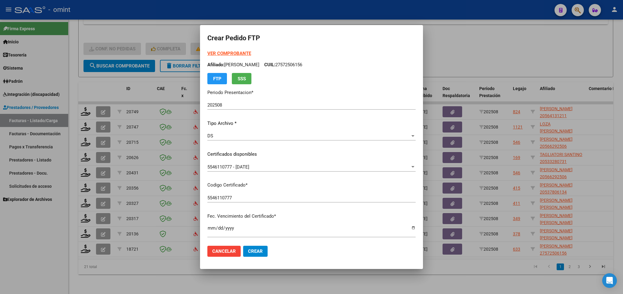
click at [219, 53] on strong "VER COMPROBANTE" at bounding box center [229, 54] width 44 height 6
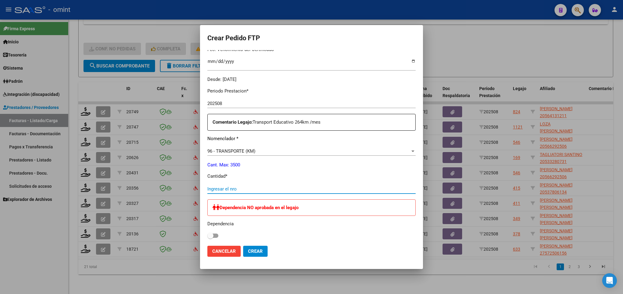
click at [237, 190] on input "Ingresar el nro" at bounding box center [311, 189] width 208 height 6
click at [252, 250] on span "Crear" at bounding box center [255, 252] width 15 height 6
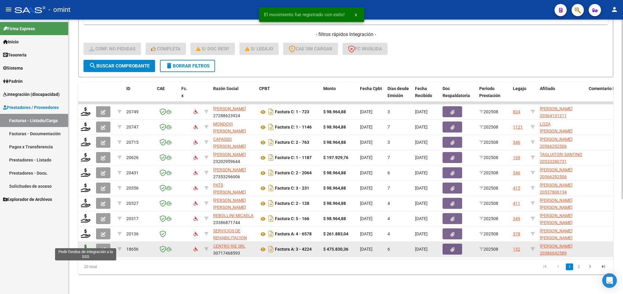
click at [87, 245] on icon at bounding box center [86, 249] width 10 height 9
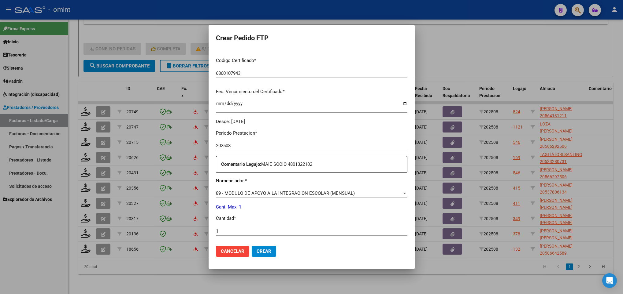
scroll to position [218, 0]
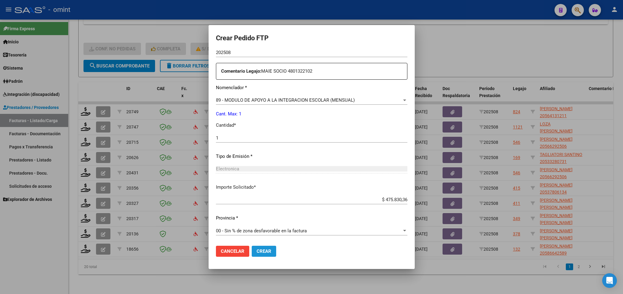
click at [256, 252] on span "Crear" at bounding box center [263, 252] width 15 height 6
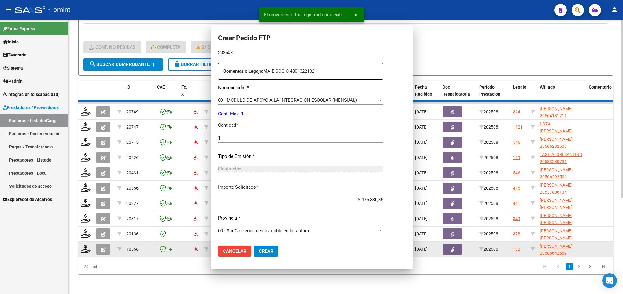
scroll to position [0, 0]
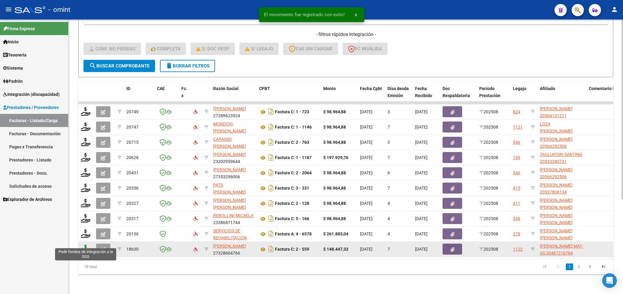
click at [83, 245] on icon at bounding box center [86, 249] width 10 height 9
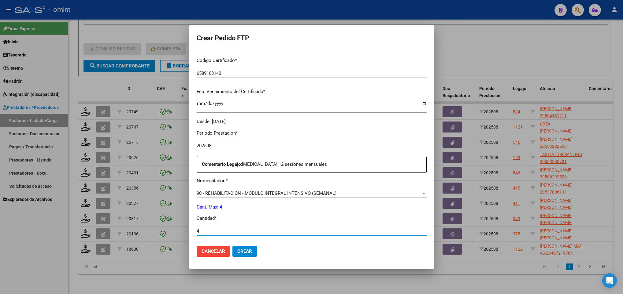
scroll to position [218, 0]
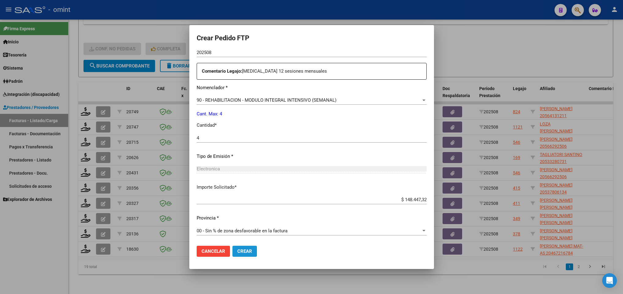
click at [242, 247] on button "Crear" at bounding box center [244, 251] width 24 height 11
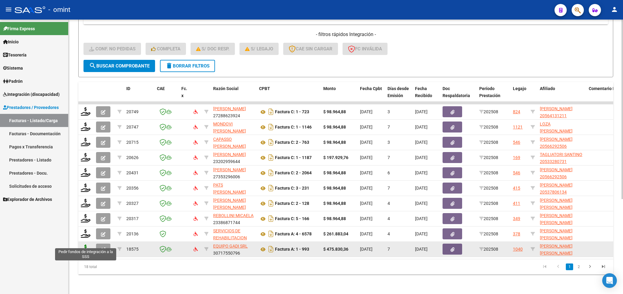
click at [85, 245] on icon at bounding box center [86, 249] width 10 height 9
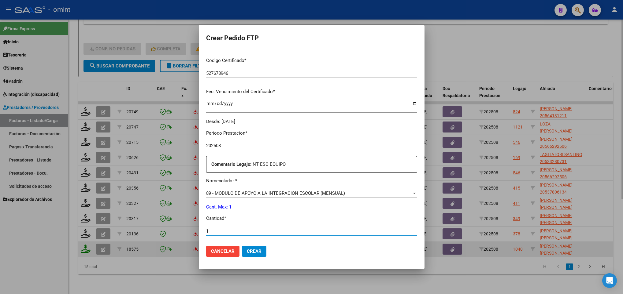
scroll to position [218, 0]
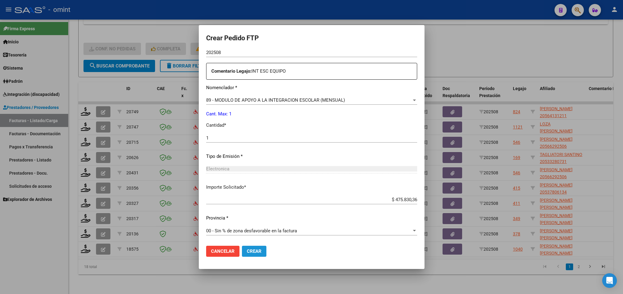
click at [249, 249] on span "Crear" at bounding box center [254, 252] width 15 height 6
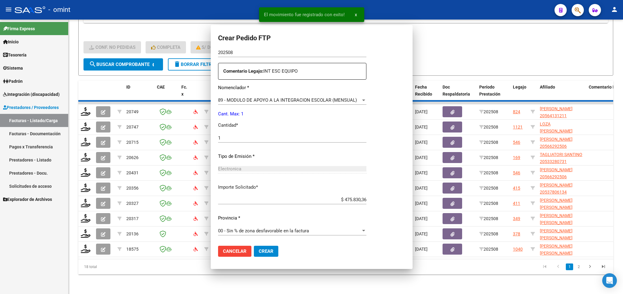
scroll to position [0, 0]
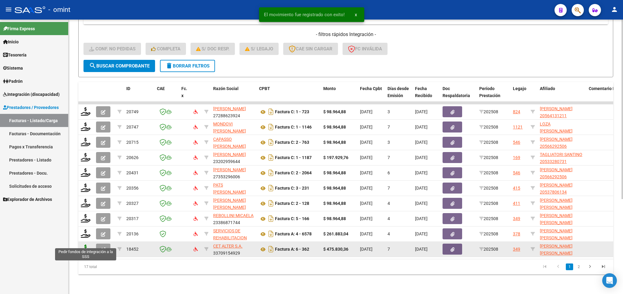
click at [84, 245] on icon at bounding box center [86, 249] width 10 height 9
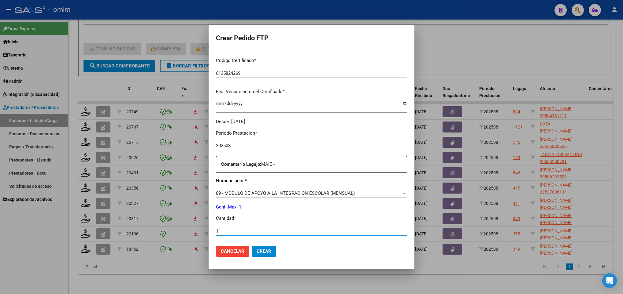
scroll to position [218, 0]
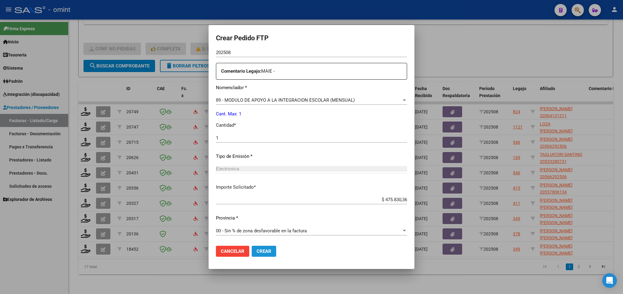
click at [257, 249] on span "Crear" at bounding box center [263, 252] width 15 height 6
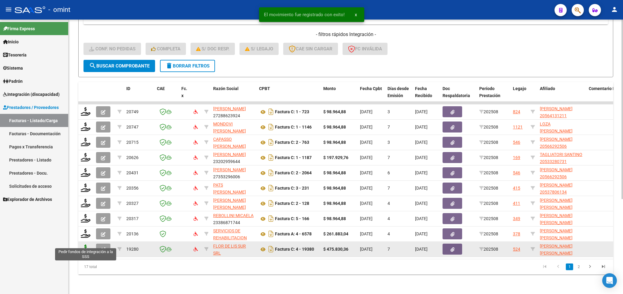
click at [87, 245] on icon at bounding box center [86, 249] width 10 height 9
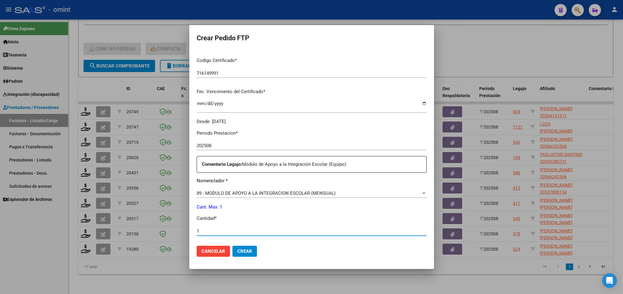
scroll to position [218, 0]
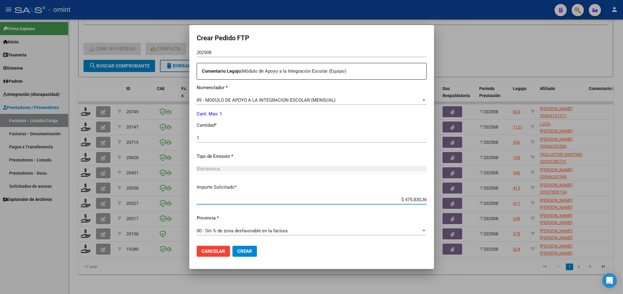
click at [236, 248] on button "Crear" at bounding box center [244, 251] width 24 height 11
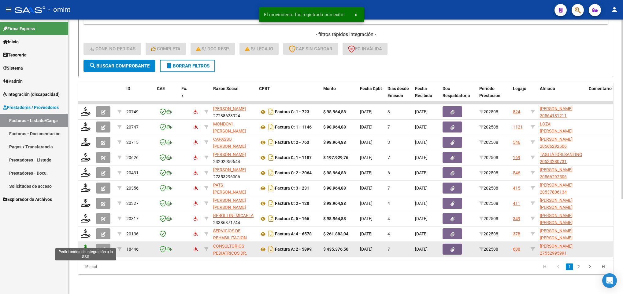
click at [87, 245] on icon at bounding box center [86, 249] width 10 height 9
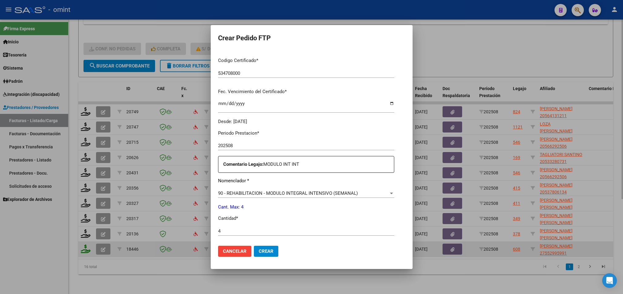
scroll to position [218, 0]
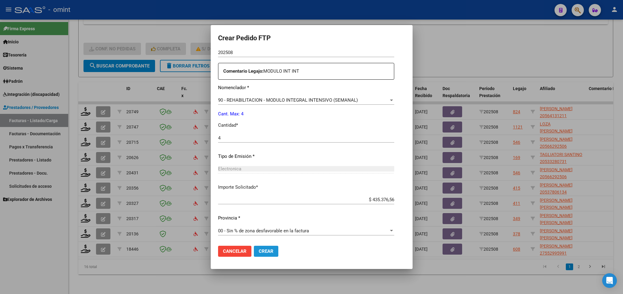
click at [262, 253] on button "Crear" at bounding box center [266, 251] width 24 height 11
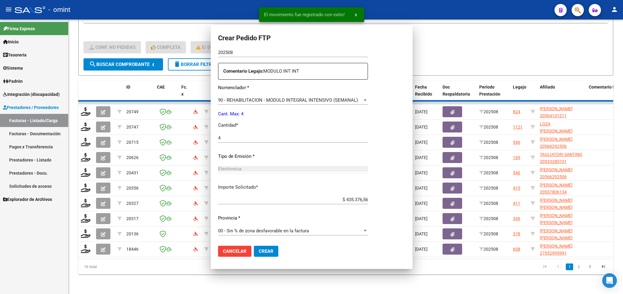
scroll to position [184, 0]
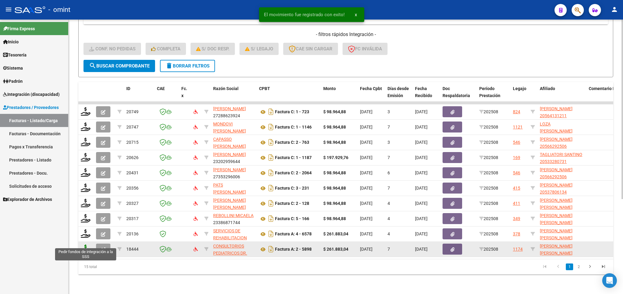
click at [87, 245] on icon at bounding box center [86, 249] width 10 height 9
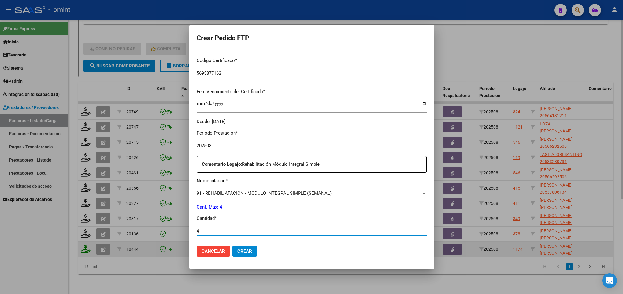
scroll to position [218, 0]
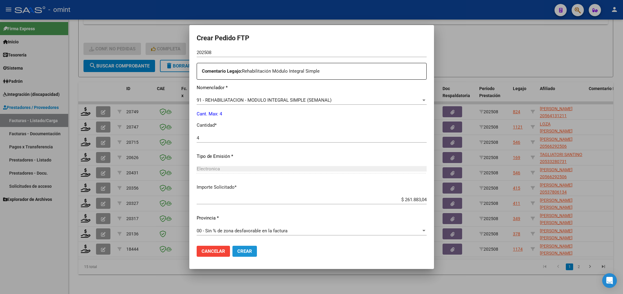
click at [237, 248] on button "Crear" at bounding box center [244, 251] width 24 height 11
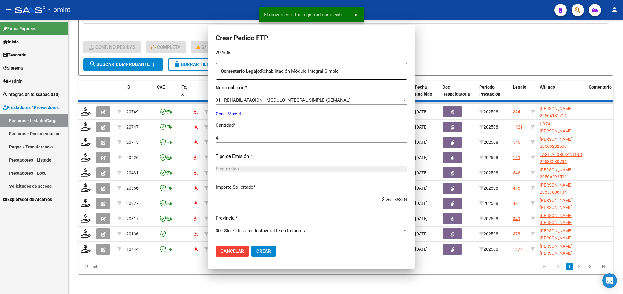
scroll to position [0, 0]
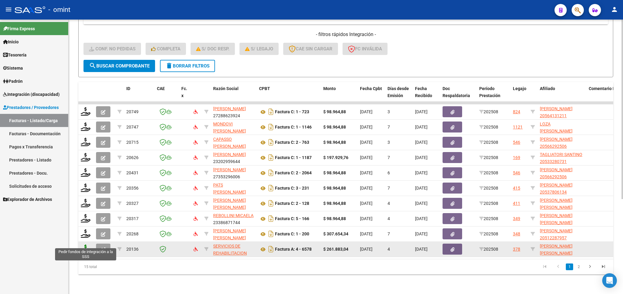
click at [87, 245] on icon at bounding box center [86, 249] width 10 height 9
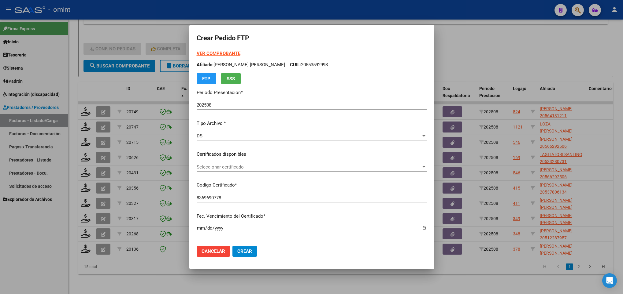
click at [281, 156] on p "Certificados disponibles" at bounding box center [312, 154] width 230 height 7
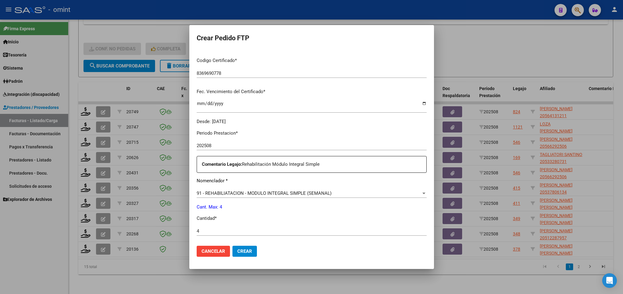
scroll to position [218, 0]
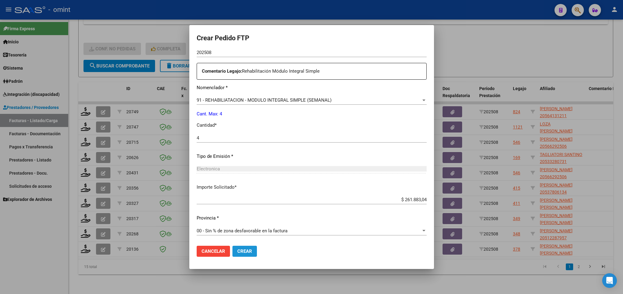
click at [243, 253] on span "Crear" at bounding box center [244, 252] width 15 height 6
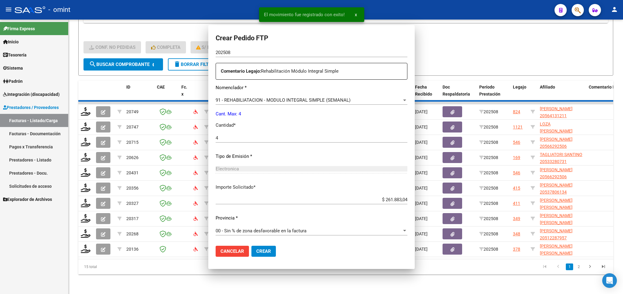
scroll to position [0, 0]
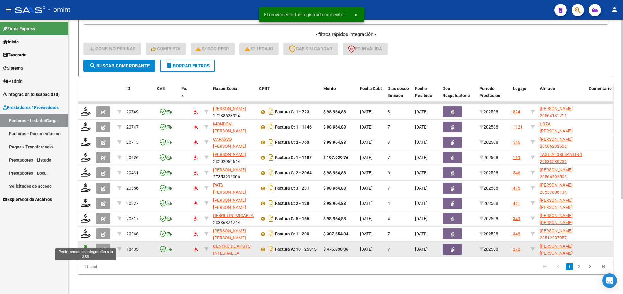
click at [83, 245] on icon at bounding box center [86, 249] width 10 height 9
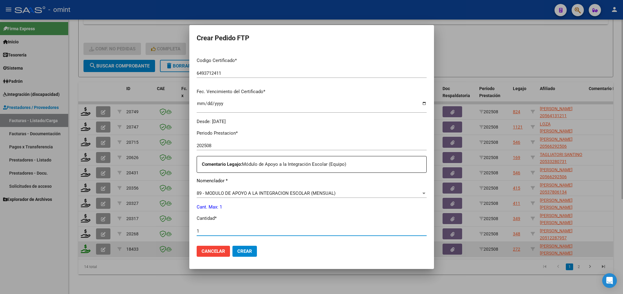
scroll to position [218, 0]
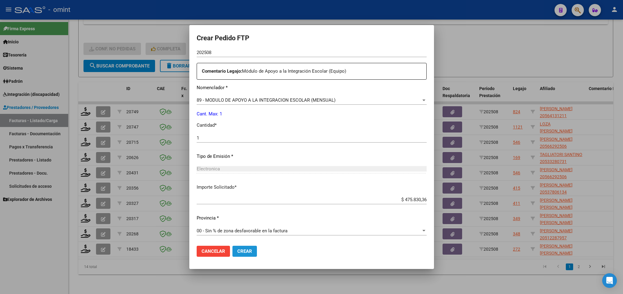
click at [242, 248] on button "Crear" at bounding box center [244, 251] width 24 height 11
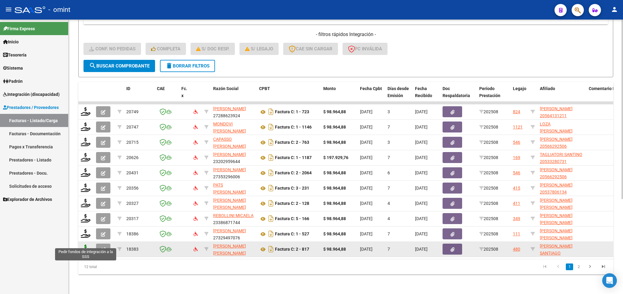
click at [86, 245] on icon at bounding box center [86, 249] width 10 height 9
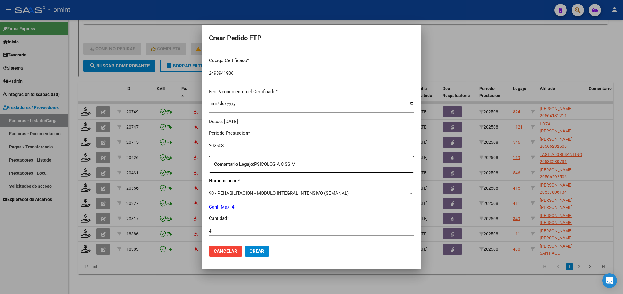
scroll to position [218, 0]
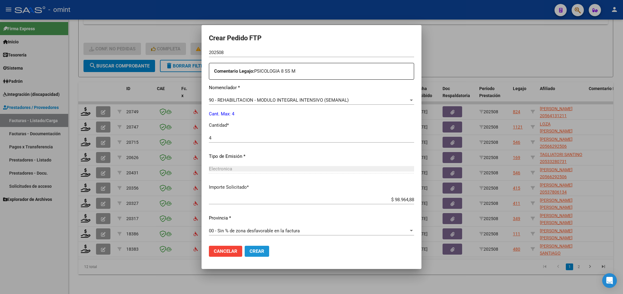
click at [258, 246] on button "Crear" at bounding box center [257, 251] width 24 height 11
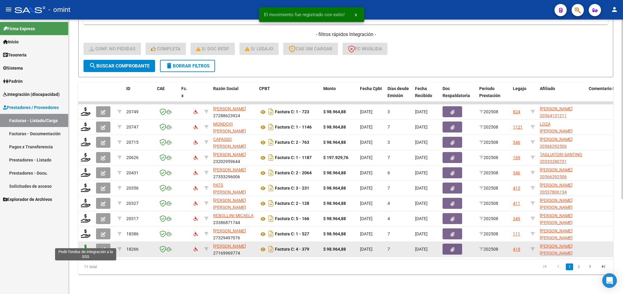
click at [84, 245] on icon at bounding box center [86, 249] width 10 height 9
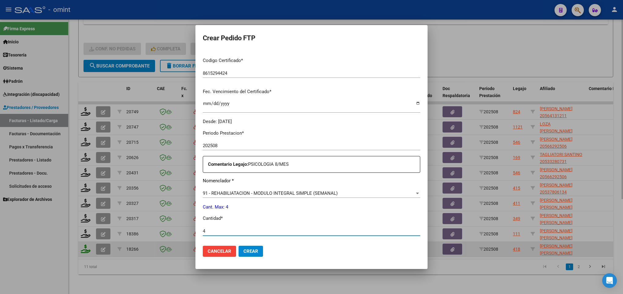
scroll to position [218, 0]
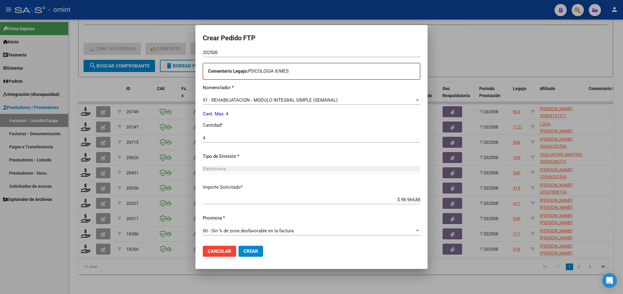
click at [254, 245] on mat-dialog-actions "Cancelar Crear" at bounding box center [311, 251] width 217 height 21
click at [258, 249] on span "Crear" at bounding box center [250, 252] width 15 height 6
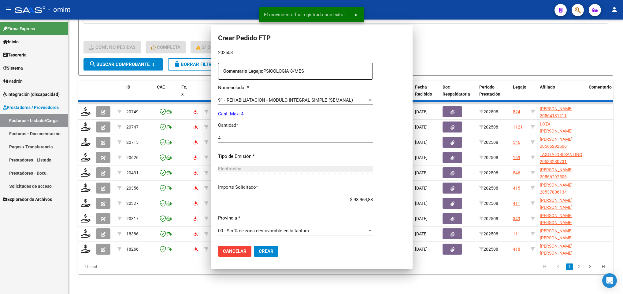
scroll to position [184, 0]
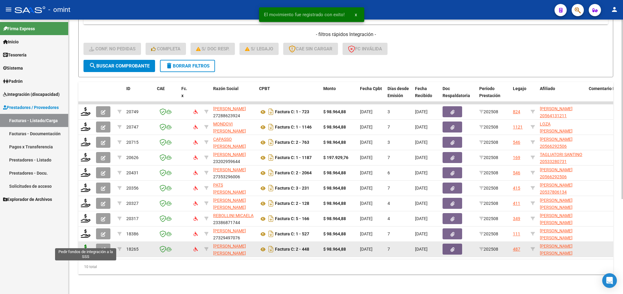
click at [83, 245] on icon at bounding box center [86, 249] width 10 height 9
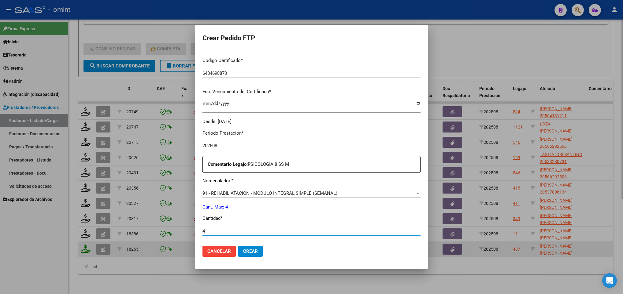
scroll to position [218, 0]
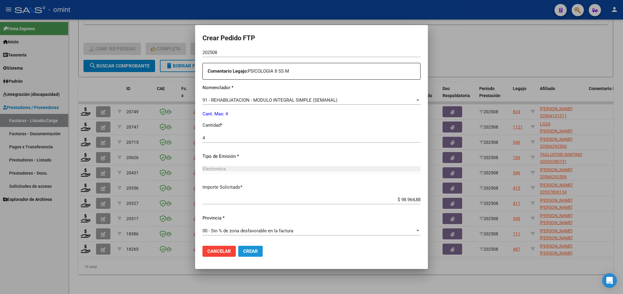
click at [251, 250] on span "Crear" at bounding box center [250, 252] width 15 height 6
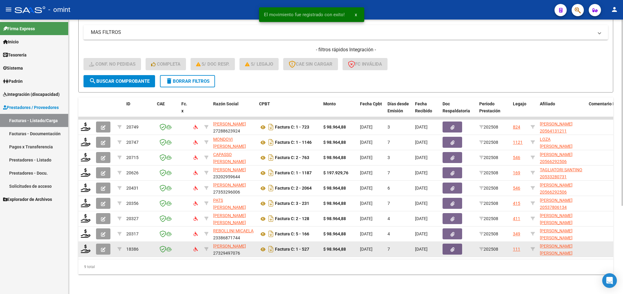
scroll to position [130, 0]
click at [85, 245] on icon at bounding box center [86, 249] width 10 height 9
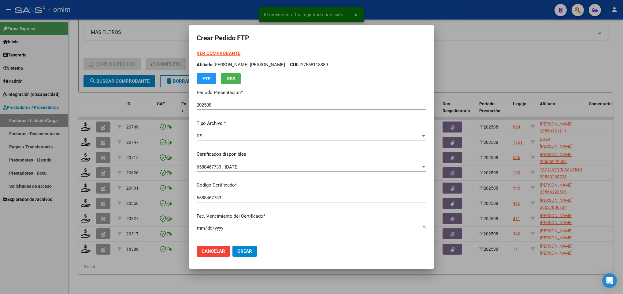
scroll to position [125, 0]
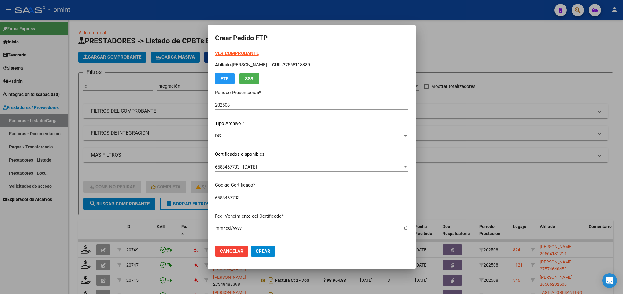
type input "4"
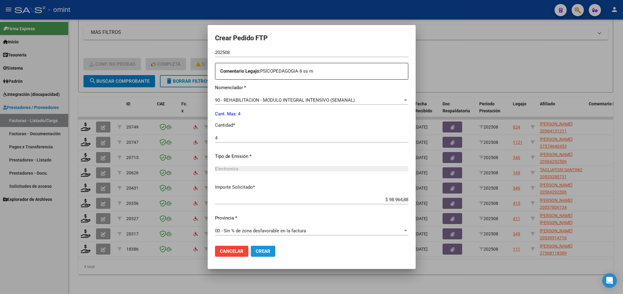
click at [251, 254] on button "Crear" at bounding box center [263, 251] width 24 height 11
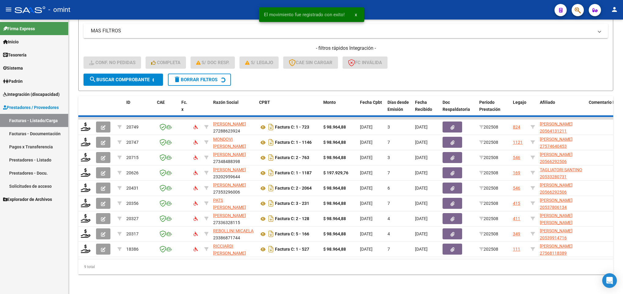
scroll to position [115, 0]
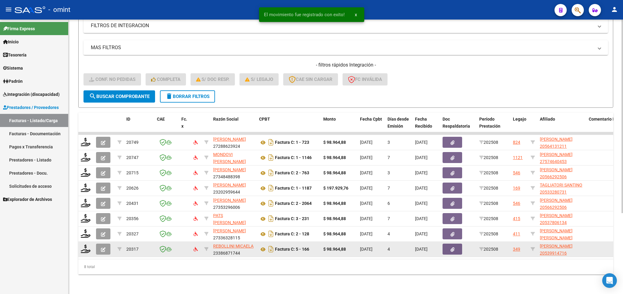
click at [83, 247] on datatable-body-cell at bounding box center [85, 249] width 15 height 15
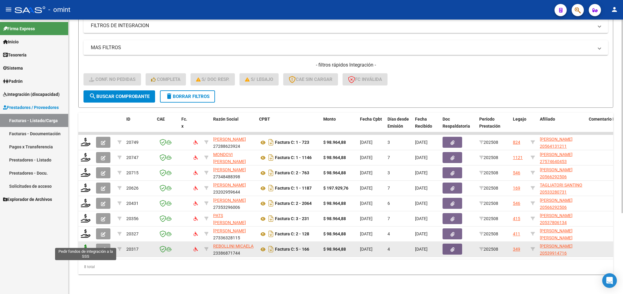
click at [84, 245] on icon at bounding box center [86, 249] width 10 height 9
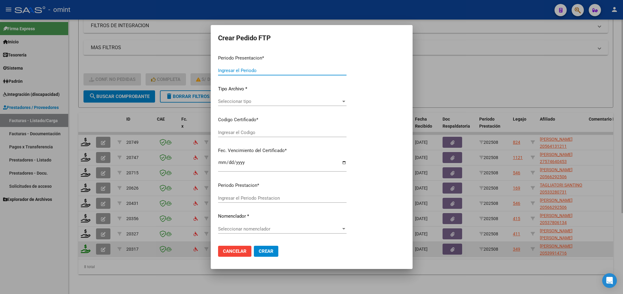
type input "202508"
type input "$ 98.964,88"
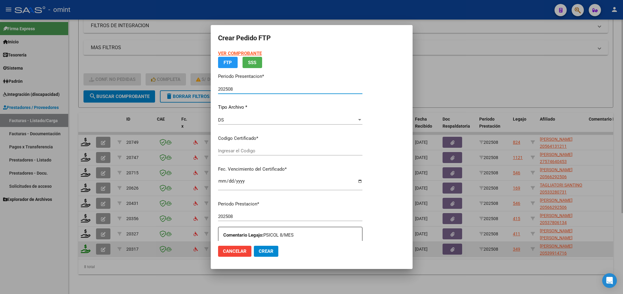
type input "6135824269"
type input "[DATE]"
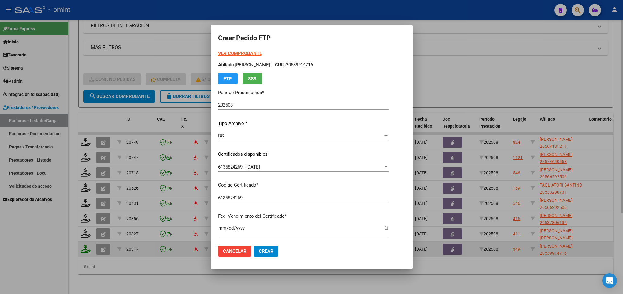
scroll to position [125, 0]
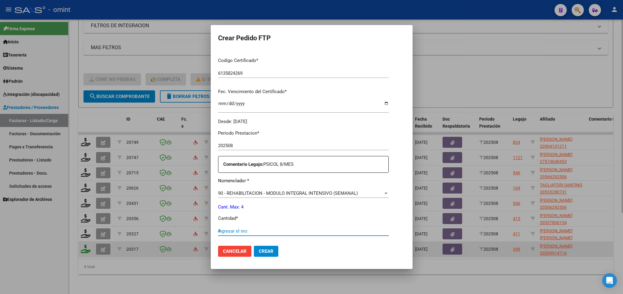
type input "4"
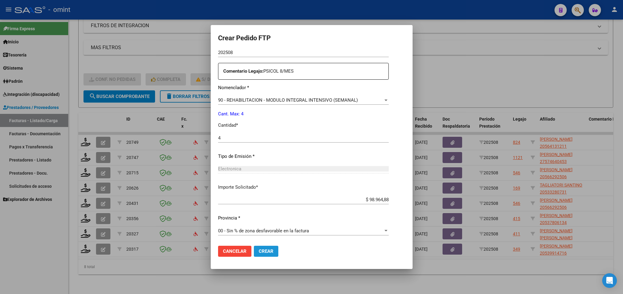
click at [259, 253] on span "Crear" at bounding box center [266, 252] width 15 height 6
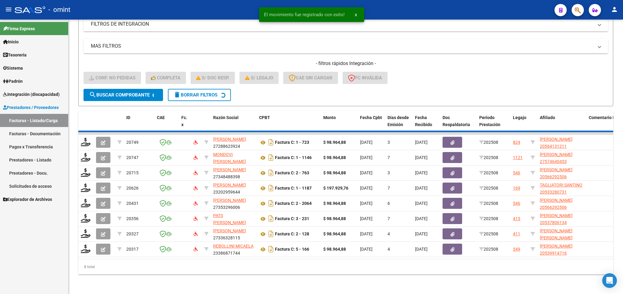
scroll to position [99, 0]
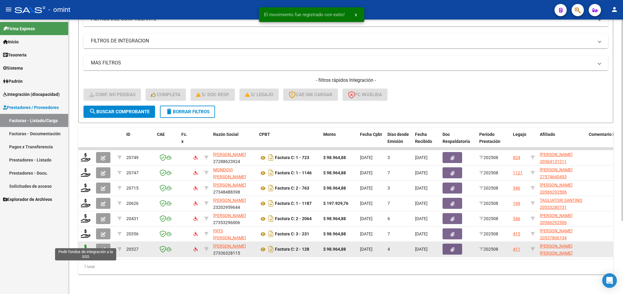
click at [83, 245] on icon at bounding box center [86, 249] width 10 height 9
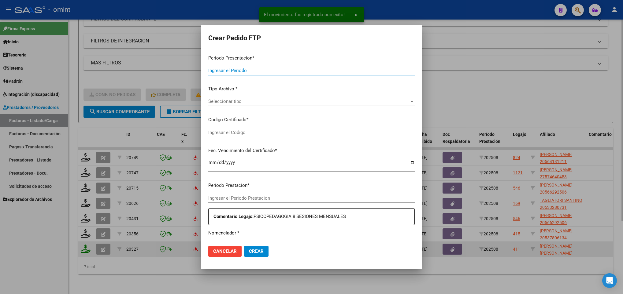
type input "202508"
type input "$ 98.964,88"
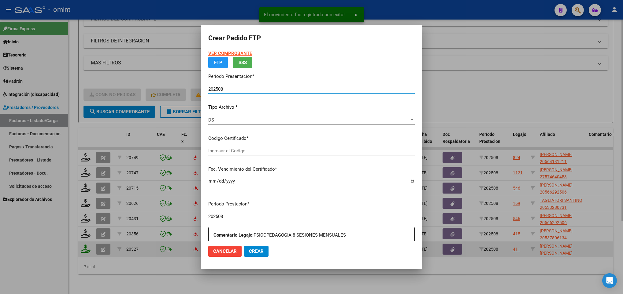
type input "6336702877"
type input "[DATE]"
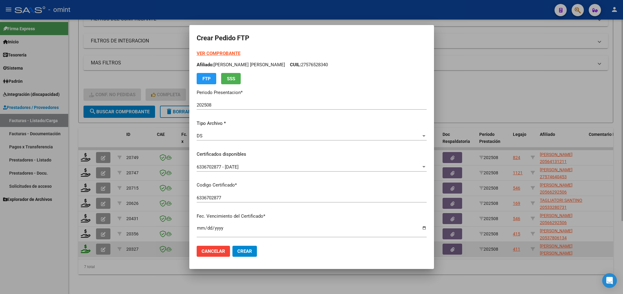
scroll to position [125, 0]
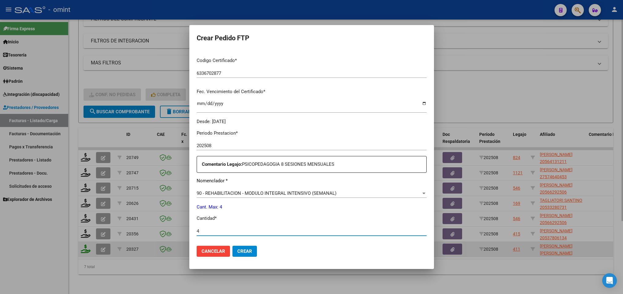
type input "4"
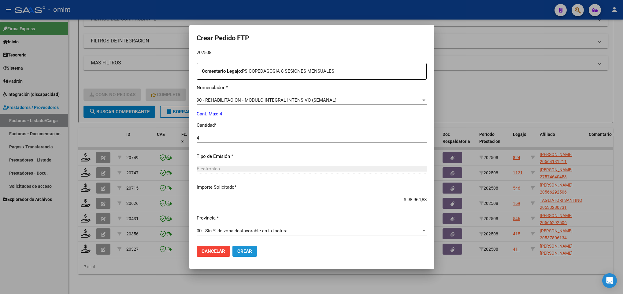
click at [240, 250] on span "Crear" at bounding box center [244, 252] width 15 height 6
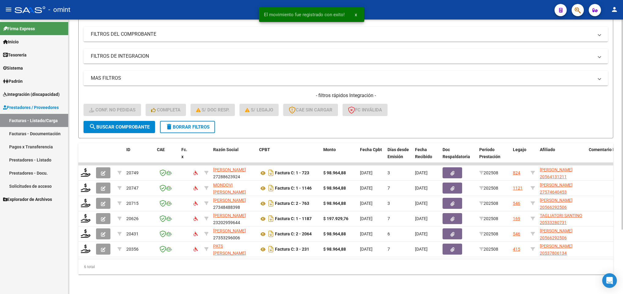
scroll to position [84, 0]
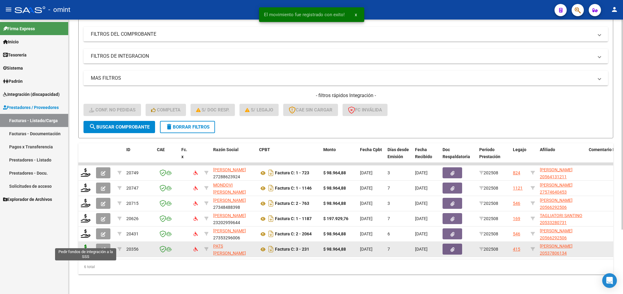
click at [84, 245] on icon at bounding box center [86, 249] width 10 height 9
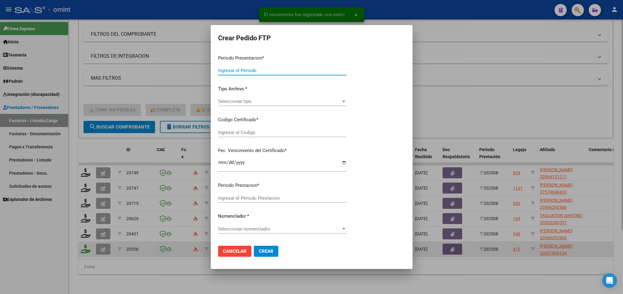
type input "202508"
type input "$ 98.964,88"
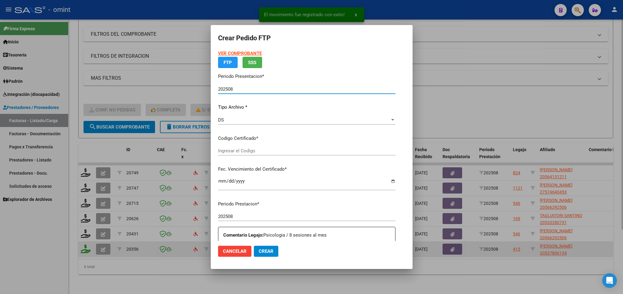
type input "2048409048"
type input "[DATE]"
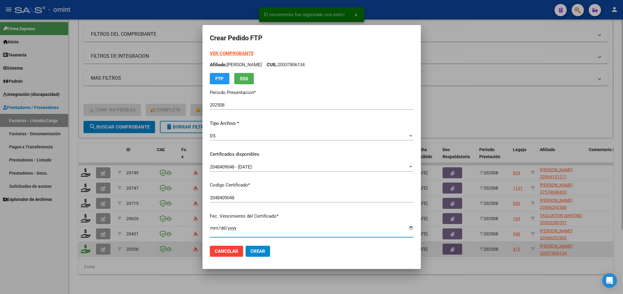
scroll to position [125, 0]
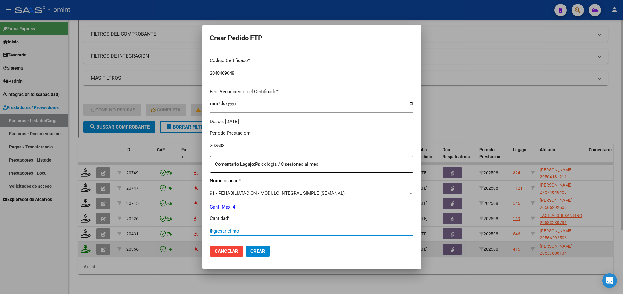
type input "4"
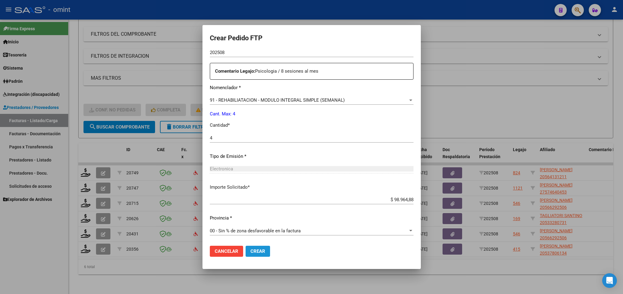
click at [250, 253] on span "Crear" at bounding box center [257, 252] width 15 height 6
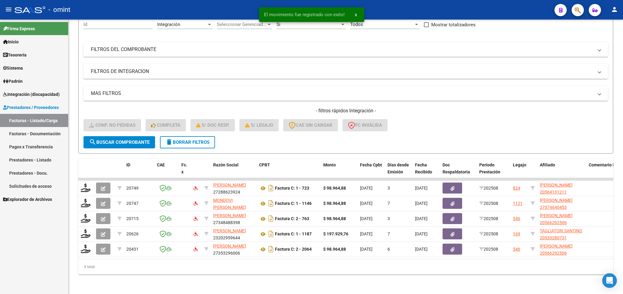
scroll to position [69, 0]
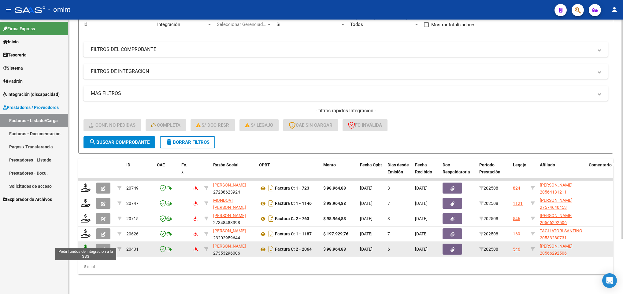
click at [83, 245] on icon at bounding box center [86, 249] width 10 height 9
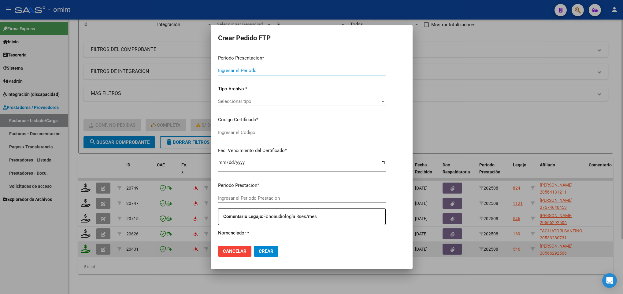
type input "202508"
type input "$ 98.964,88"
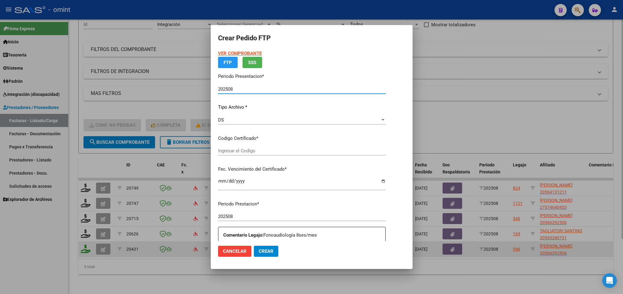
type input "4776480986"
type input "2027-03-21"
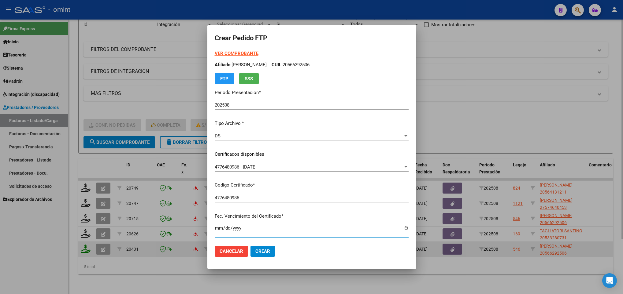
scroll to position [125, 0]
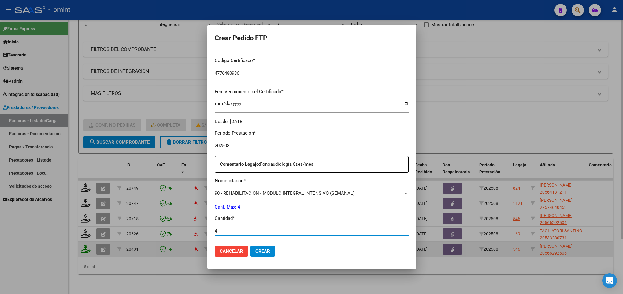
type input "4"
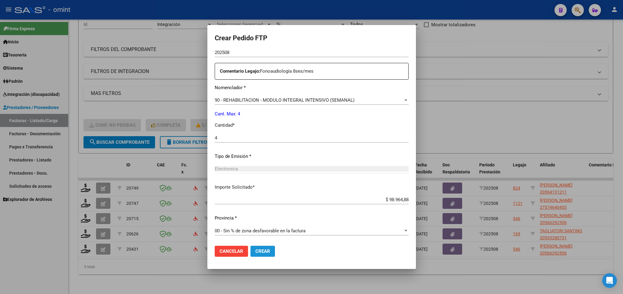
click at [250, 251] on button "Crear" at bounding box center [262, 251] width 24 height 11
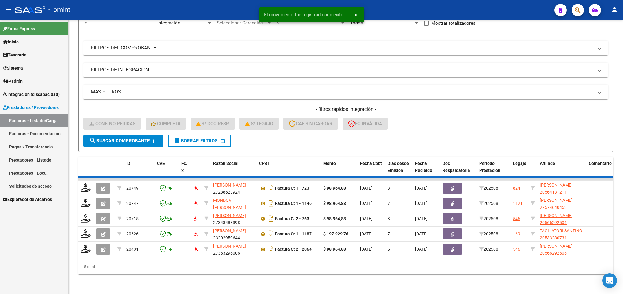
scroll to position [53, 0]
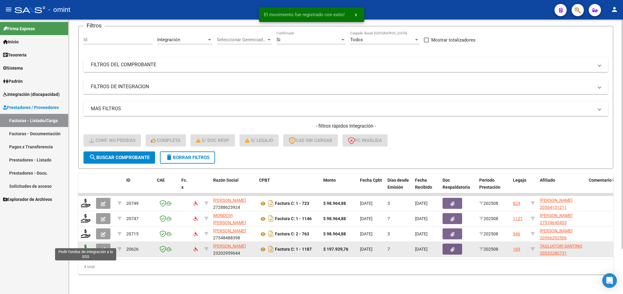
click at [86, 245] on icon at bounding box center [86, 249] width 10 height 9
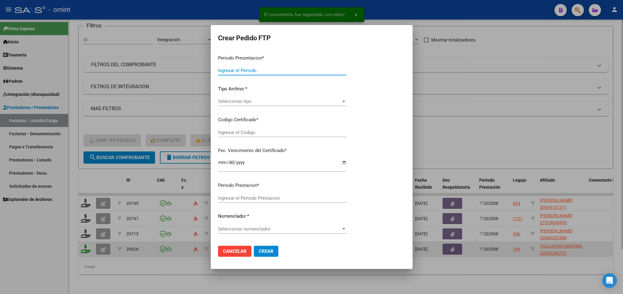
type input "202508"
type input "$ 197.929,76"
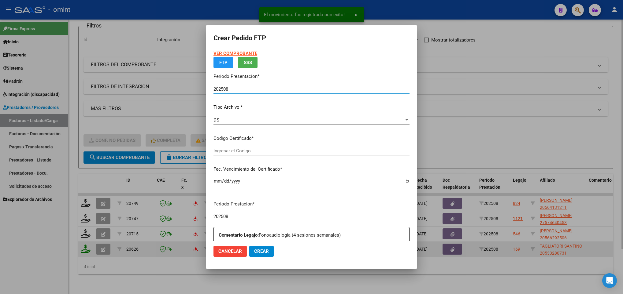
type input "9719323362"
type input "[DATE]"
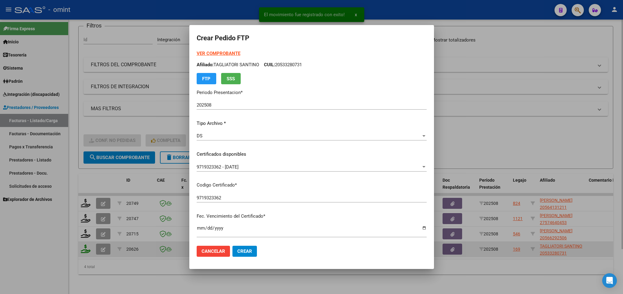
scroll to position [125, 0]
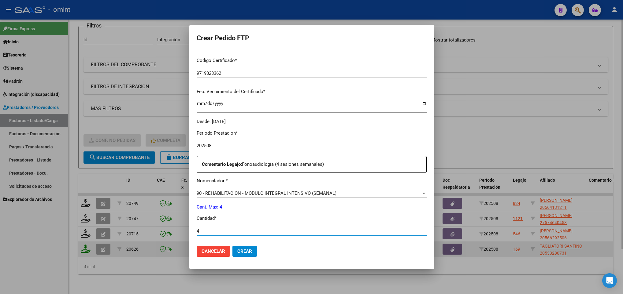
type input "4"
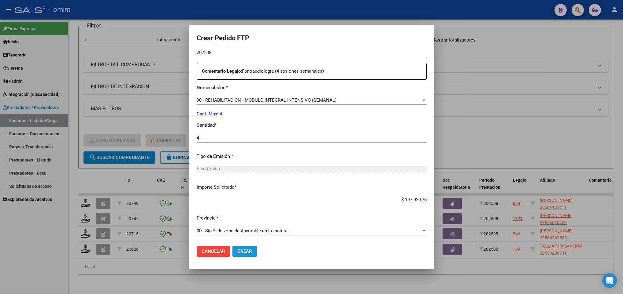
click at [245, 249] on span "Crear" at bounding box center [244, 252] width 15 height 6
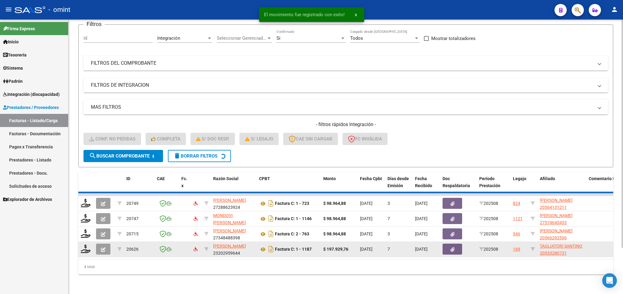
scroll to position [39, 0]
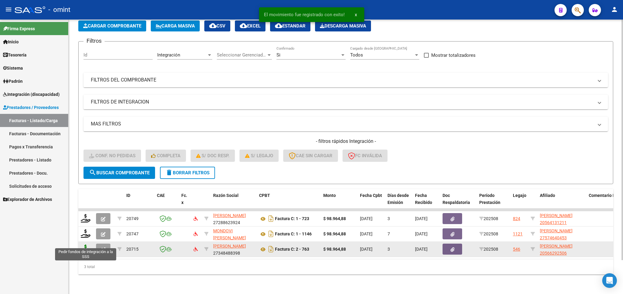
click at [88, 245] on icon at bounding box center [86, 249] width 10 height 9
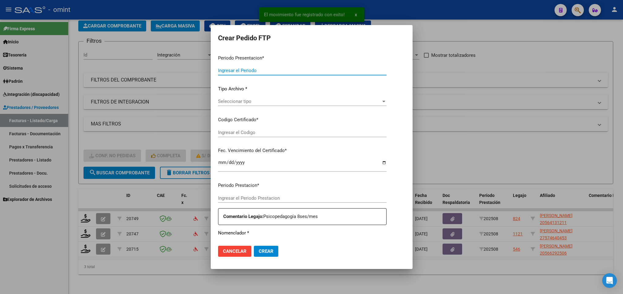
type input "202508"
type input "$ 98.964,88"
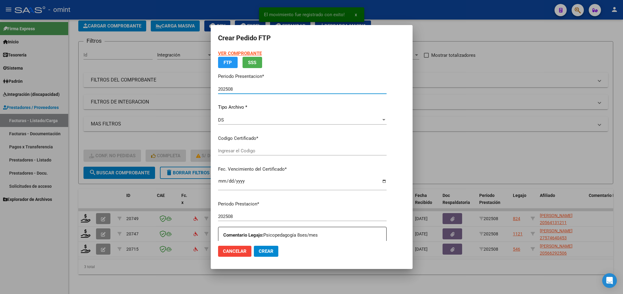
type input "4776480986"
type input "2027-03-21"
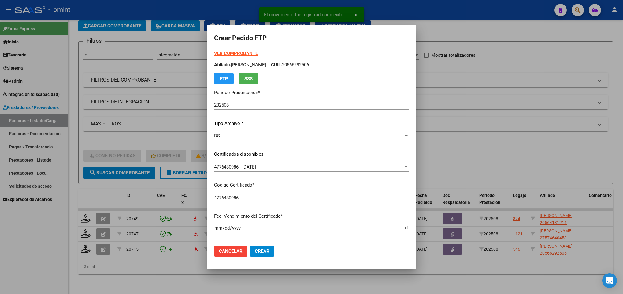
scroll to position [125, 0]
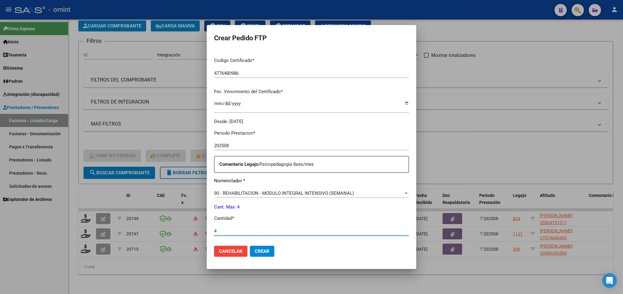
type input "4"
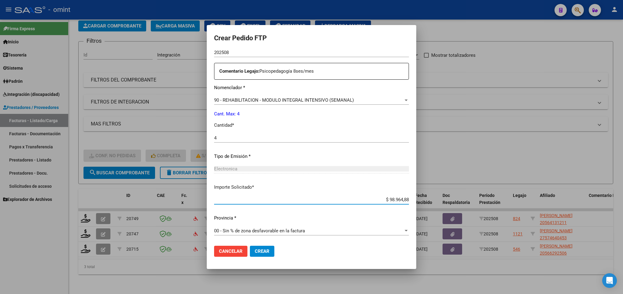
click at [250, 248] on button "Crear" at bounding box center [262, 251] width 24 height 11
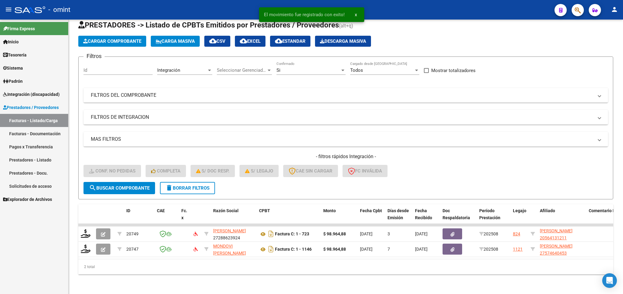
scroll to position [23, 0]
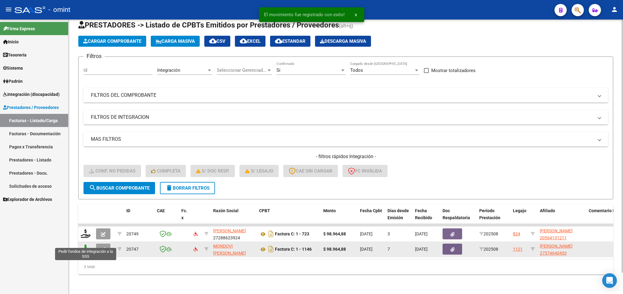
click at [85, 245] on icon at bounding box center [86, 249] width 10 height 9
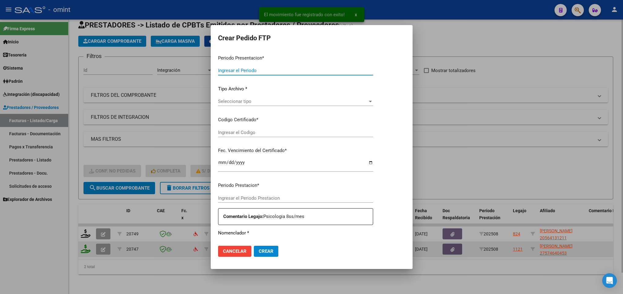
type input "202508"
type input "$ 98.964,88"
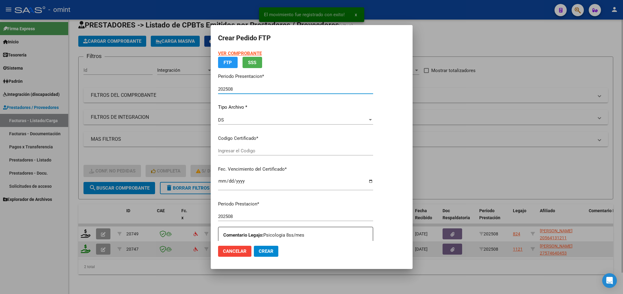
type input "8769187582"
type input "[DATE]"
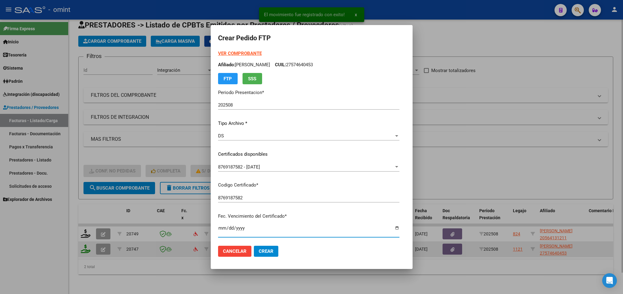
scroll to position [125, 0]
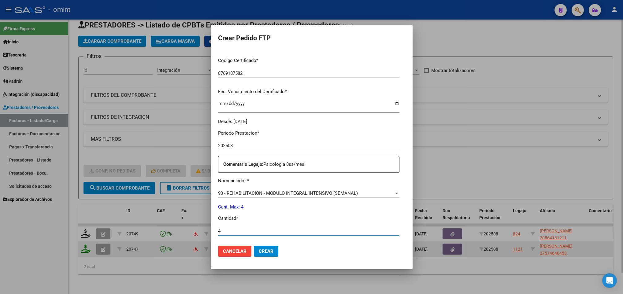
type input "4"
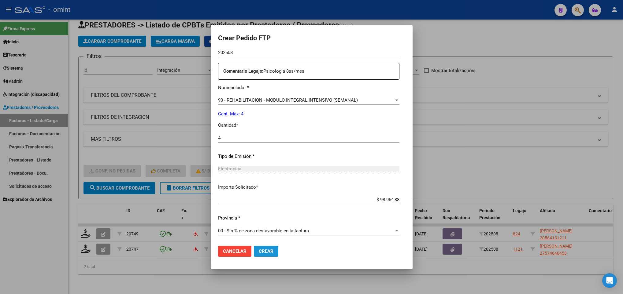
click at [259, 249] on span "Crear" at bounding box center [266, 252] width 15 height 6
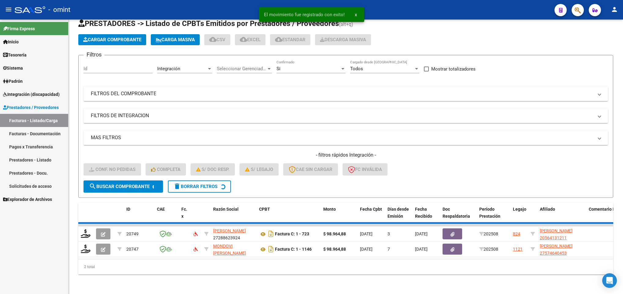
scroll to position [8, 0]
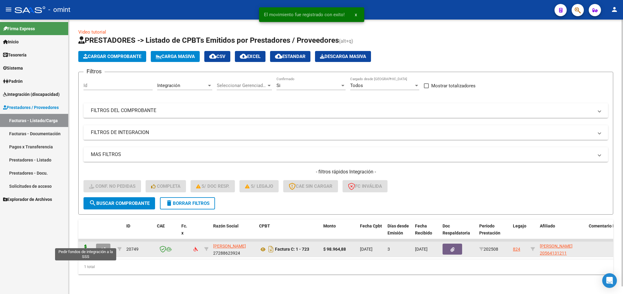
click at [83, 245] on icon at bounding box center [86, 249] width 10 height 9
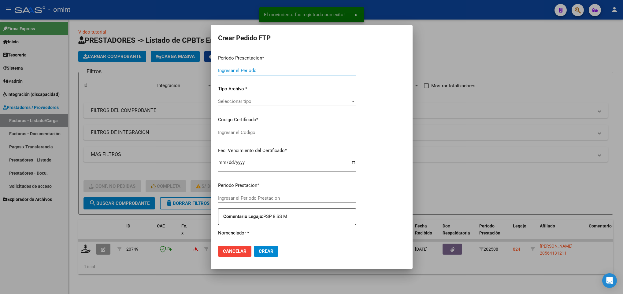
type input "202508"
type input "$ 98.964,88"
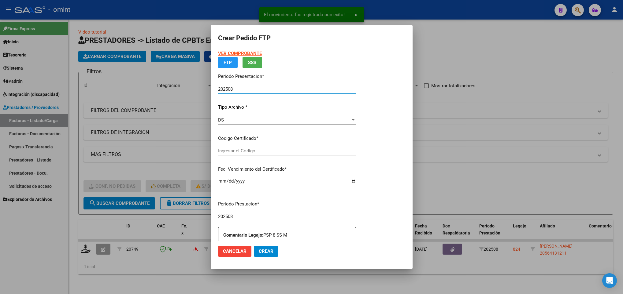
type input "460592744"
type input "[DATE]"
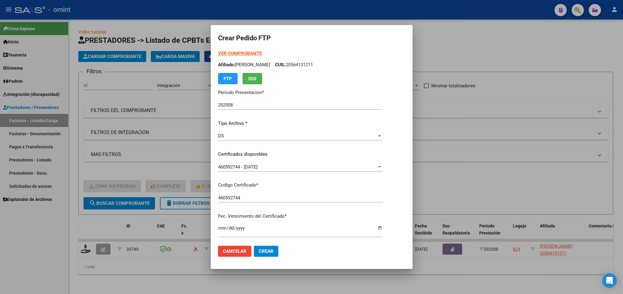
scroll to position [125, 0]
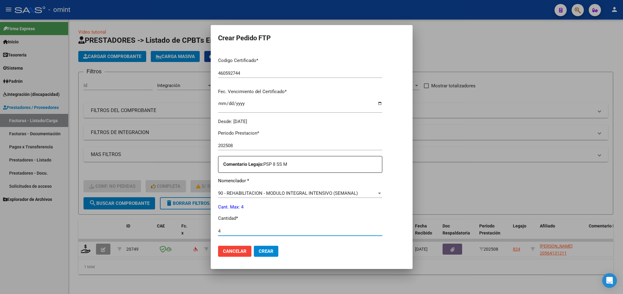
type input "4"
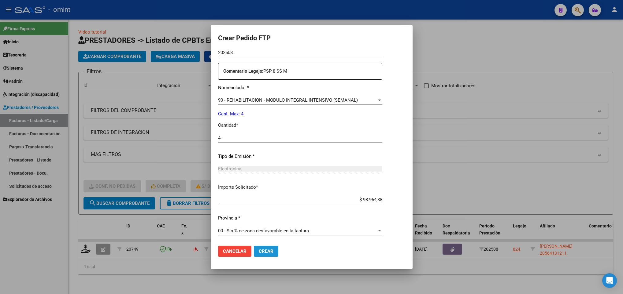
click at [257, 246] on button "Crear" at bounding box center [266, 251] width 24 height 11
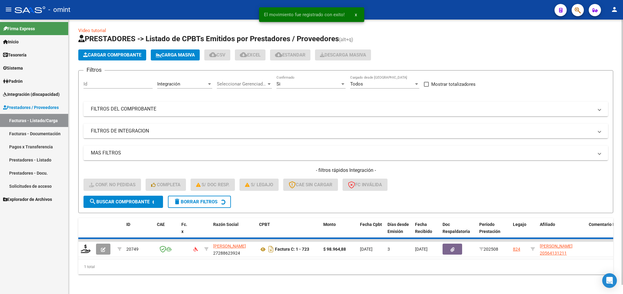
scroll to position [0, 0]
